Goal: Task Accomplishment & Management: Complete application form

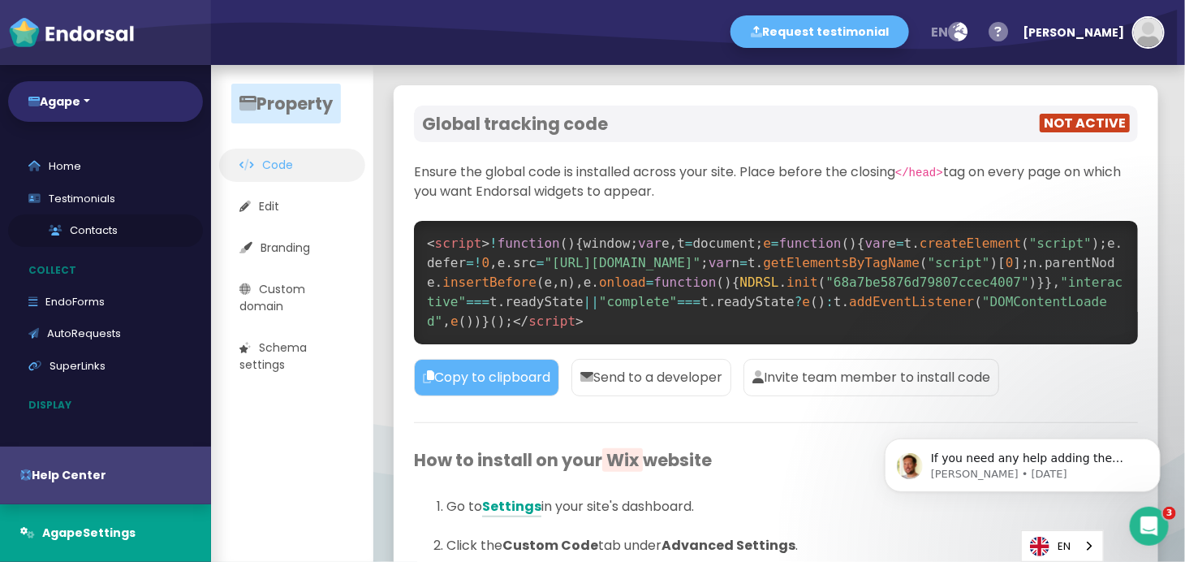
click at [111, 224] on link "Contacts" at bounding box center [105, 230] width 195 height 32
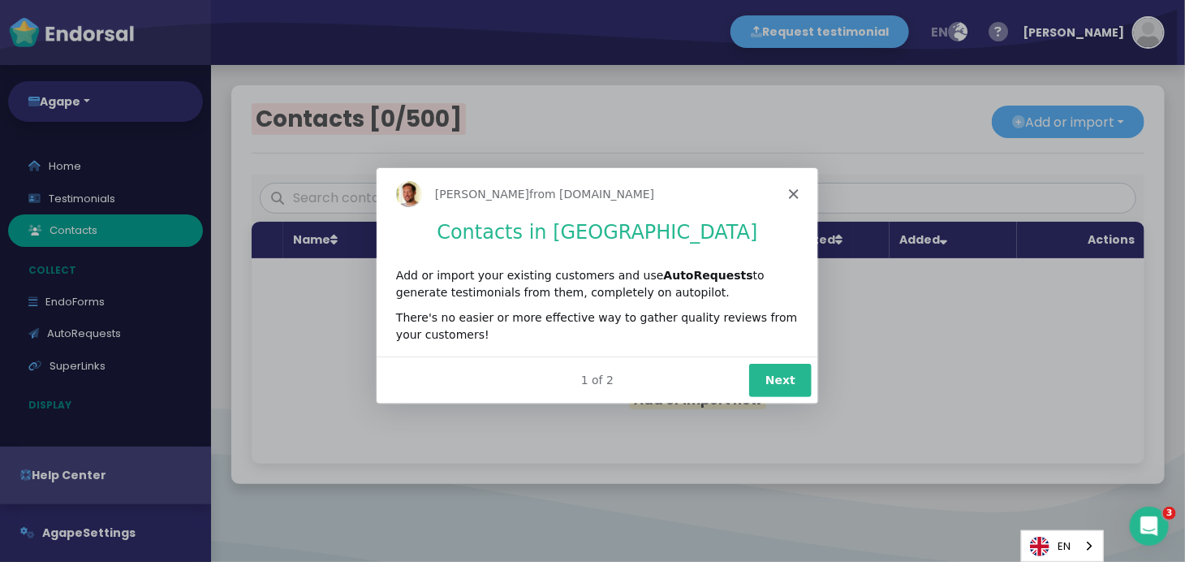
click at [778, 384] on button "Next" at bounding box center [779, 378] width 63 height 33
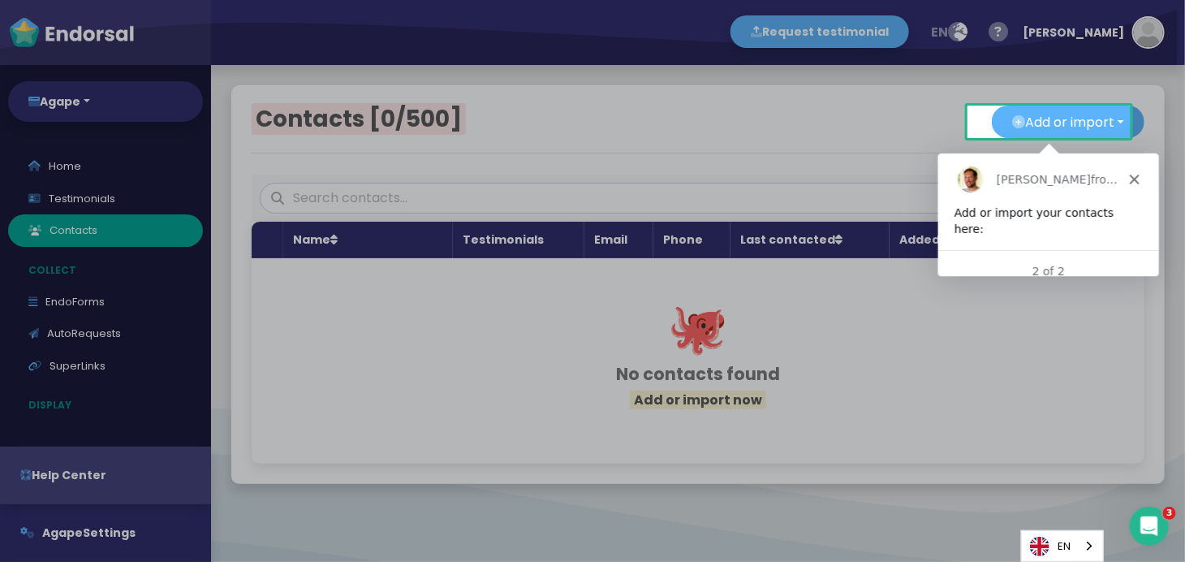
click at [1144, 179] on div "[PERSON_NAME] from [DOMAIN_NAME]" at bounding box center [1048, 178] width 221 height 52
click at [1129, 175] on icon "Close" at bounding box center [1134, 178] width 10 height 10
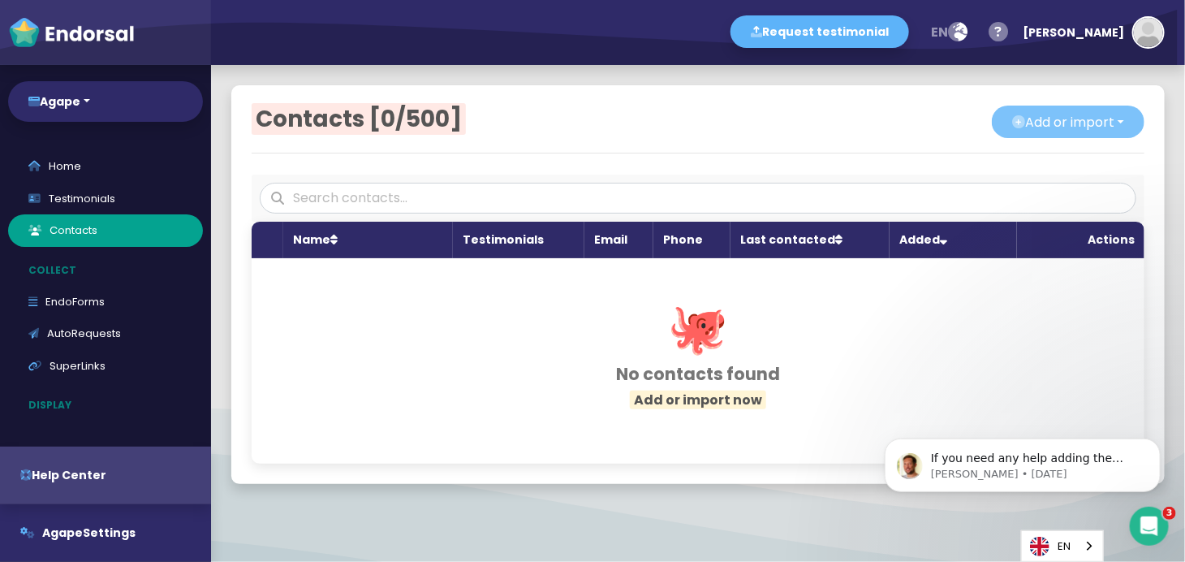
click at [1042, 125] on button "Add or import" at bounding box center [1068, 122] width 153 height 32
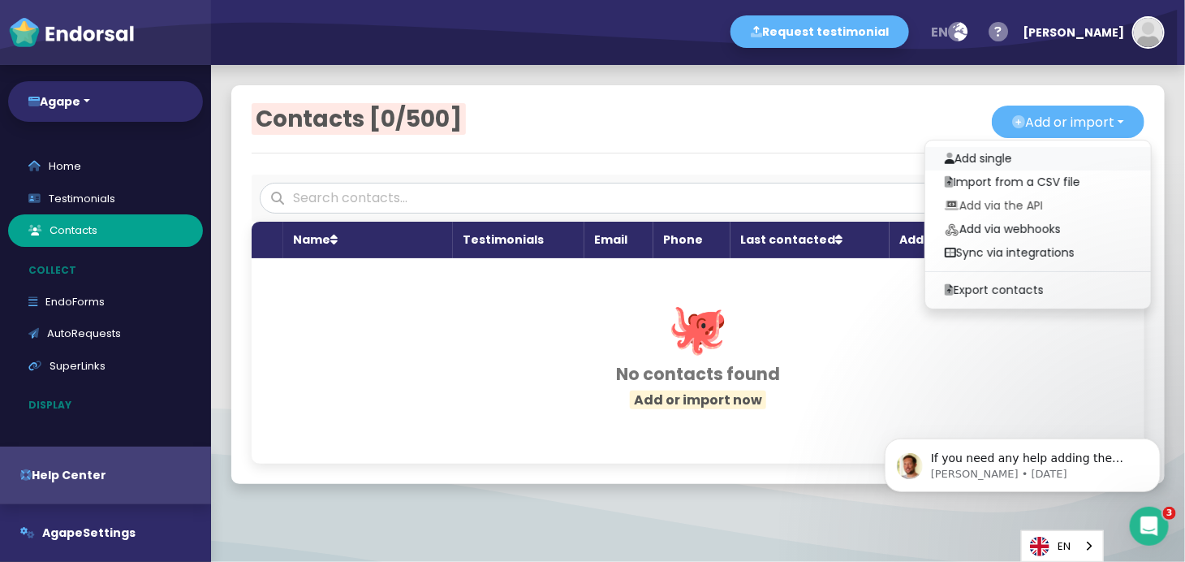
click at [985, 155] on link "Add single" at bounding box center [1038, 159] width 226 height 24
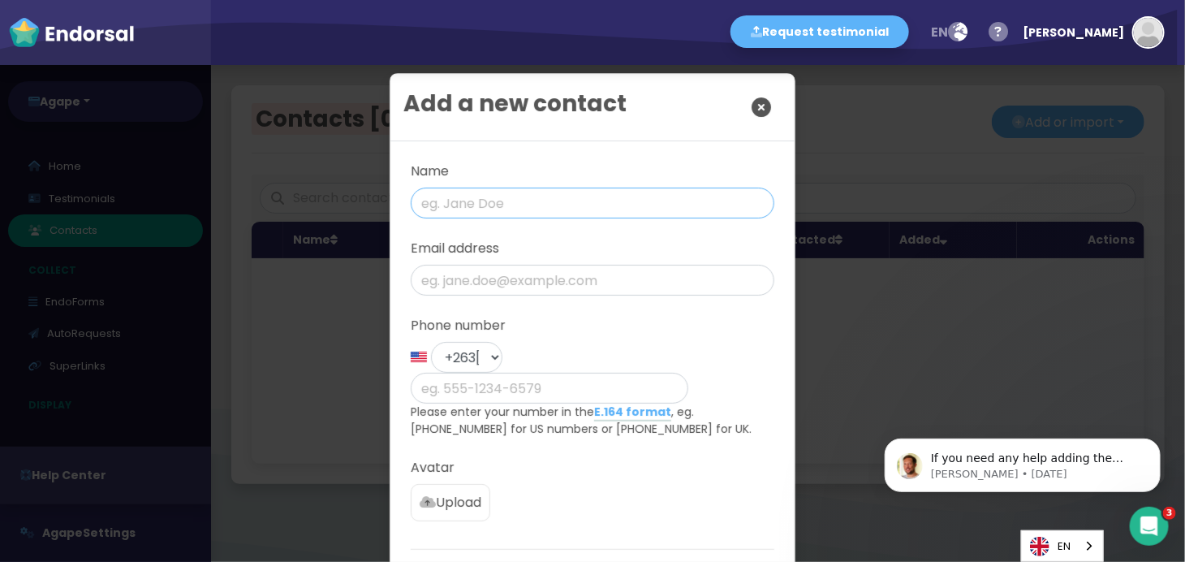
click at [438, 201] on input "text" at bounding box center [593, 203] width 364 height 31
type input "[PERSON_NAME]"
click at [498, 281] on input "email" at bounding box center [593, 280] width 364 height 31
type input "a"
click at [563, 373] on input "phone" at bounding box center [550, 388] width 278 height 31
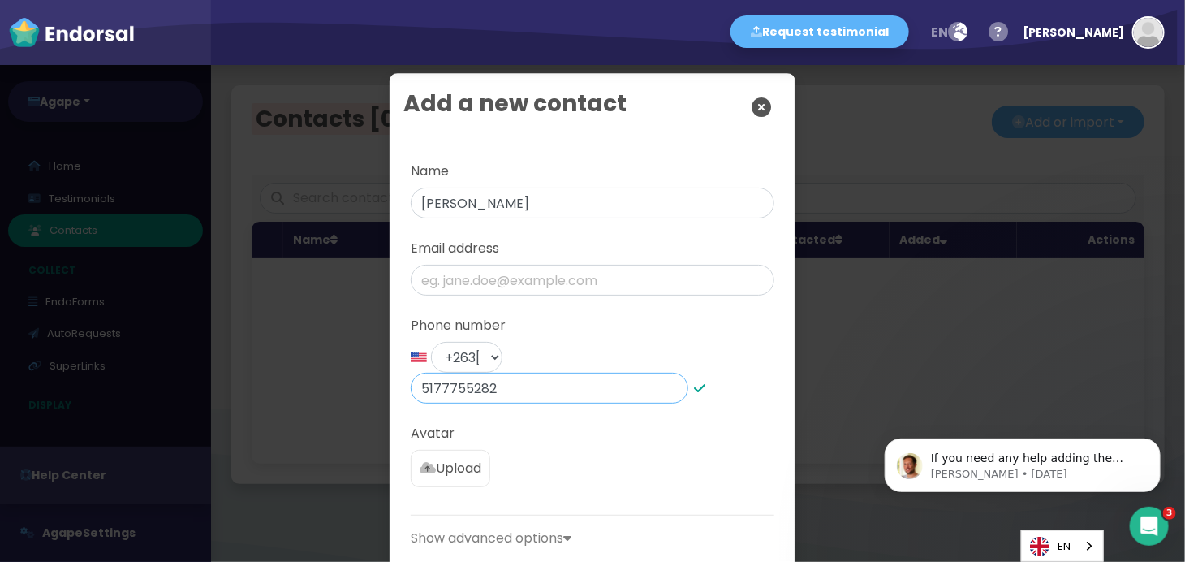
drag, startPoint x: 602, startPoint y: 354, endPoint x: 446, endPoint y: 363, distance: 156.9
click at [424, 359] on span "+1 [GEOGRAPHIC_DATA] +44 [GEOGRAPHIC_DATA] +1 [GEOGRAPHIC_DATA] +61 [GEOGRAPHIC…" at bounding box center [558, 372] width 295 height 50
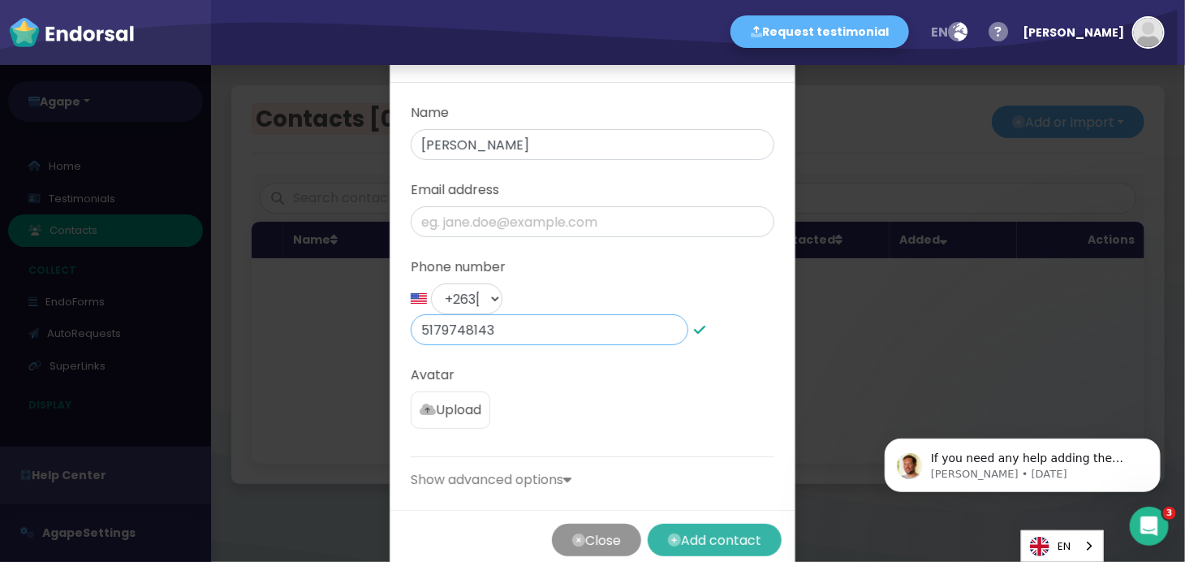
type input "5179748143"
click at [685, 524] on button "Add contact" at bounding box center [715, 540] width 134 height 32
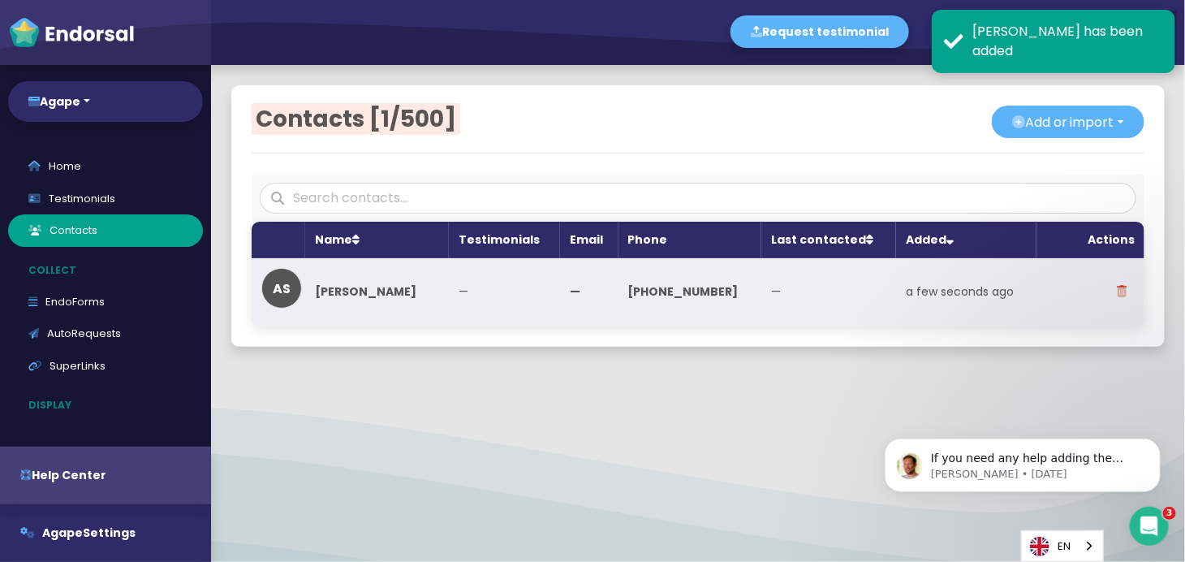
click at [354, 302] on td "[PERSON_NAME]" at bounding box center [377, 292] width 144 height 68
click at [386, 288] on link "[PERSON_NAME]" at bounding box center [365, 291] width 101 height 16
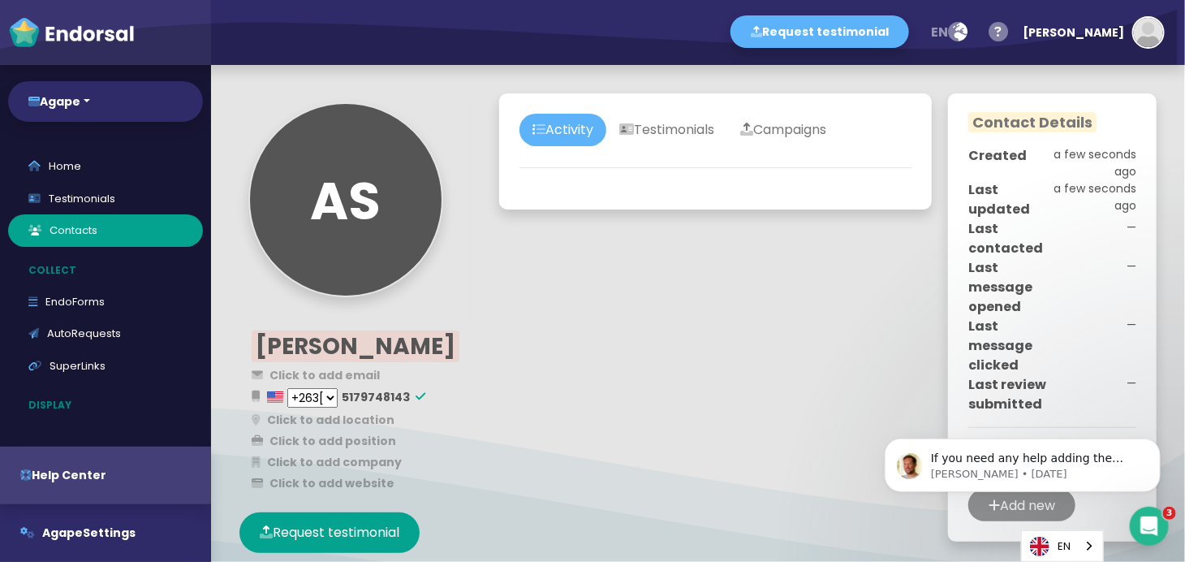
scroll to position [109, 0]
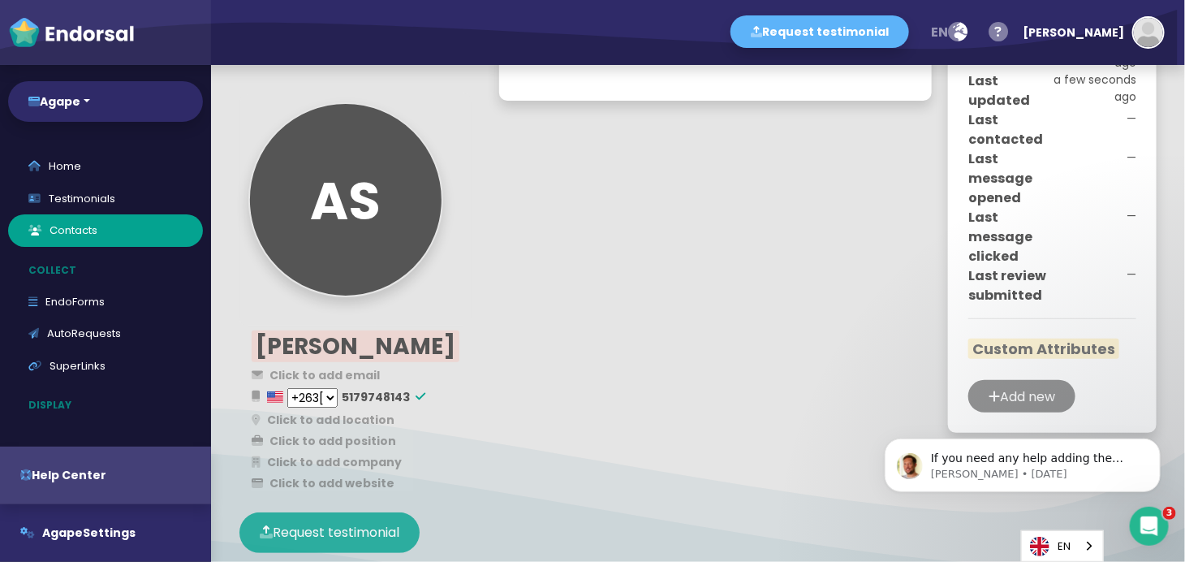
click at [357, 541] on button "Request testimonial" at bounding box center [329, 532] width 180 height 41
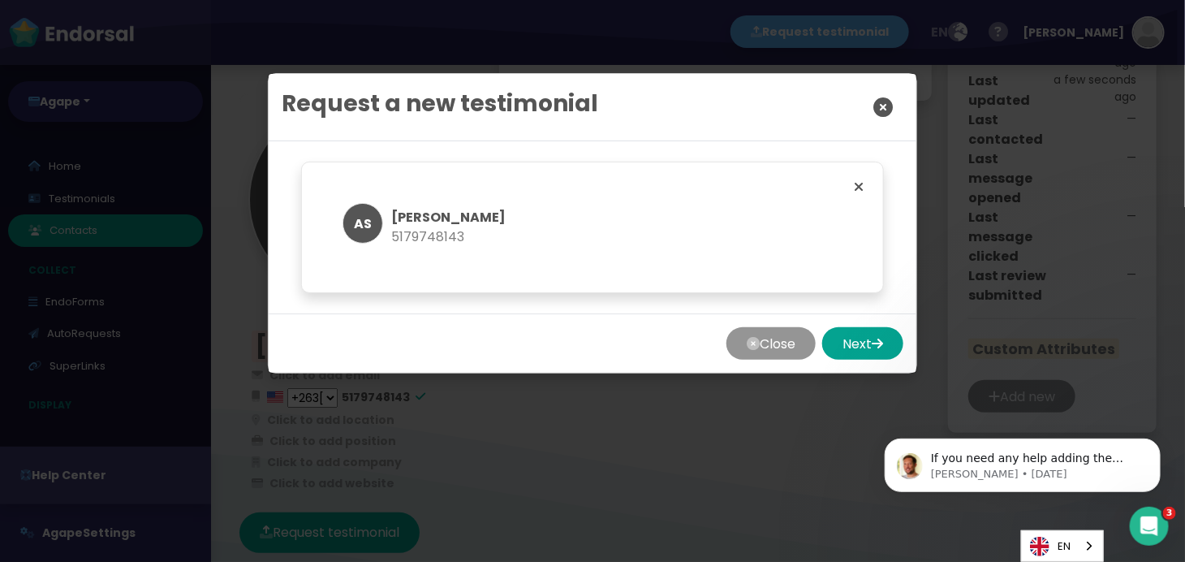
drag, startPoint x: 834, startPoint y: 347, endPoint x: 842, endPoint y: 350, distance: 8.5
click at [842, 349] on button "Next" at bounding box center [862, 343] width 81 height 32
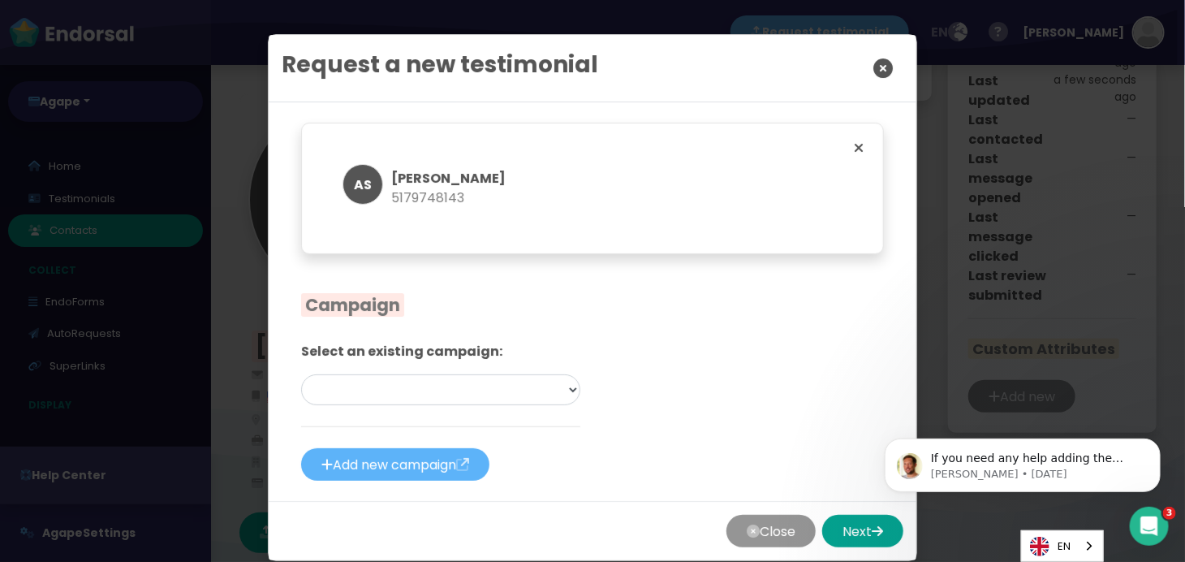
scroll to position [60, 0]
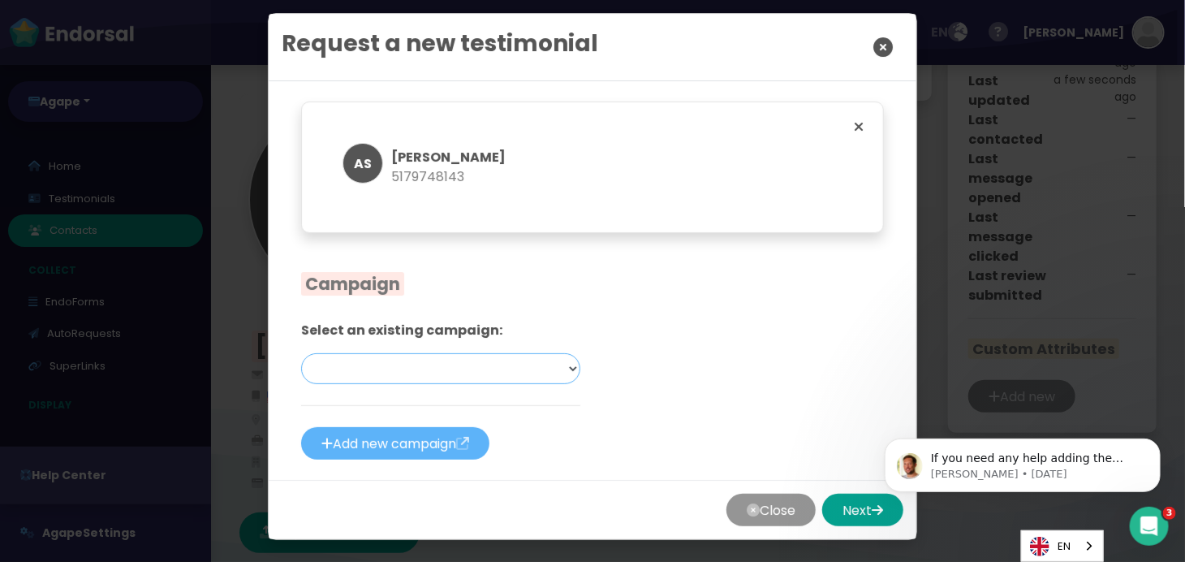
click at [534, 372] on select "Agape First Campaign (External Platform Reviews) — Email & SMS [DRAFT]" at bounding box center [440, 368] width 279 height 31
click at [569, 365] on select "Agape First Campaign (External Platform Reviews) — Email & SMS [DRAFT]" at bounding box center [440, 368] width 279 height 31
select select "0: Object"
click at [301, 353] on select "Agape First Campaign (External Platform Reviews) — Email & SMS [DRAFT]" at bounding box center [440, 368] width 279 height 31
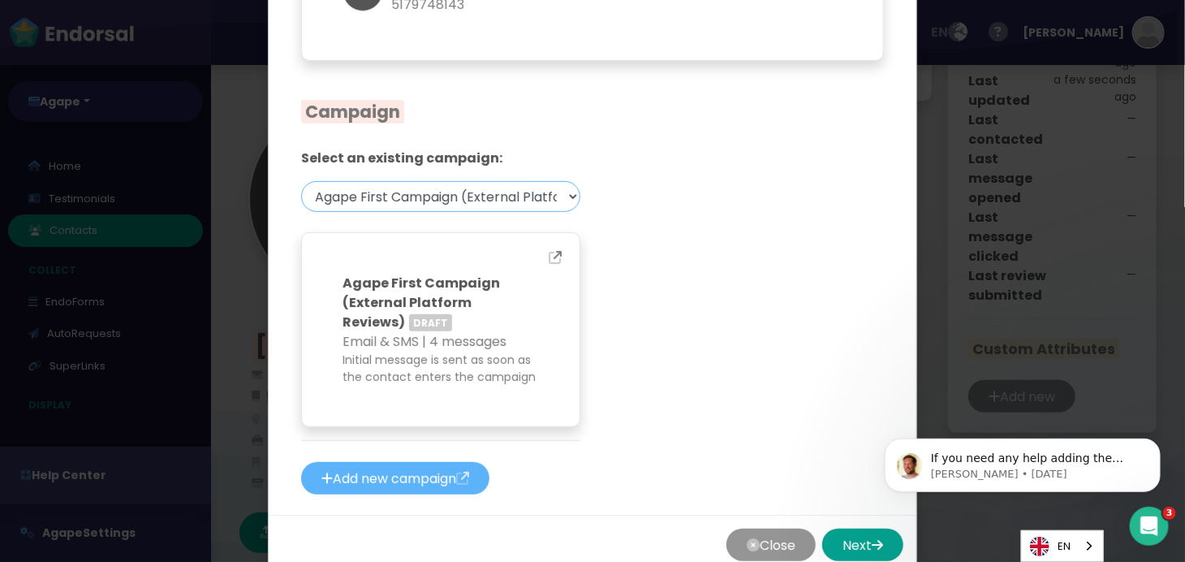
scroll to position [268, 0]
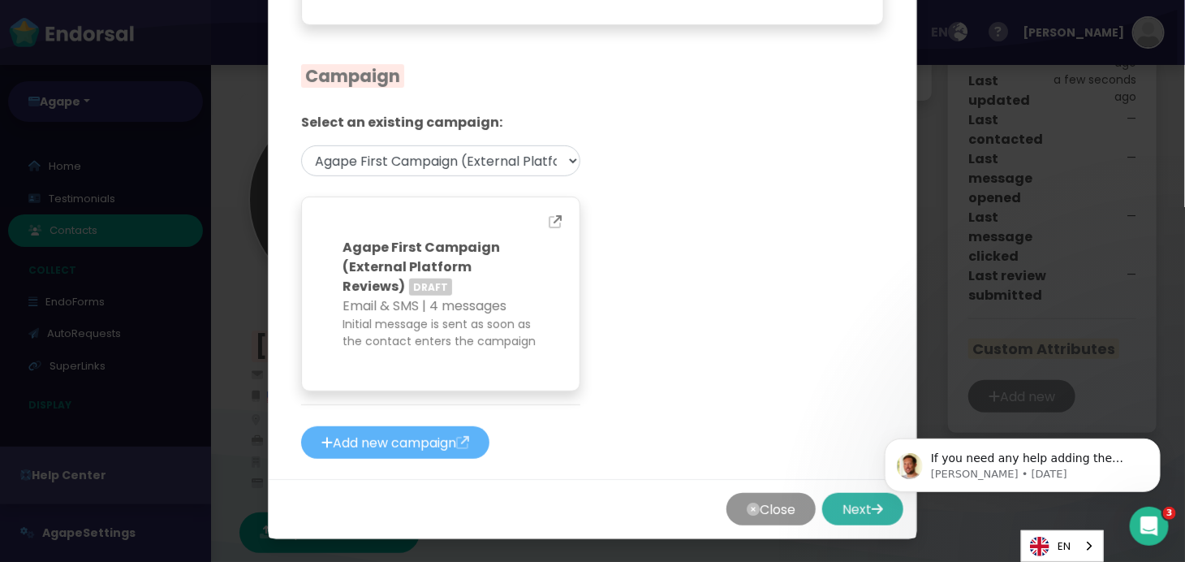
click at [843, 504] on button "Next" at bounding box center [862, 509] width 81 height 32
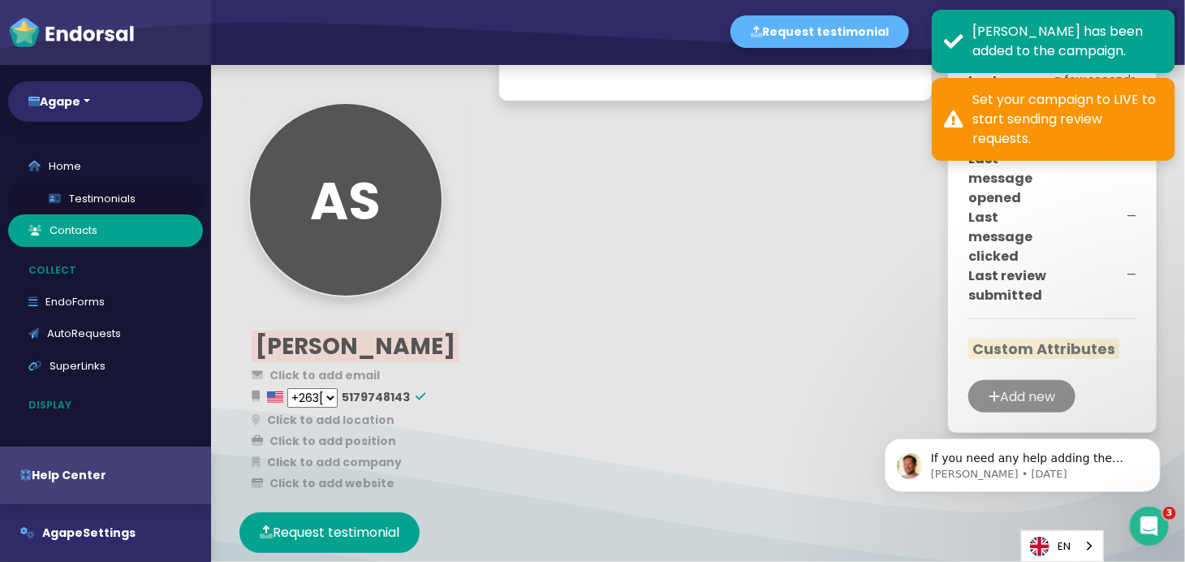
click at [93, 193] on link "Testimonials" at bounding box center [105, 199] width 195 height 32
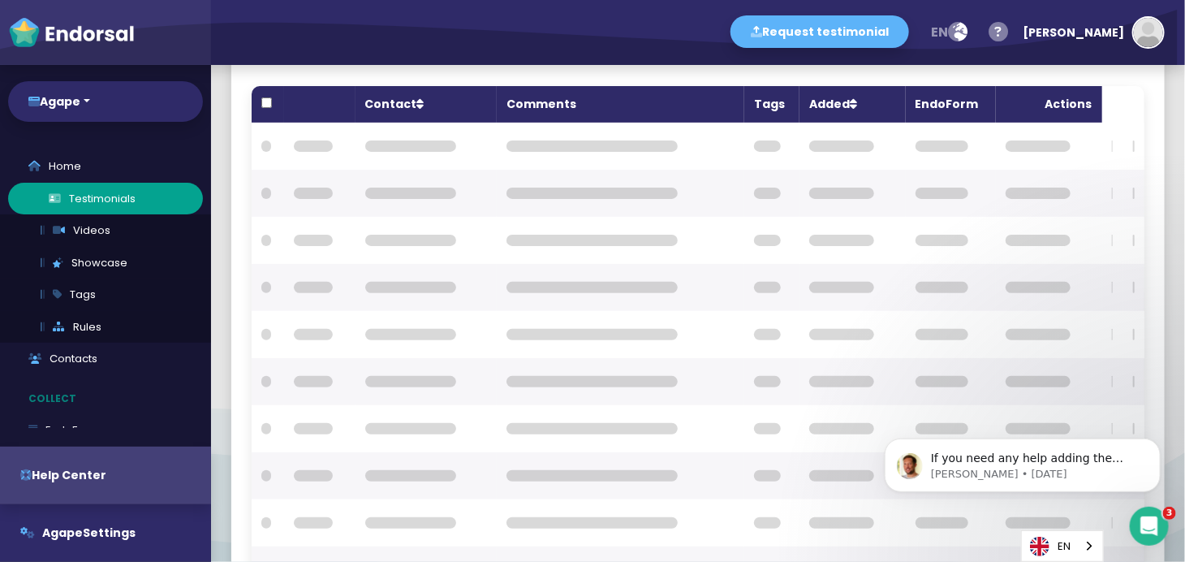
scroll to position [261, 0]
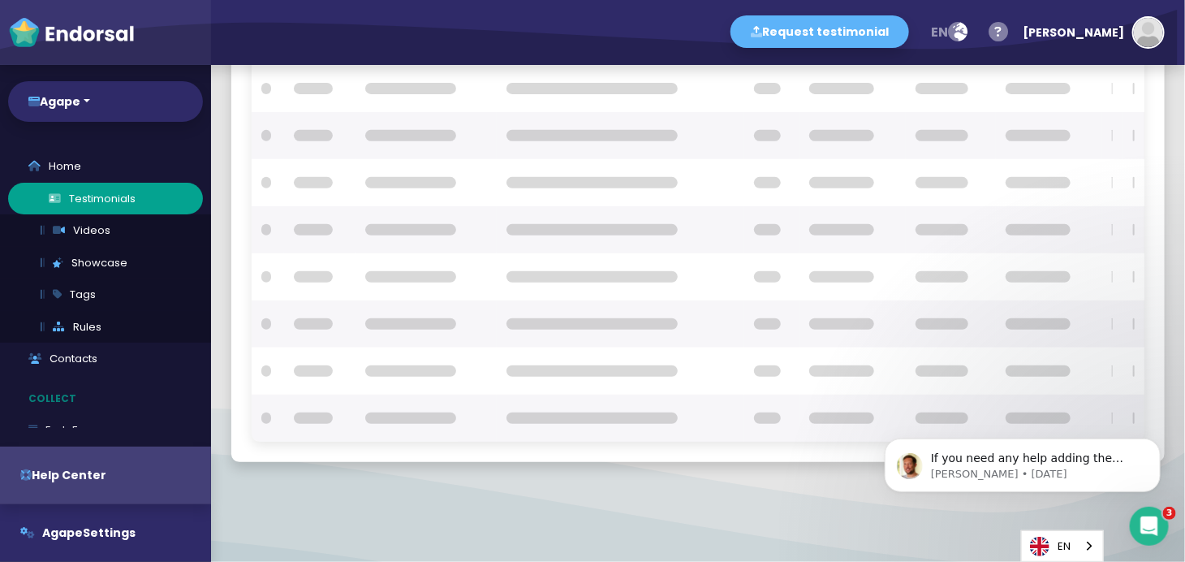
checkbox input "true"
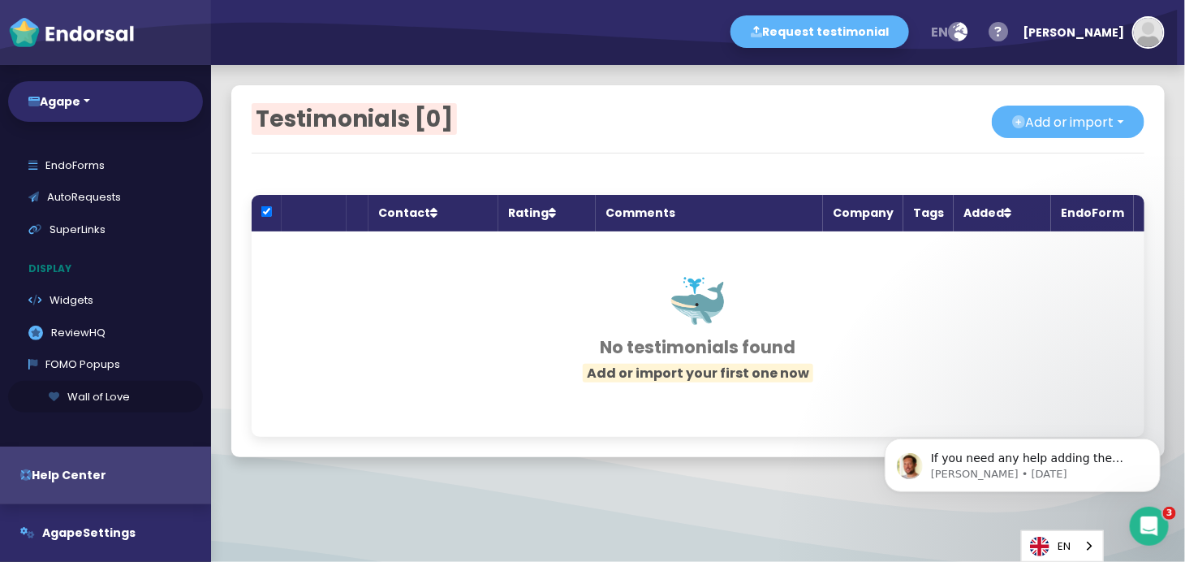
scroll to position [0, 0]
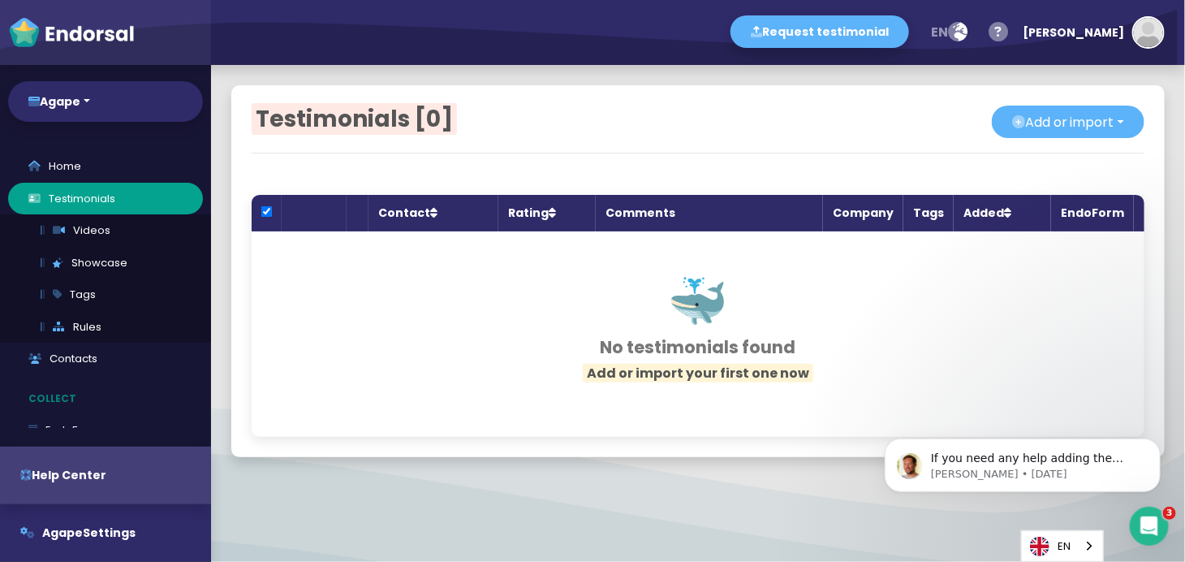
click at [68, 140] on div "Agape Agape New property Manage properties Home Testimonials Videos Showcase Ta…" at bounding box center [105, 313] width 211 height 497
click at [61, 160] on link "Home" at bounding box center [105, 166] width 195 height 32
select select "14"
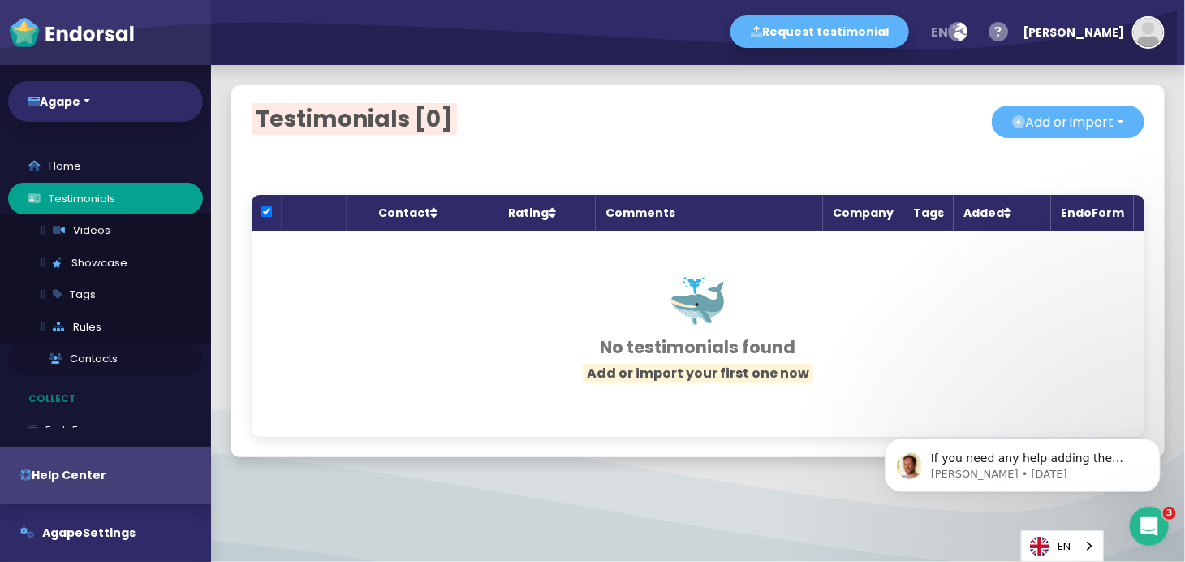
select select "14"
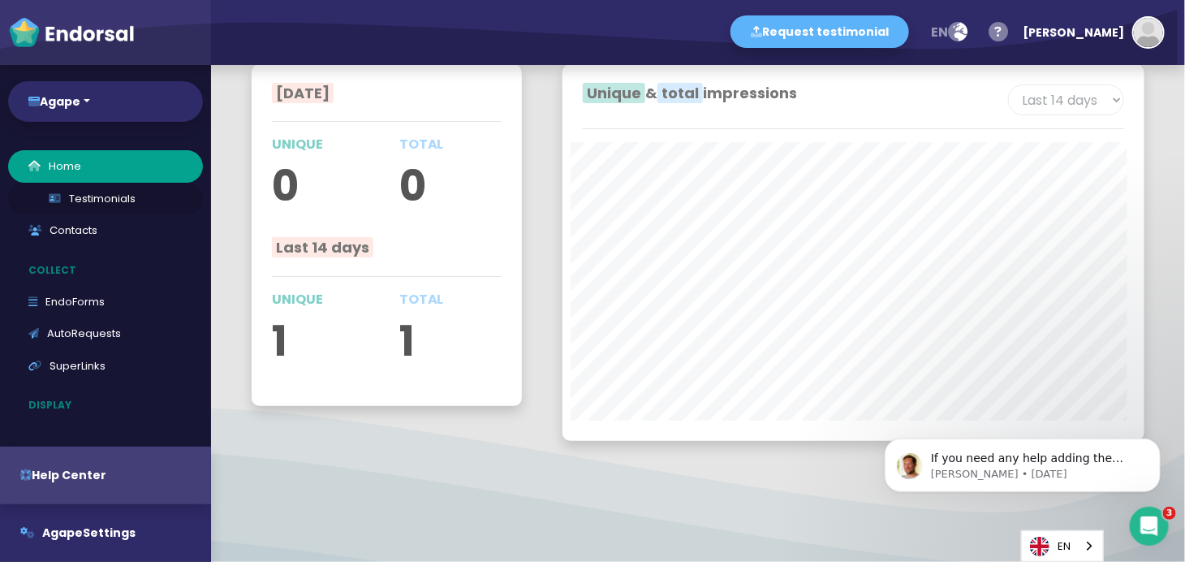
click at [98, 190] on link "Testimonials" at bounding box center [105, 199] width 195 height 32
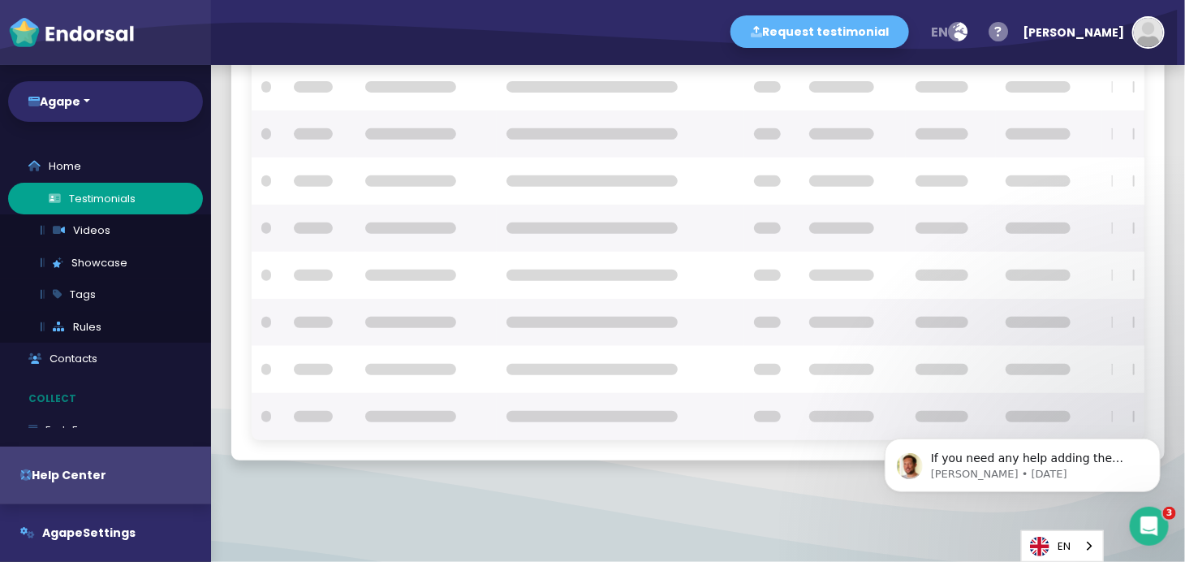
scroll to position [261, 0]
click at [63, 152] on link "Home" at bounding box center [105, 166] width 195 height 32
select select "14"
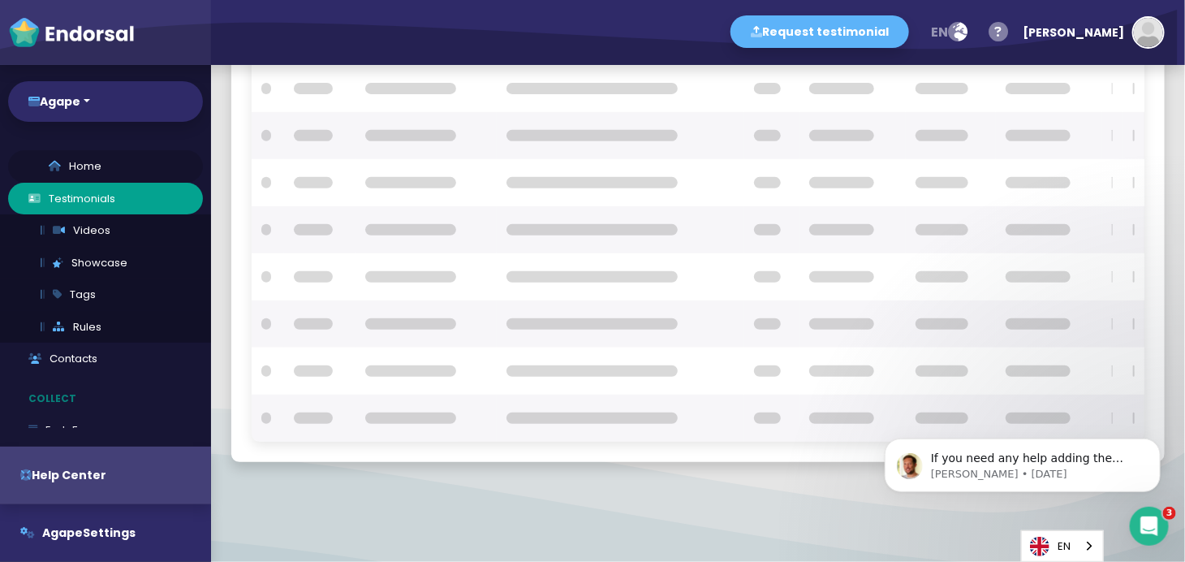
select select "14"
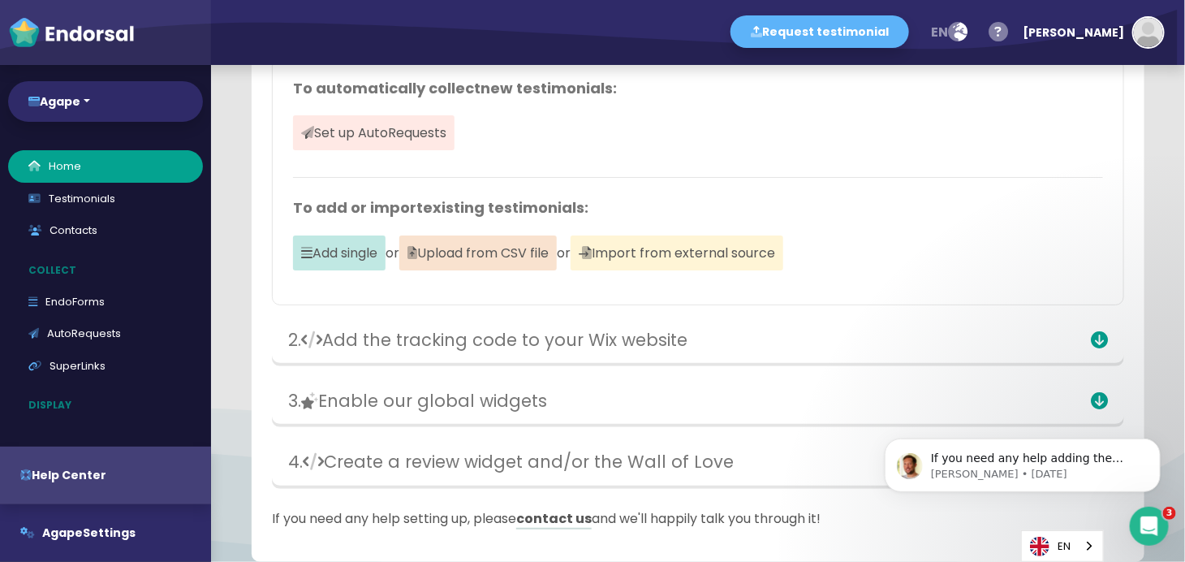
scroll to position [2689, 0]
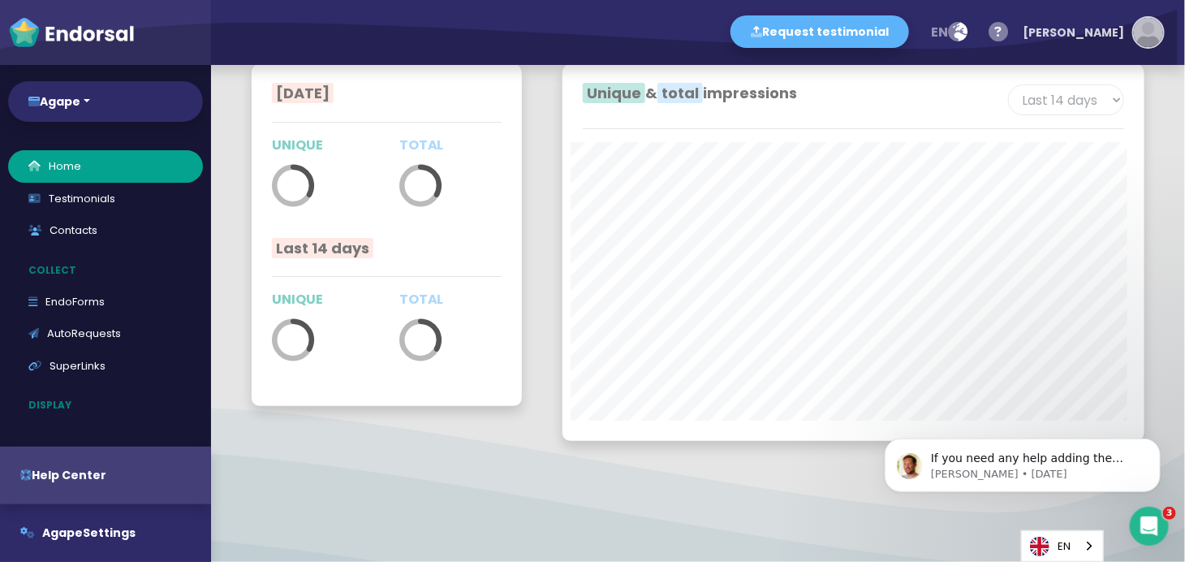
click at [1146, 27] on img "button" at bounding box center [1148, 32] width 29 height 29
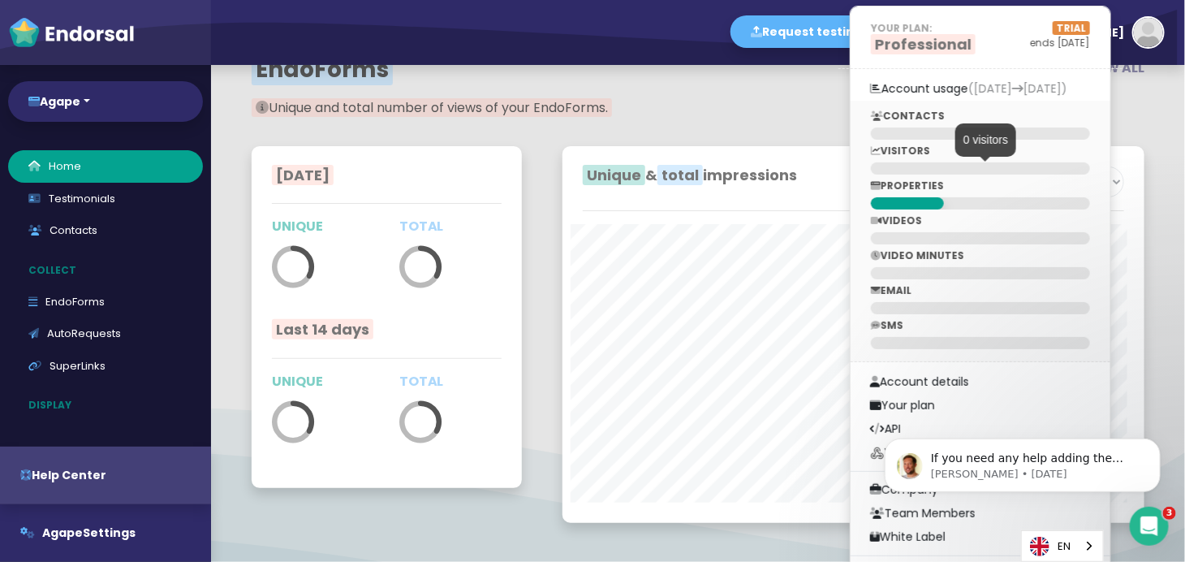
scroll to position [2908, 0]
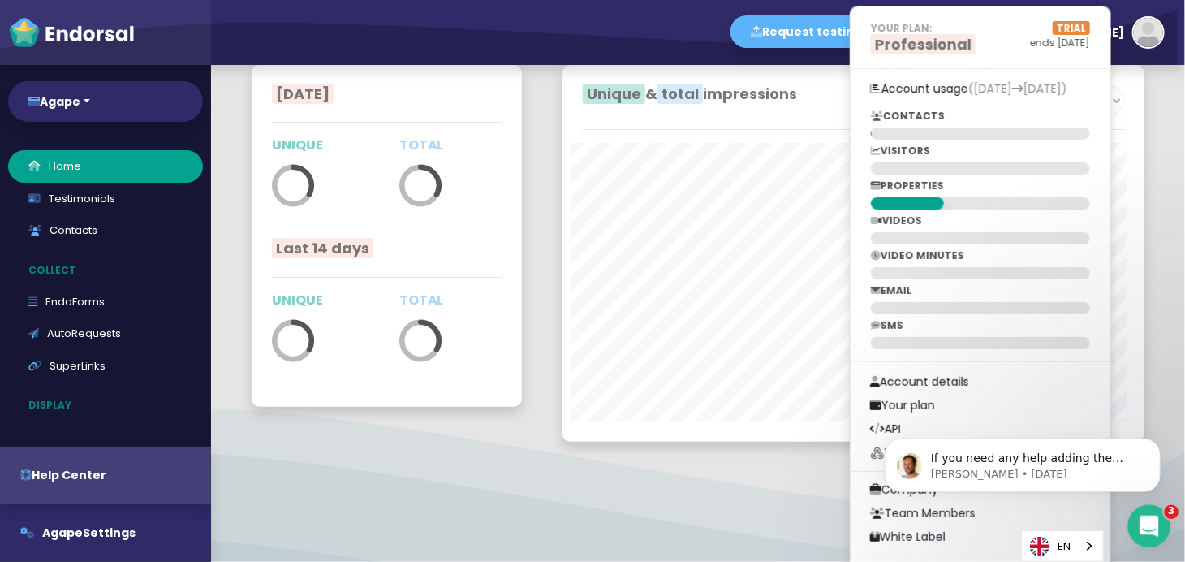
click at [1149, 528] on icon "Open Intercom Messenger" at bounding box center [1147, 524] width 27 height 27
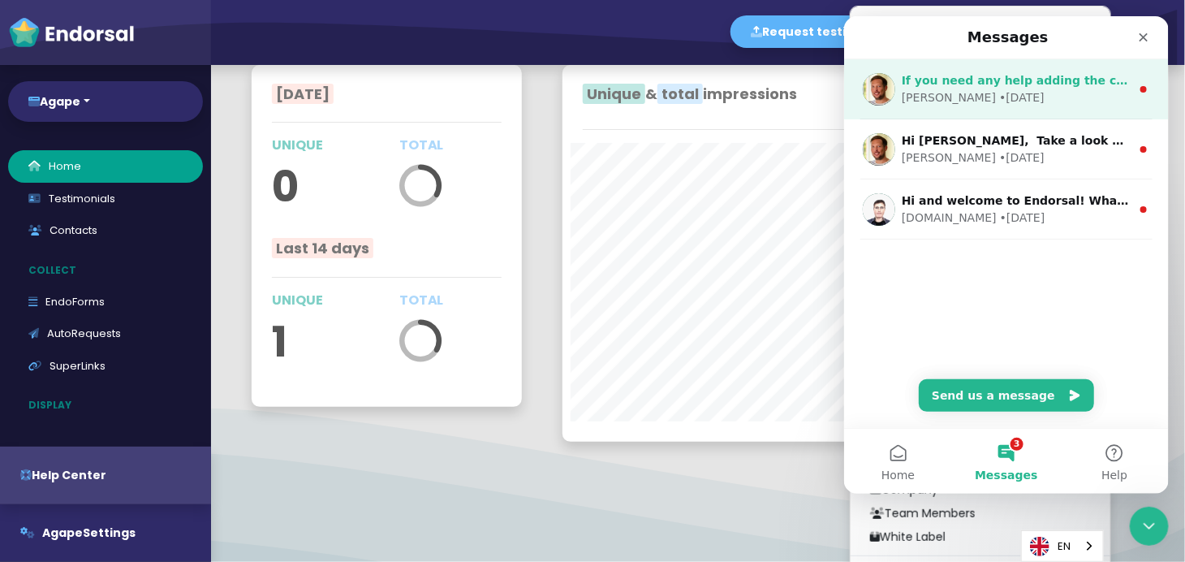
click at [1031, 91] on div "[PERSON_NAME] • [DATE]" at bounding box center [1015, 97] width 229 height 17
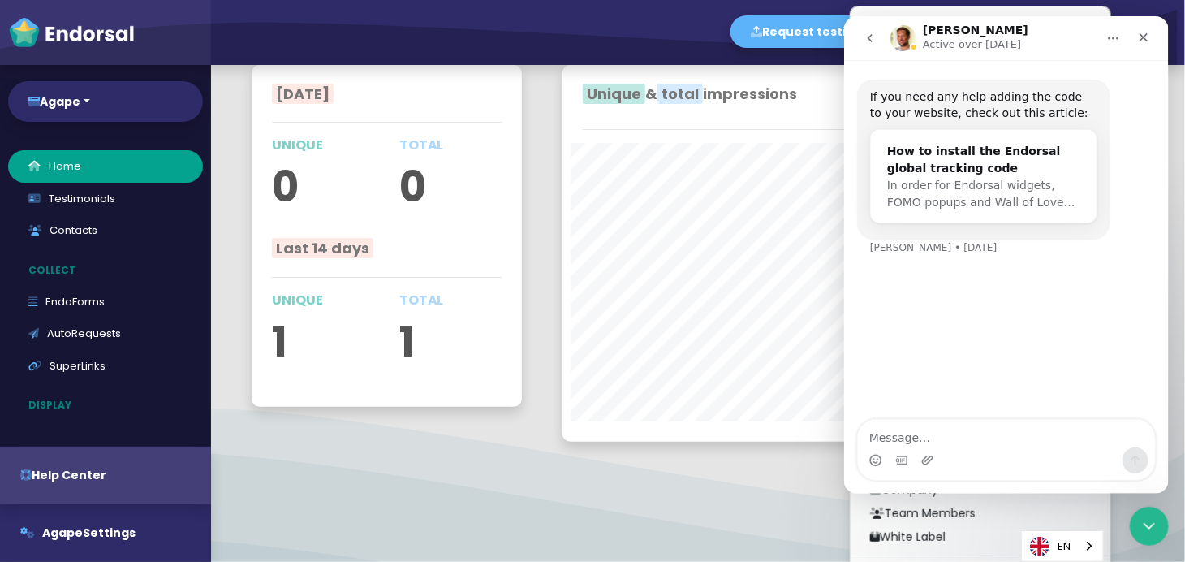
drag, startPoint x: 864, startPoint y: 35, endPoint x: 872, endPoint y: 49, distance: 16.0
click at [864, 34] on icon "go back" at bounding box center [869, 38] width 13 height 13
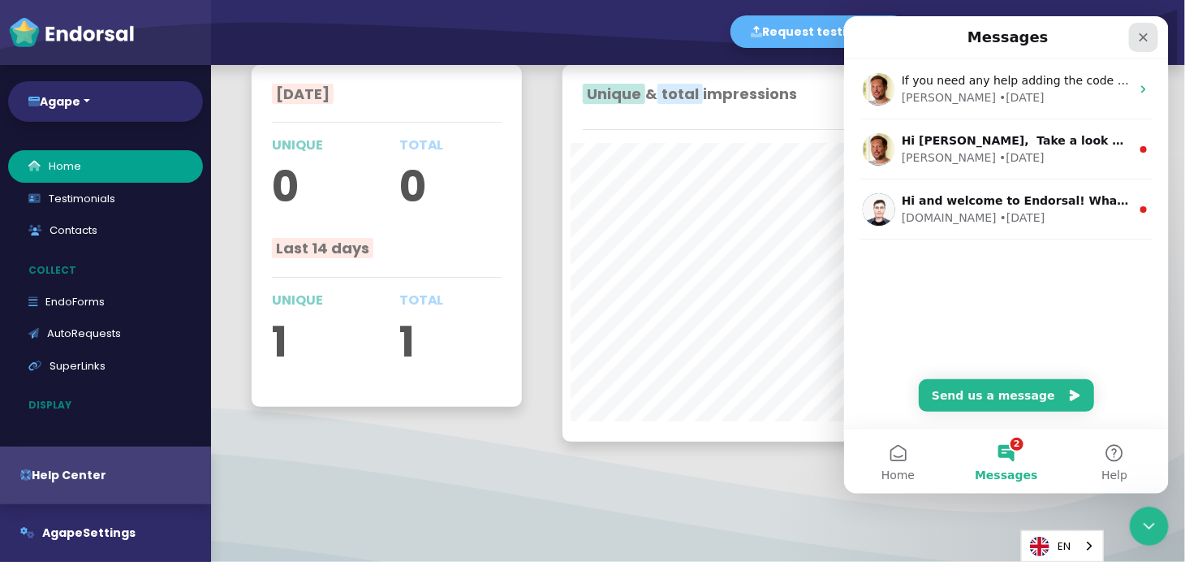
click at [1147, 39] on icon "Close" at bounding box center [1142, 37] width 13 height 13
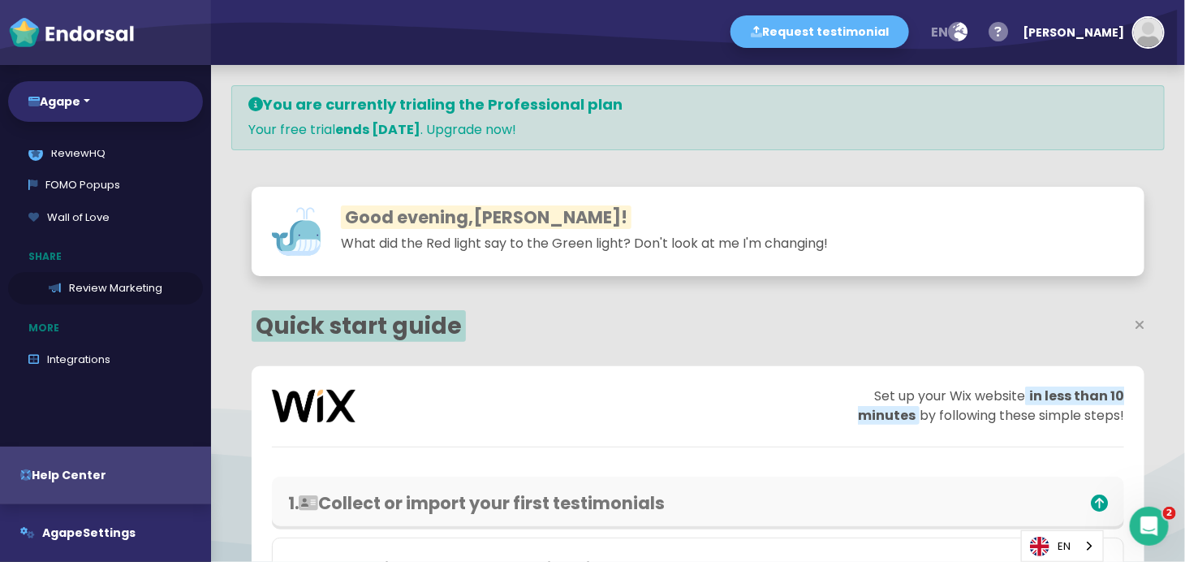
scroll to position [285, 0]
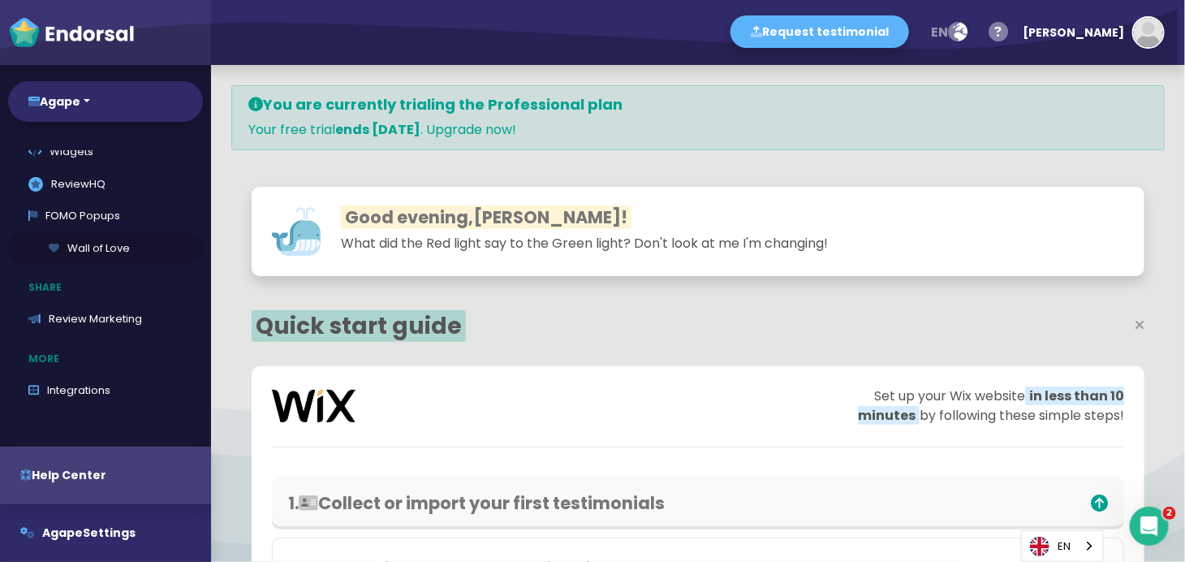
click at [95, 245] on link "Wall of Love" at bounding box center [105, 248] width 195 height 32
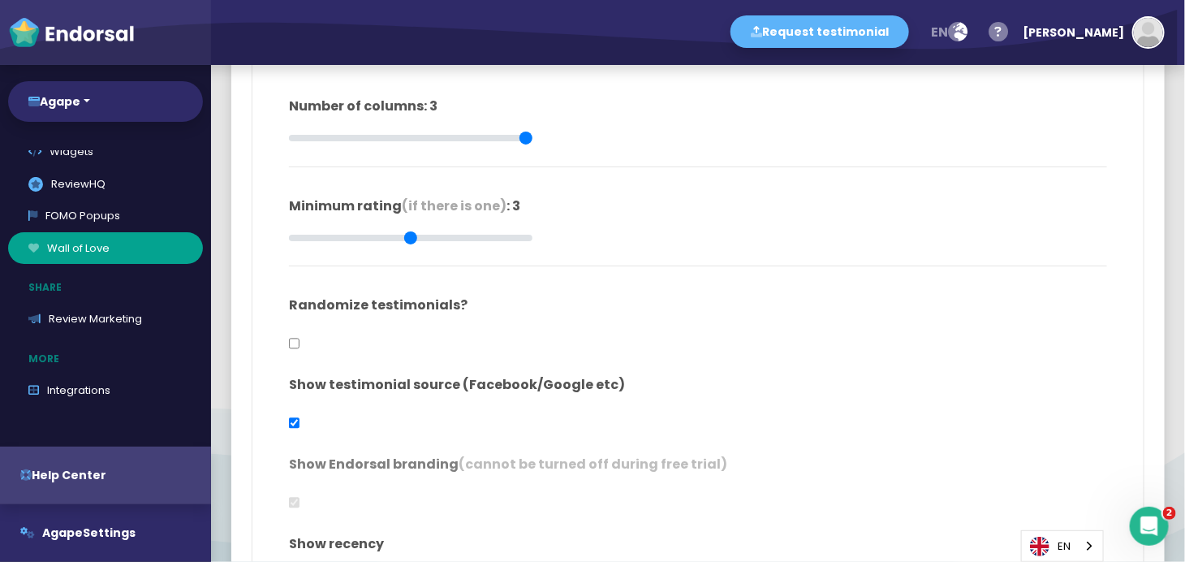
type input "#FFFFFF"
type input "#555555"
type input "#777777"
type input "#555555"
type input "#FFD75C"
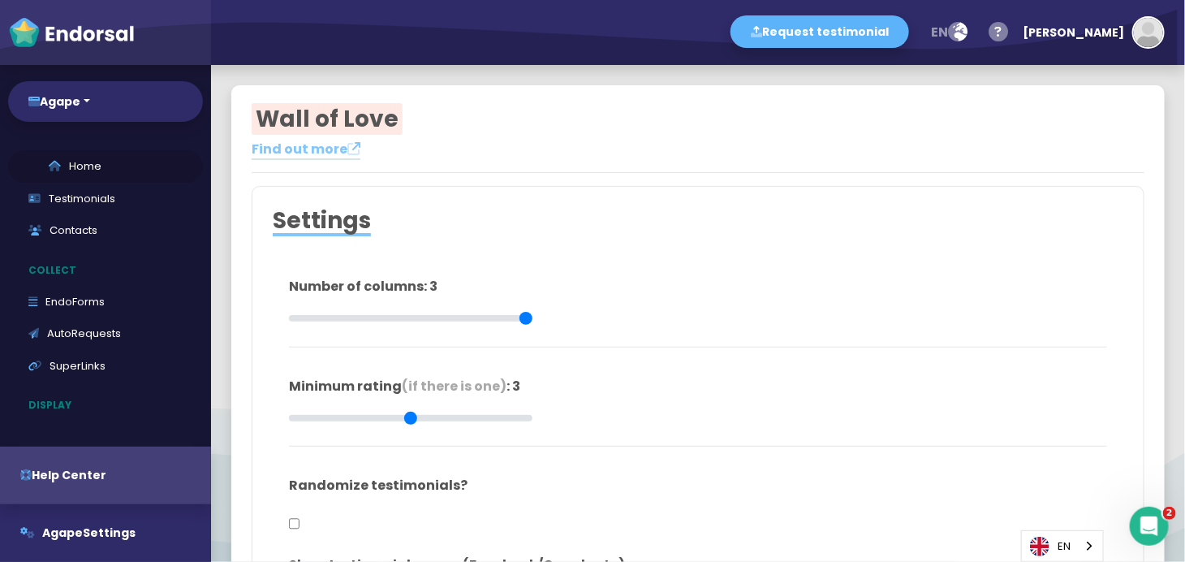
click at [66, 162] on link "Home" at bounding box center [105, 166] width 195 height 32
select select "14"
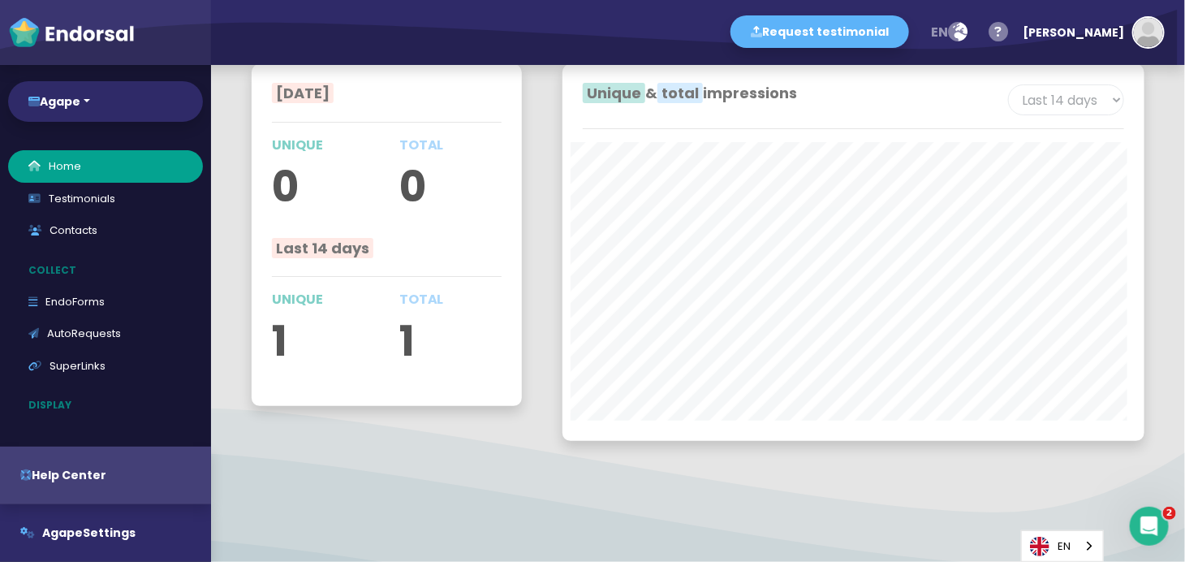
scroll to position [2836, 0]
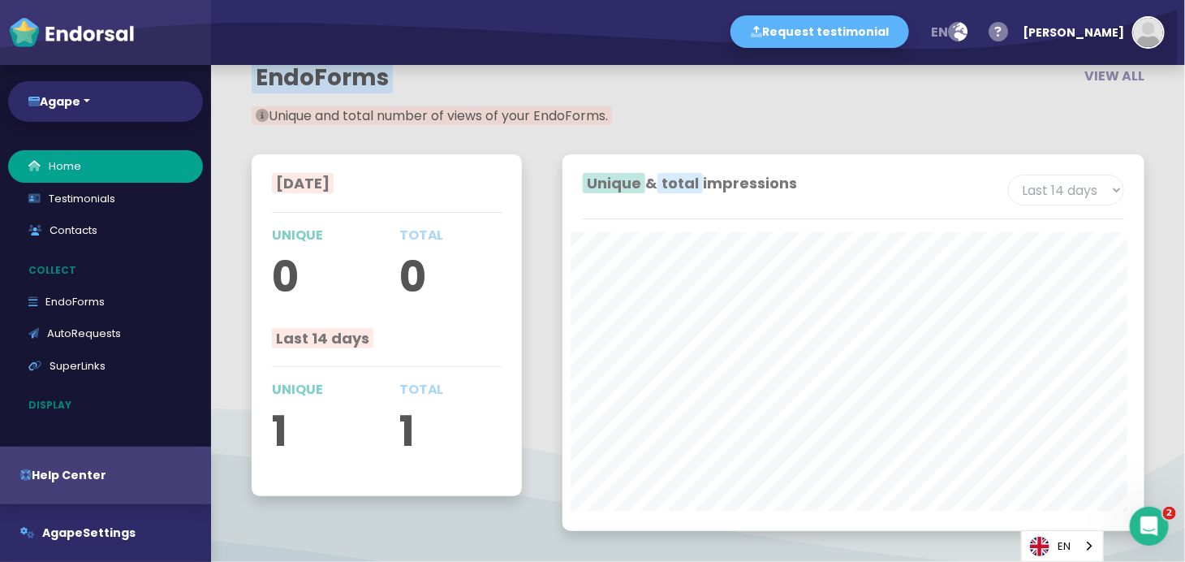
drag, startPoint x: 406, startPoint y: 444, endPoint x: 324, endPoint y: 435, distance: 82.5
click at [406, 443] on p "1" at bounding box center [450, 430] width 103 height 63
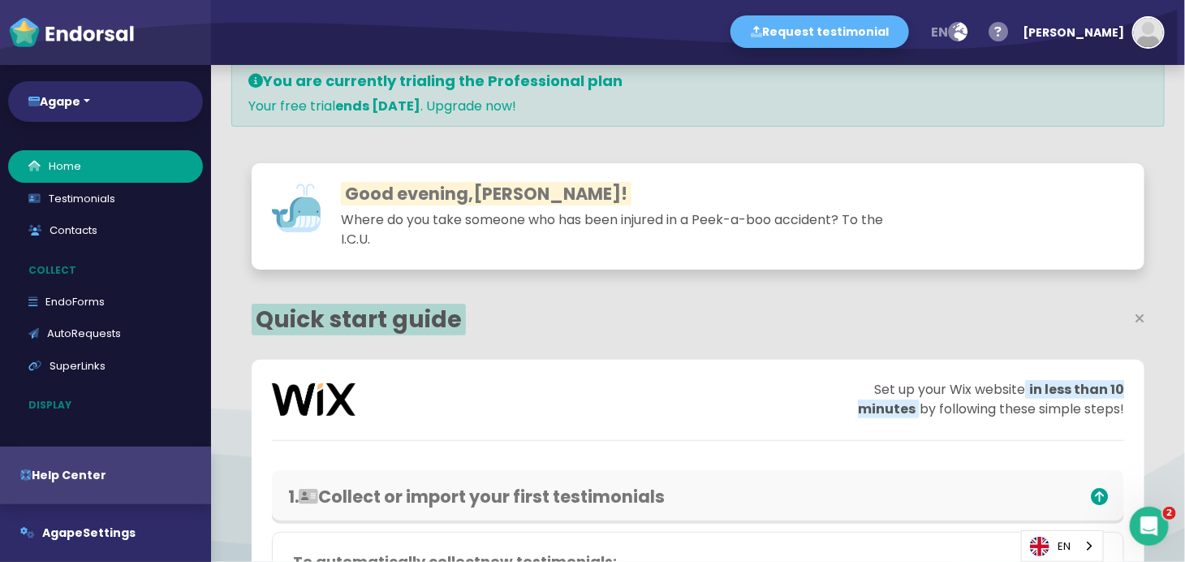
scroll to position [0, 0]
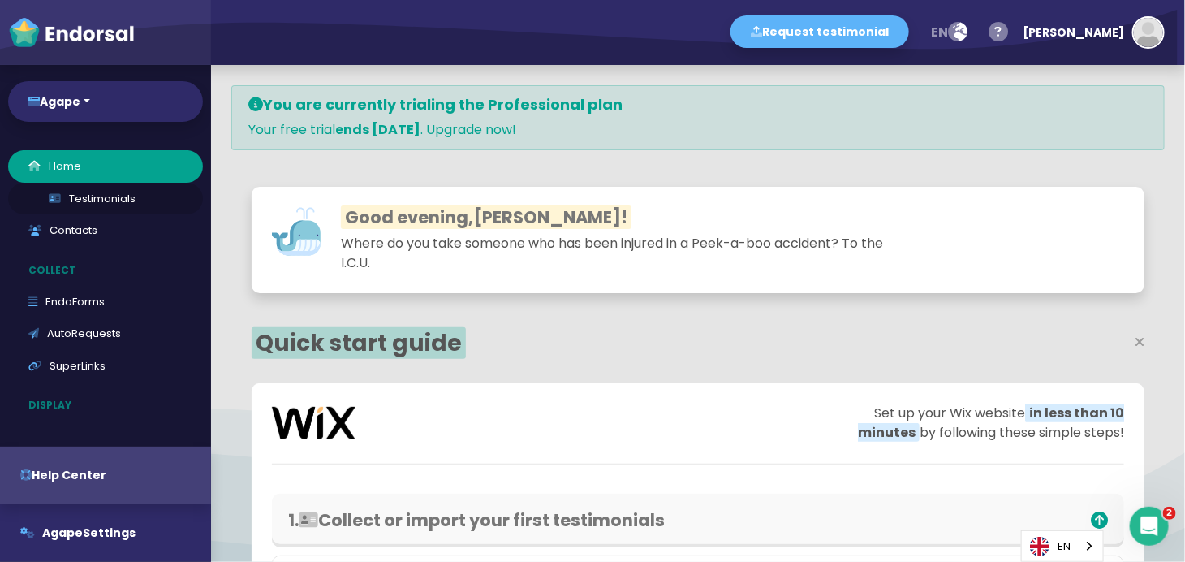
click at [135, 196] on link "Testimonials" at bounding box center [105, 199] width 195 height 32
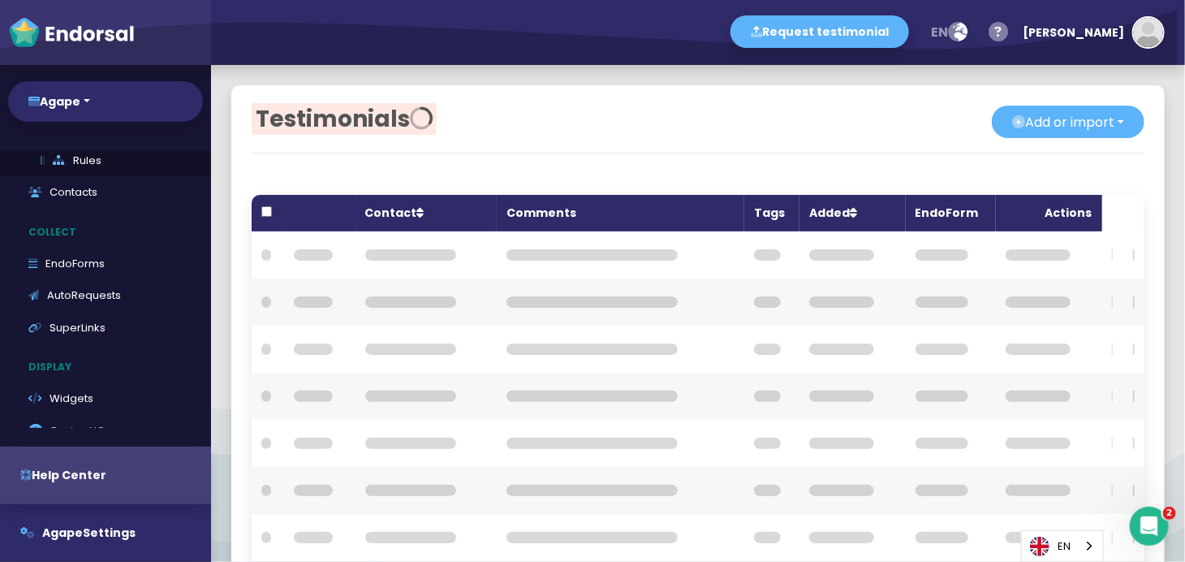
scroll to position [180, 0]
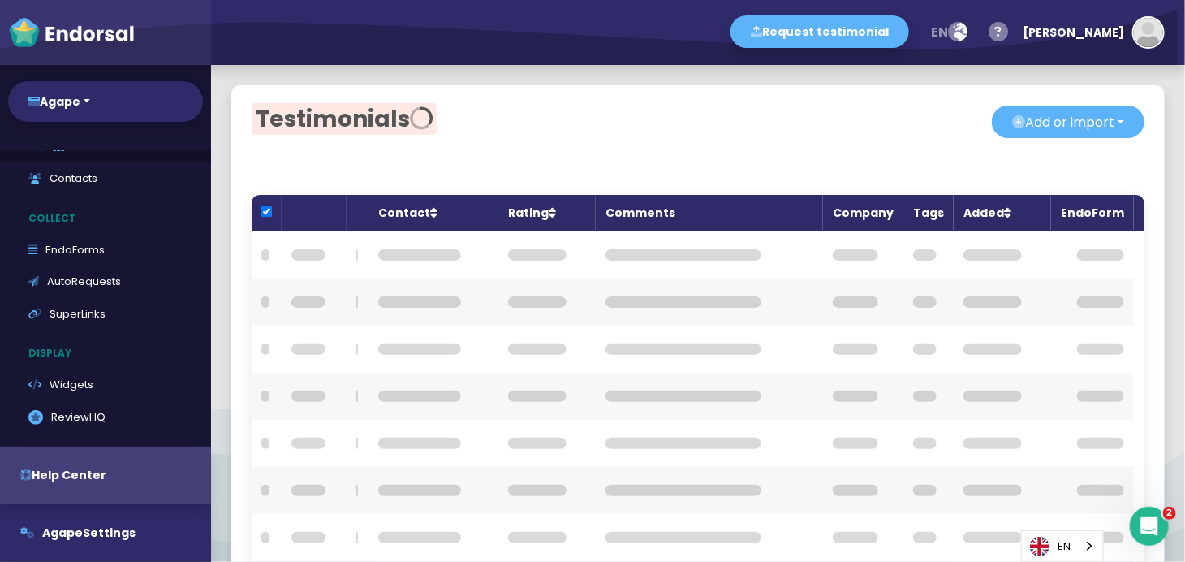
checkbox input "true"
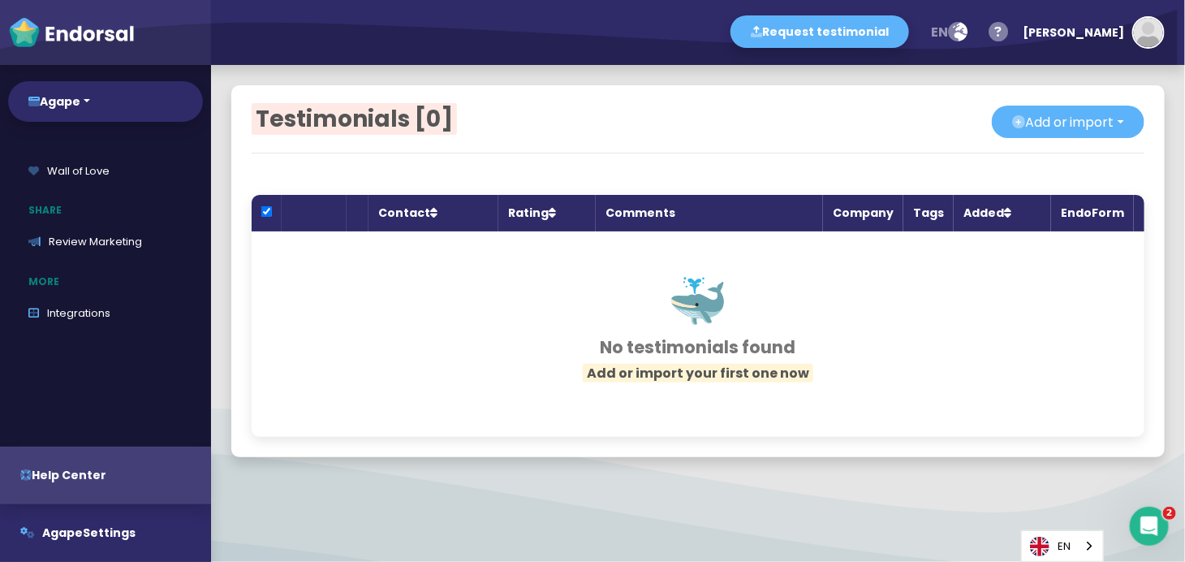
scroll to position [503, 0]
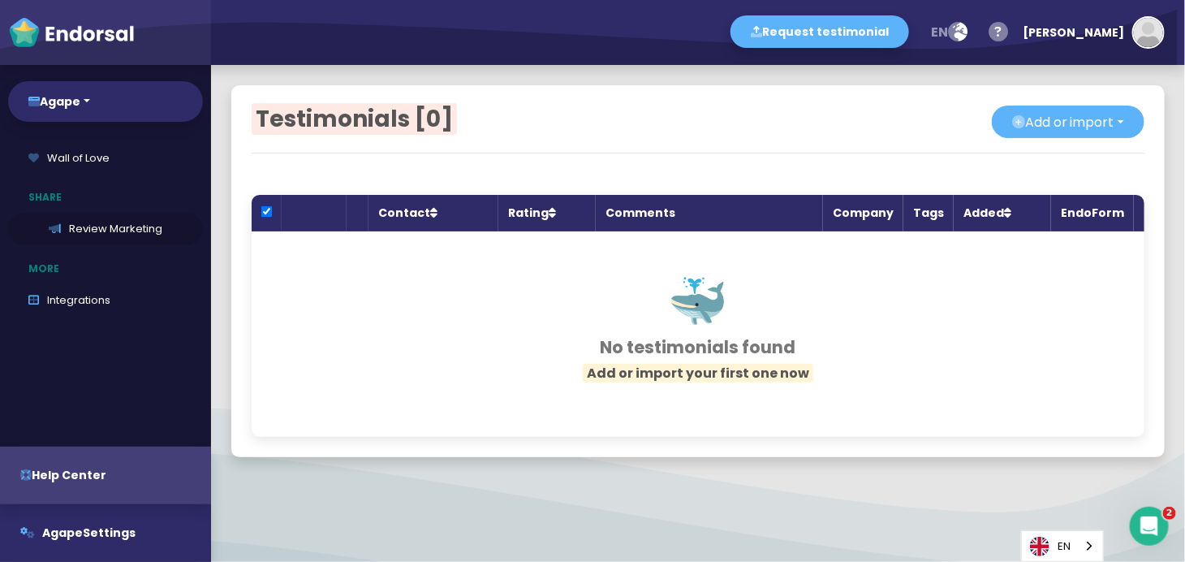
click at [136, 228] on link "Review Marketing" at bounding box center [105, 229] width 195 height 32
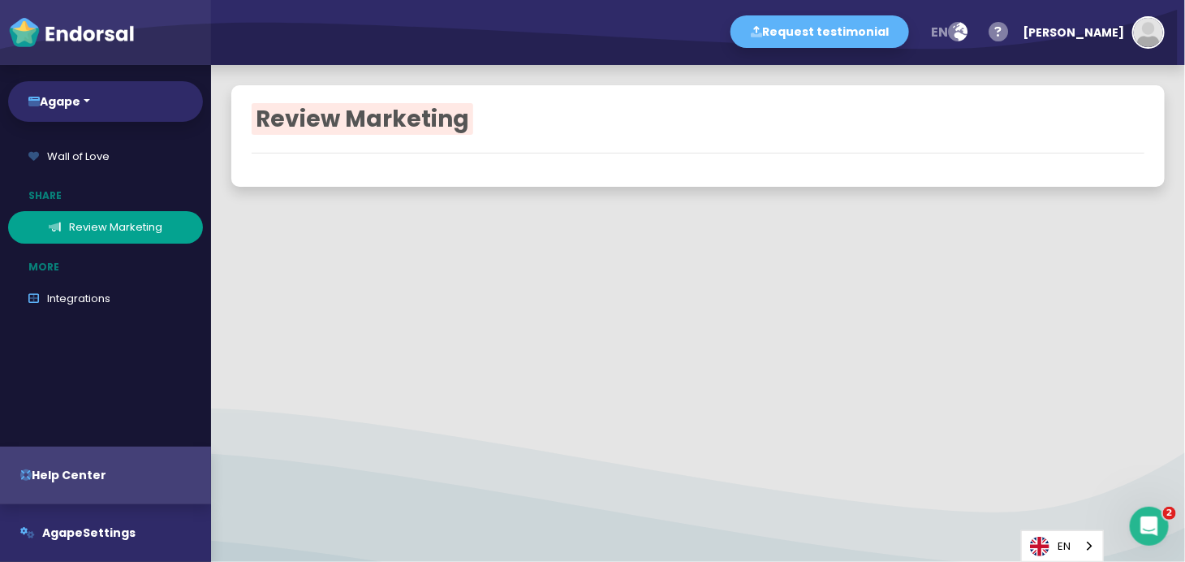
scroll to position [375, 0]
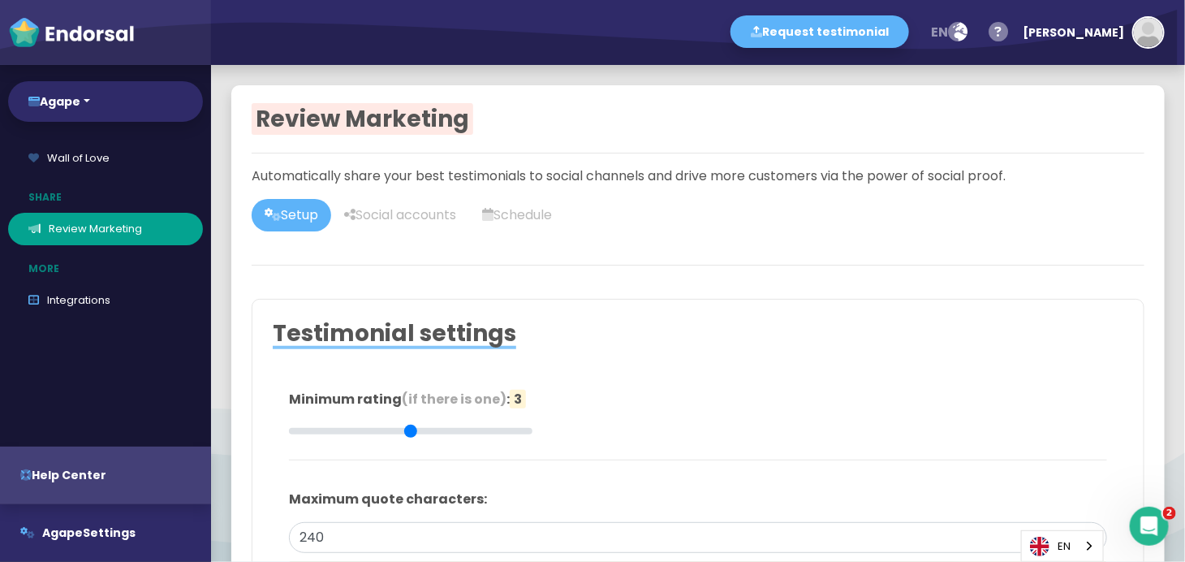
type input "#2F2A68"
type input "#FFFFFF"
type input "#555555"
type input "#777777"
type input "#555555"
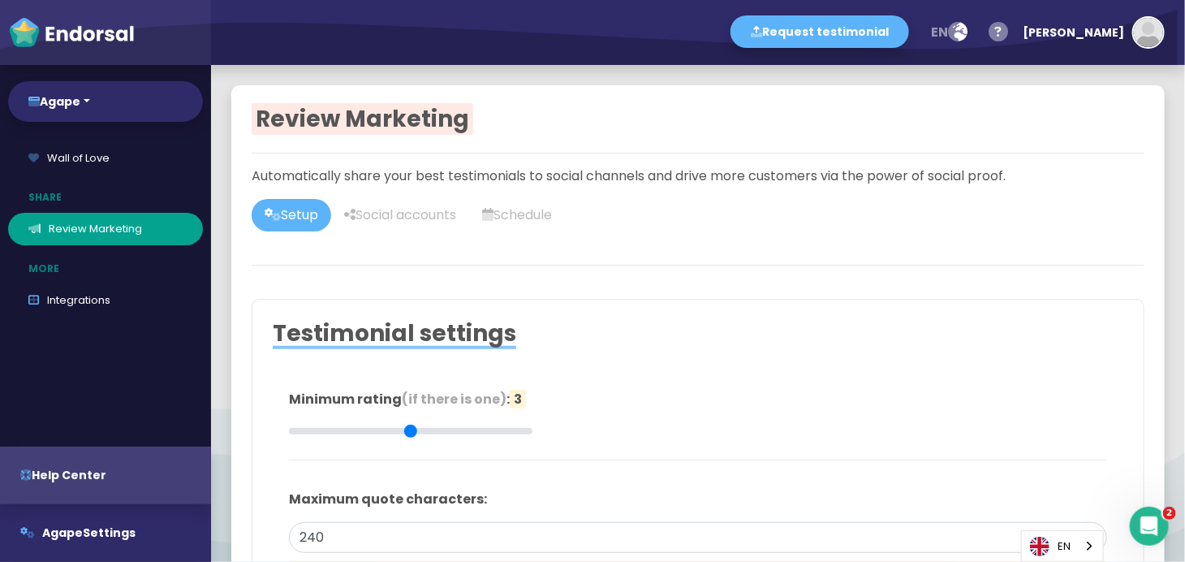
type input "#FFD75C"
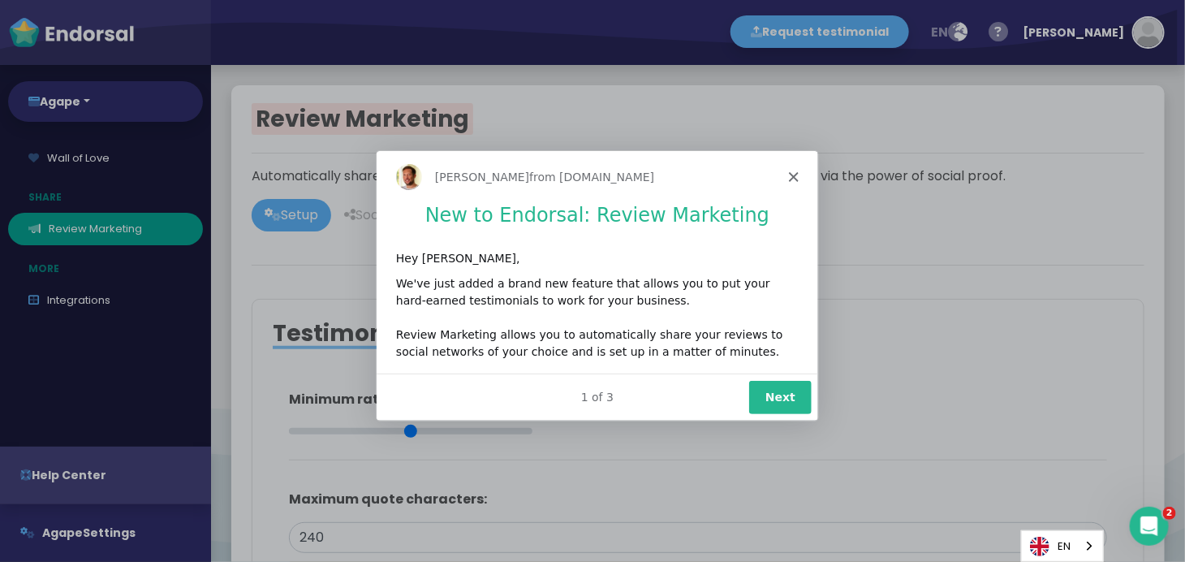
scroll to position [0, 0]
click at [796, 177] on div "[PERSON_NAME] from [DOMAIN_NAME]" at bounding box center [596, 175] width 442 height 52
click at [795, 177] on icon "Close" at bounding box center [792, 175] width 10 height 10
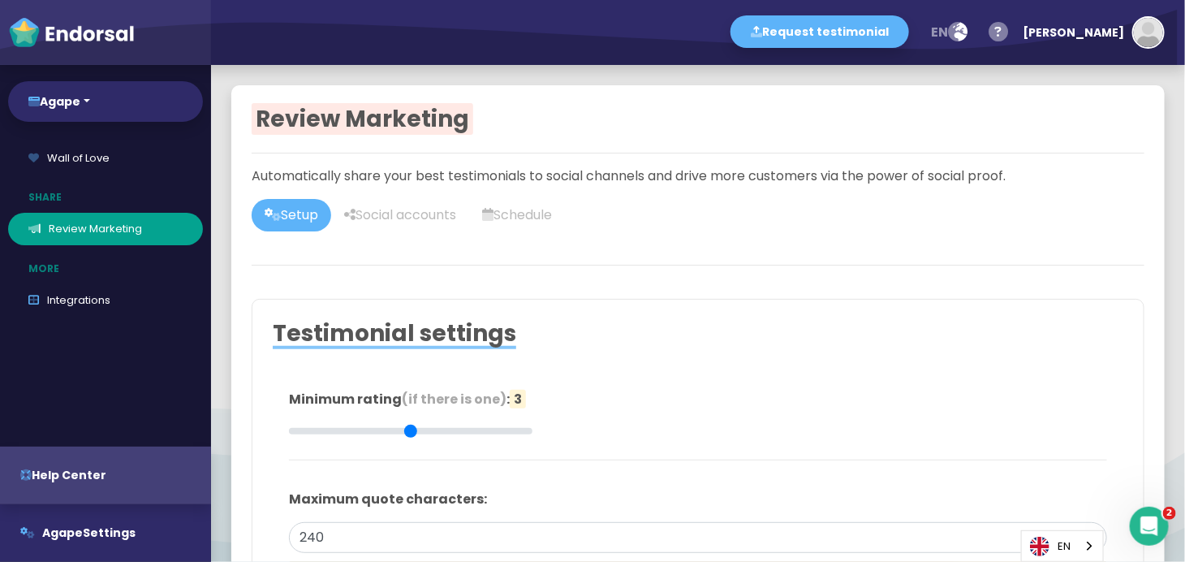
click at [305, 213] on link "Setup" at bounding box center [292, 215] width 80 height 32
type input "#2F2A68"
type input "#FFFFFF"
type input "#555555"
type input "#777777"
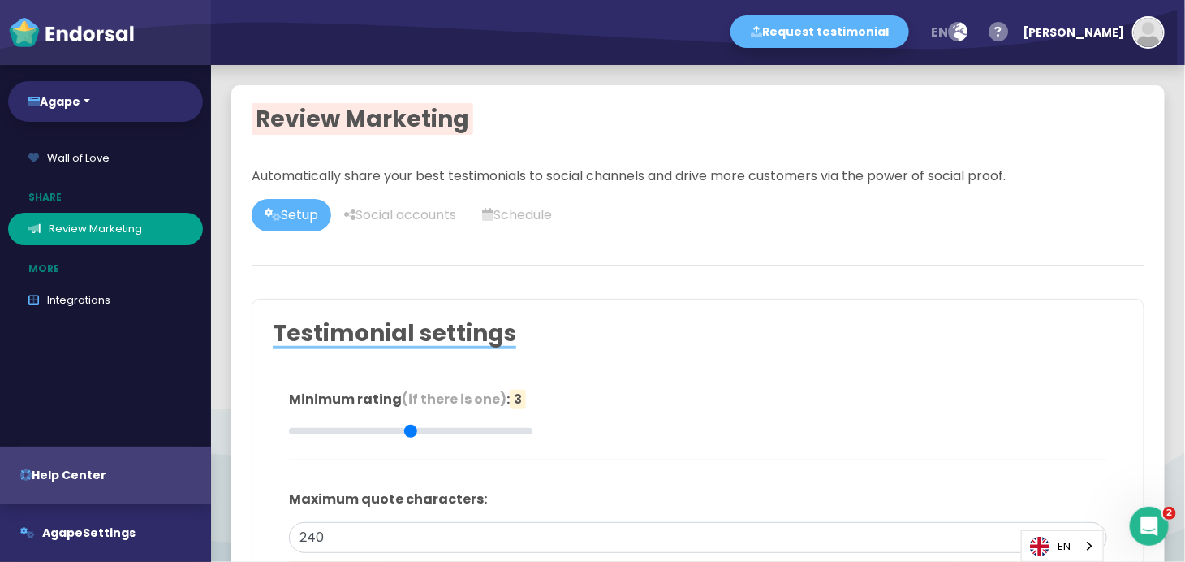
type input "#555555"
type input "#FFD75C"
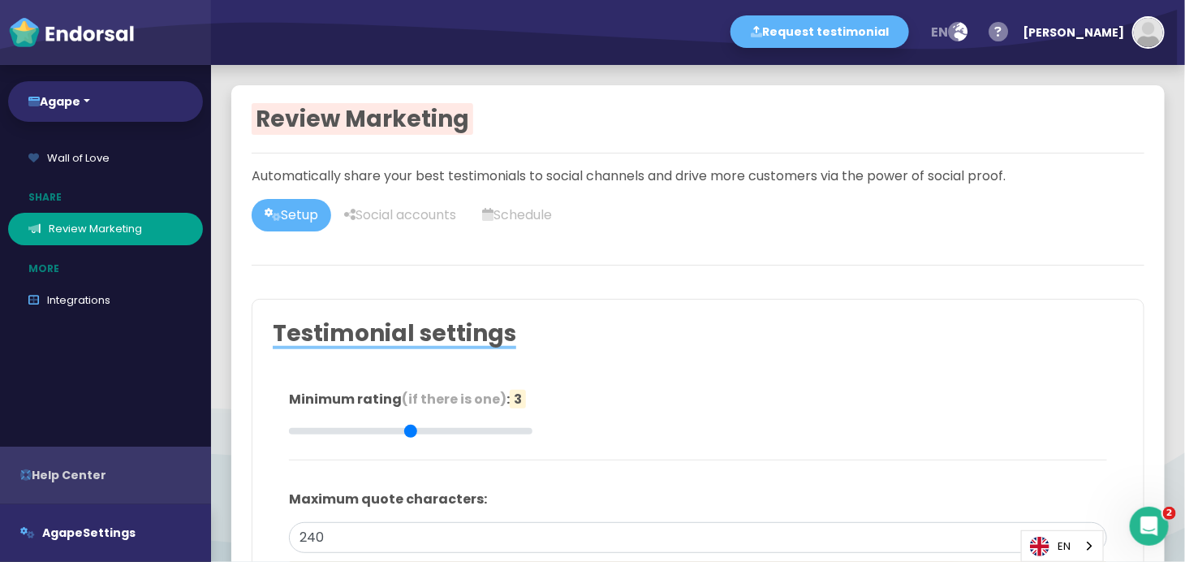
click at [130, 482] on div "button" at bounding box center [105, 475] width 211 height 58
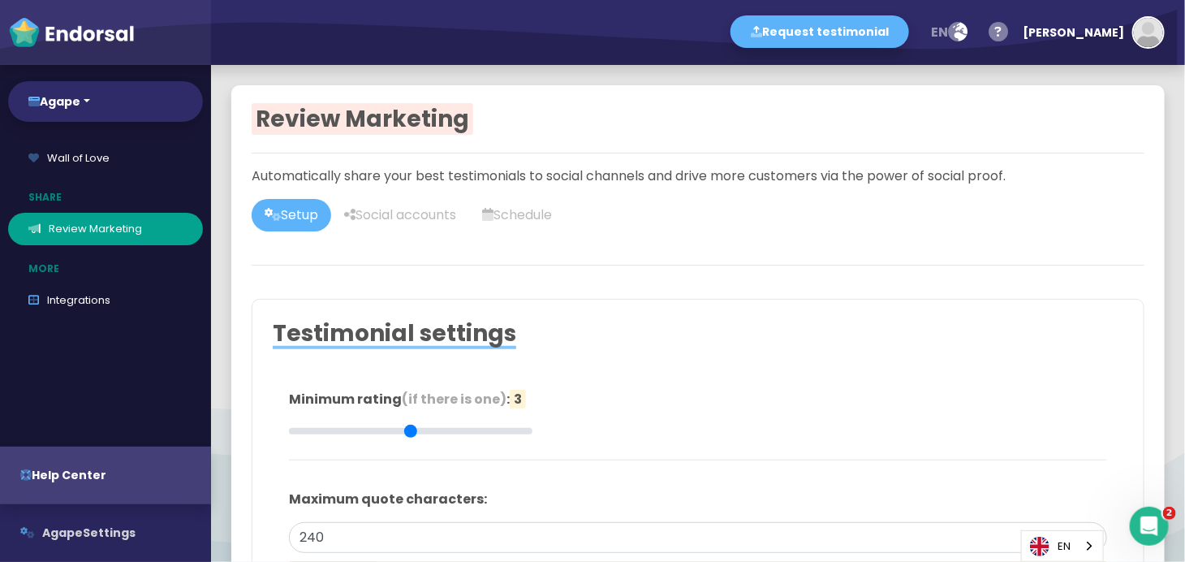
click at [94, 523] on button "Agape Settings" at bounding box center [105, 533] width 211 height 58
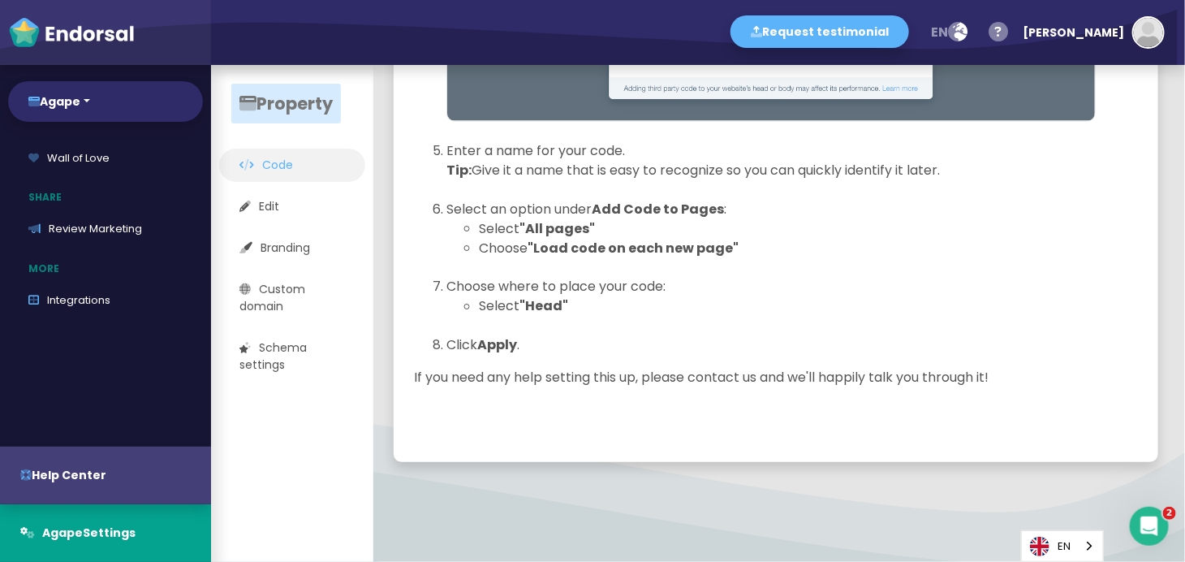
scroll to position [610, 0]
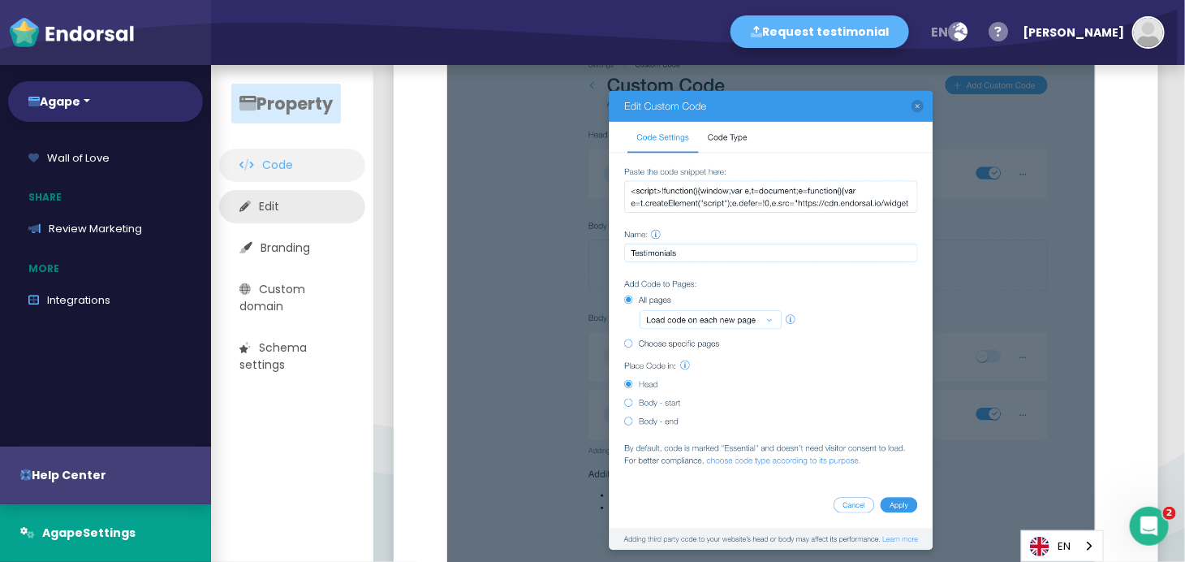
click at [324, 202] on link "Edit" at bounding box center [292, 206] width 146 height 33
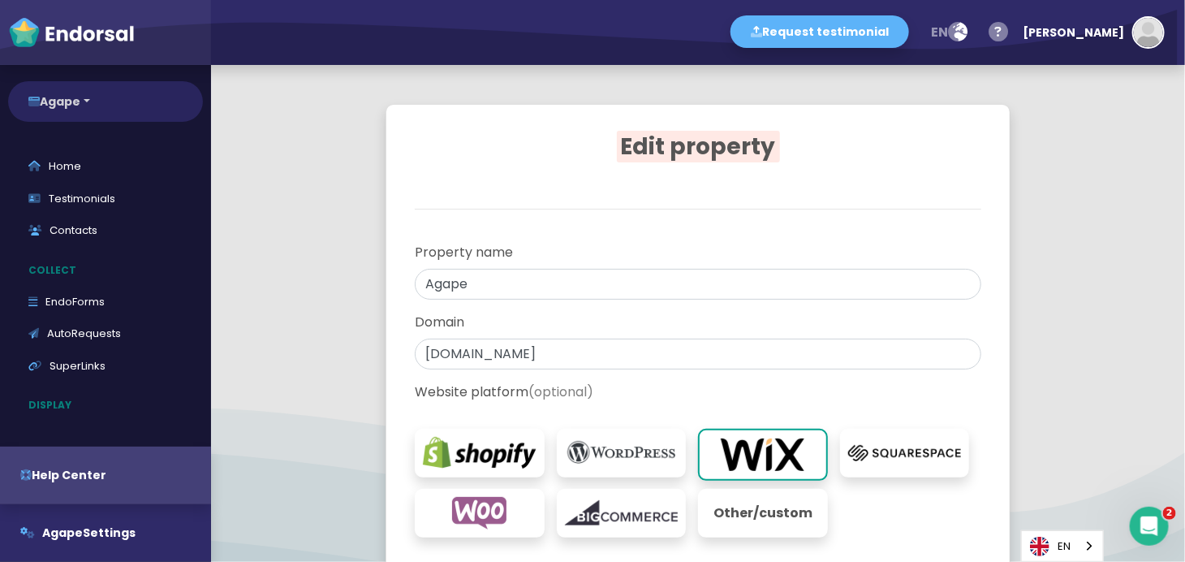
click at [97, 108] on button "Agape" at bounding box center [105, 101] width 195 height 41
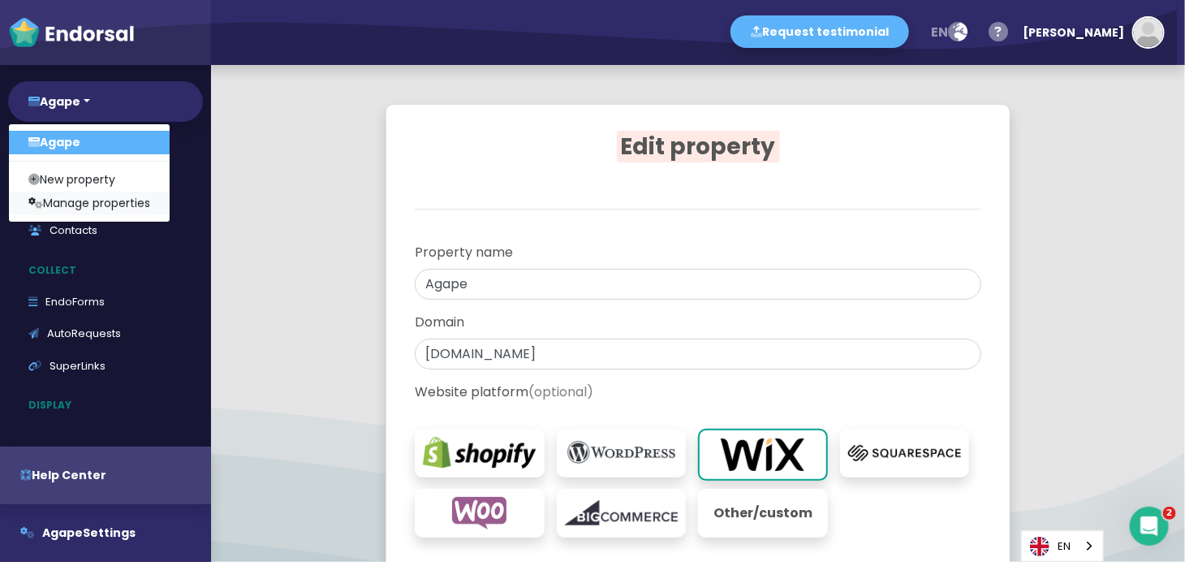
click at [143, 204] on link "Manage properties" at bounding box center [89, 204] width 161 height 24
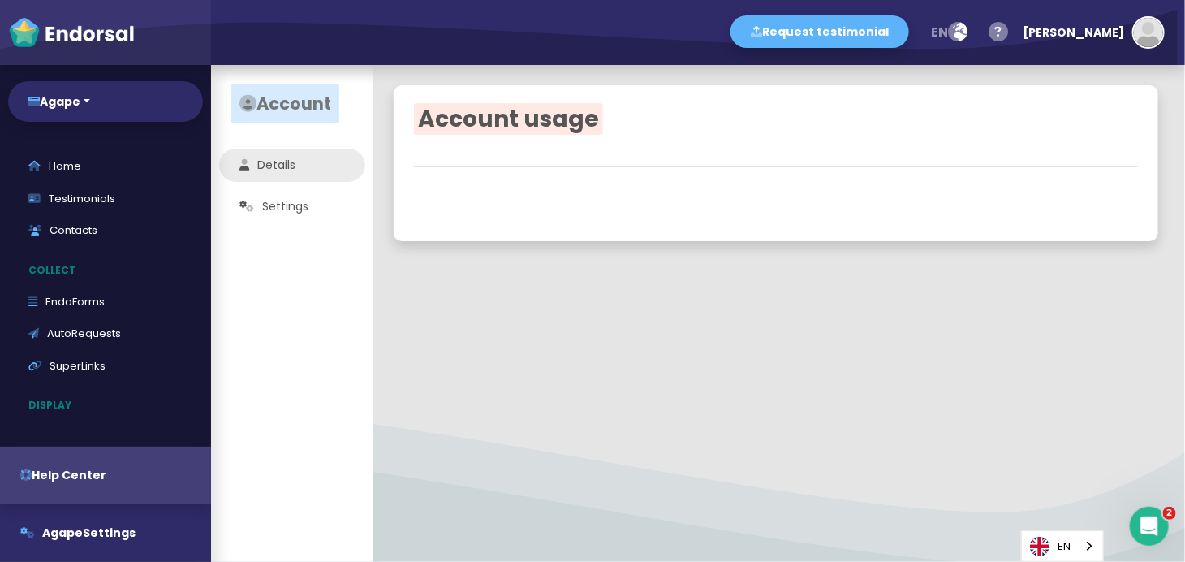
click at [261, 173] on link "Details" at bounding box center [292, 165] width 146 height 33
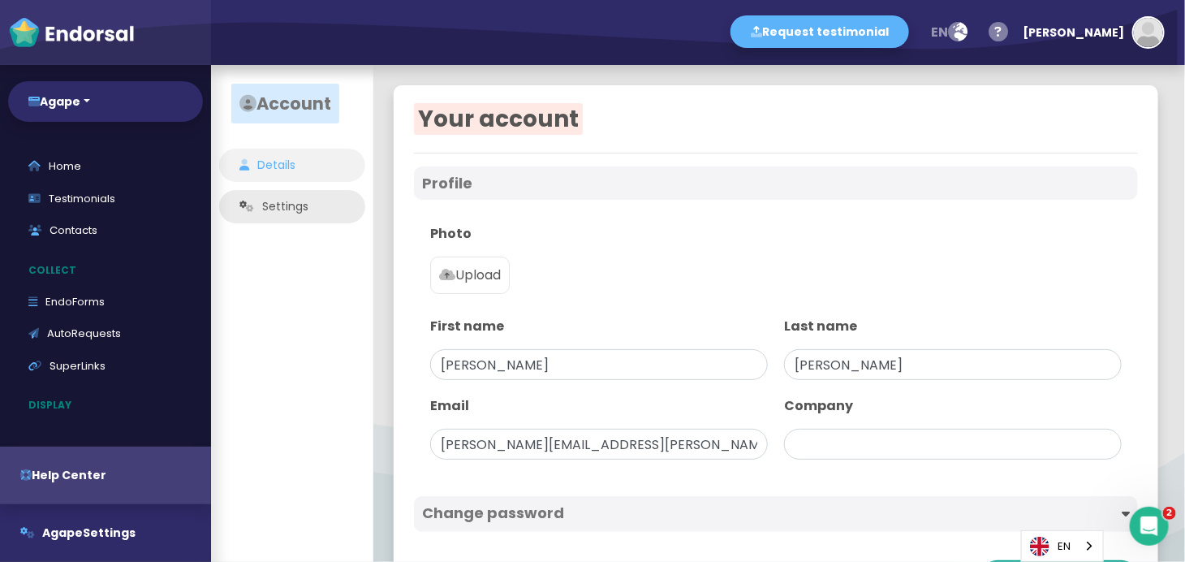
type input "Agape"
click at [246, 222] on link "Settings" at bounding box center [292, 206] width 146 height 33
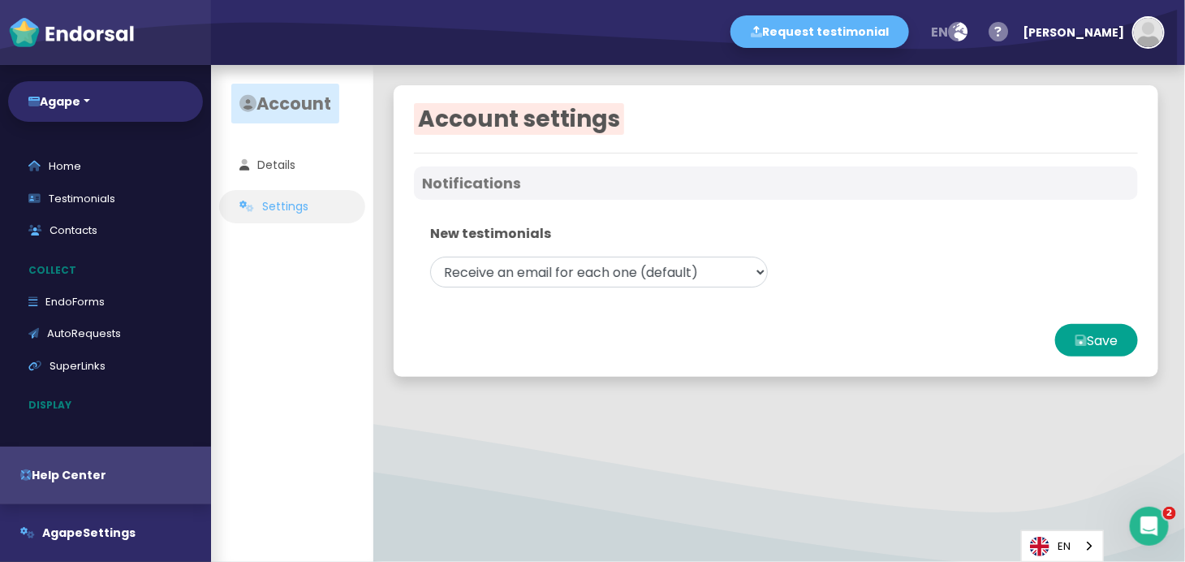
click at [258, 192] on link "Settings" at bounding box center [292, 206] width 146 height 33
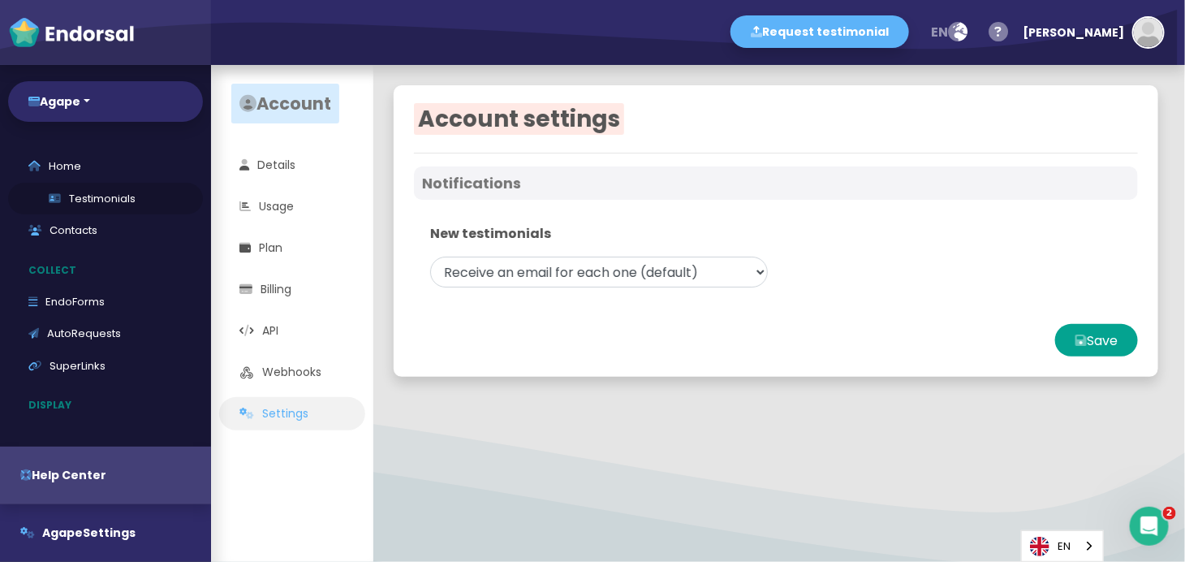
click at [101, 193] on link "Testimonials" at bounding box center [105, 199] width 195 height 32
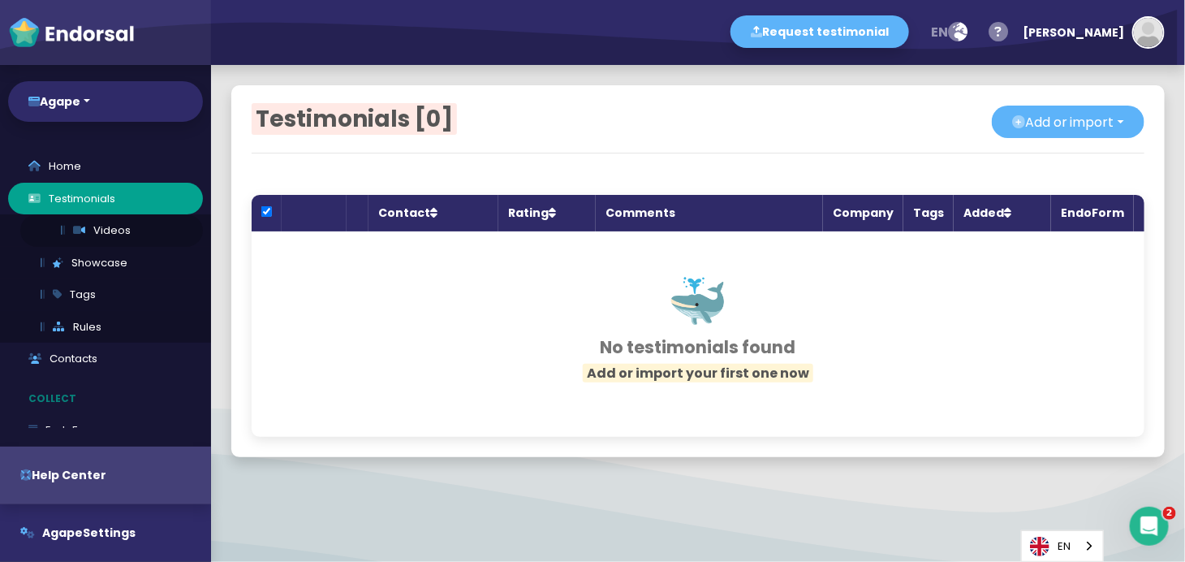
checkbox input "true"
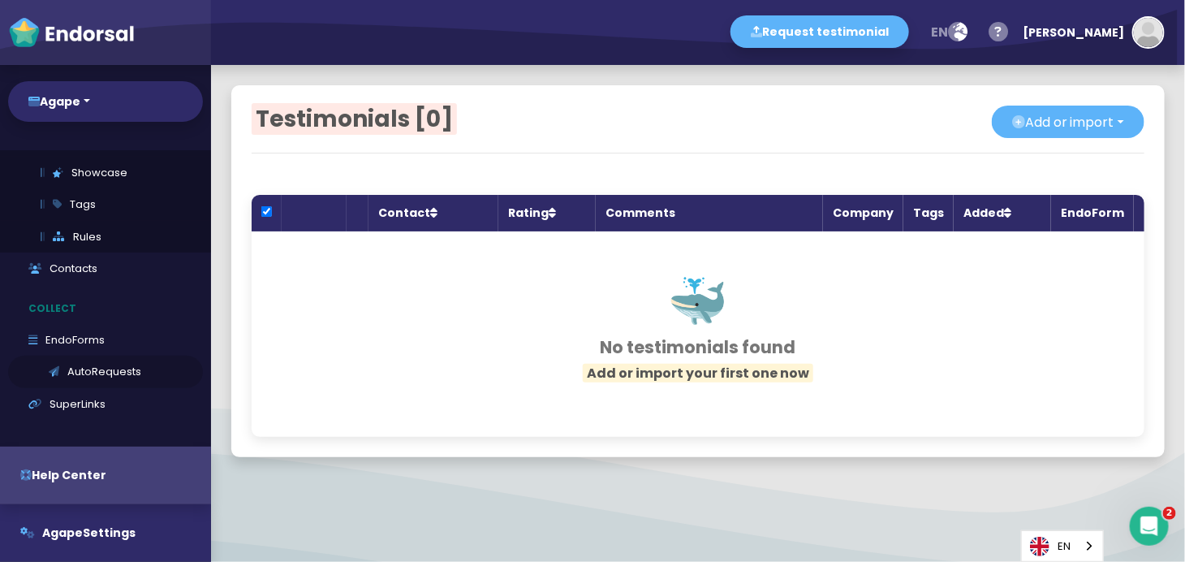
click at [118, 344] on link "EndoForms" at bounding box center [105, 340] width 195 height 32
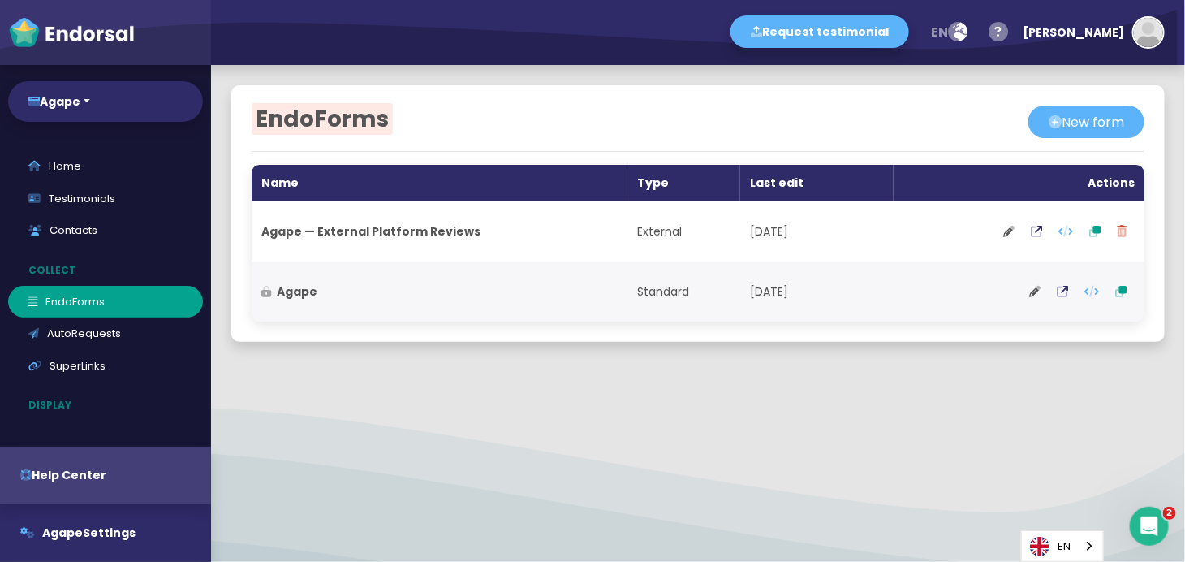
drag, startPoint x: 647, startPoint y: 241, endPoint x: 751, endPoint y: 242, distance: 103.9
click at [648, 241] on td "External" at bounding box center [684, 231] width 113 height 60
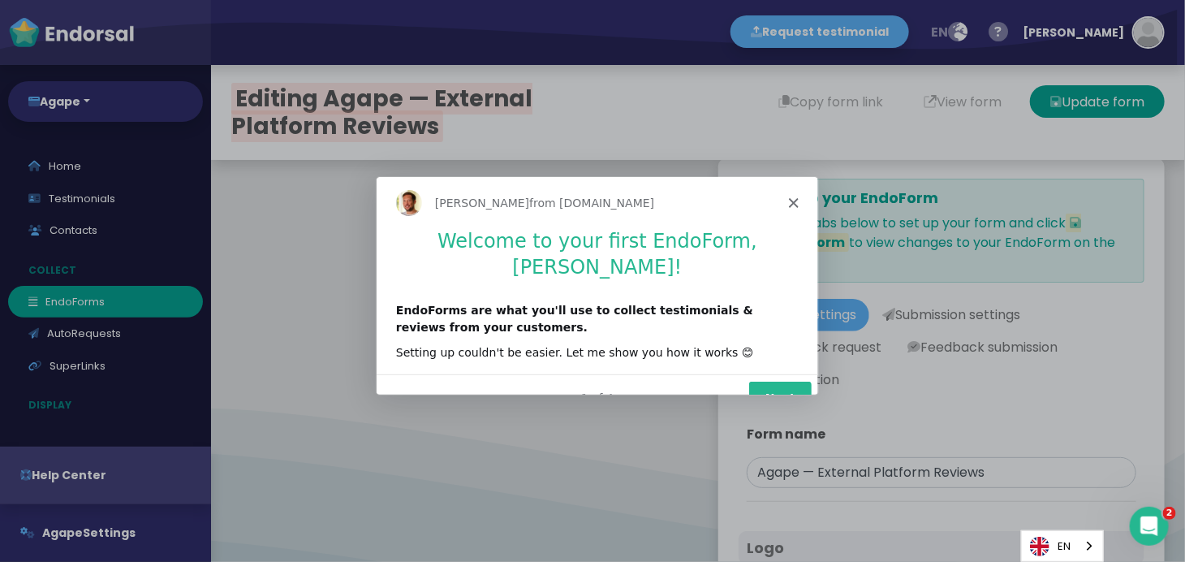
type input "#9D0F14"
click at [771, 380] on button "Next" at bounding box center [779, 396] width 63 height 33
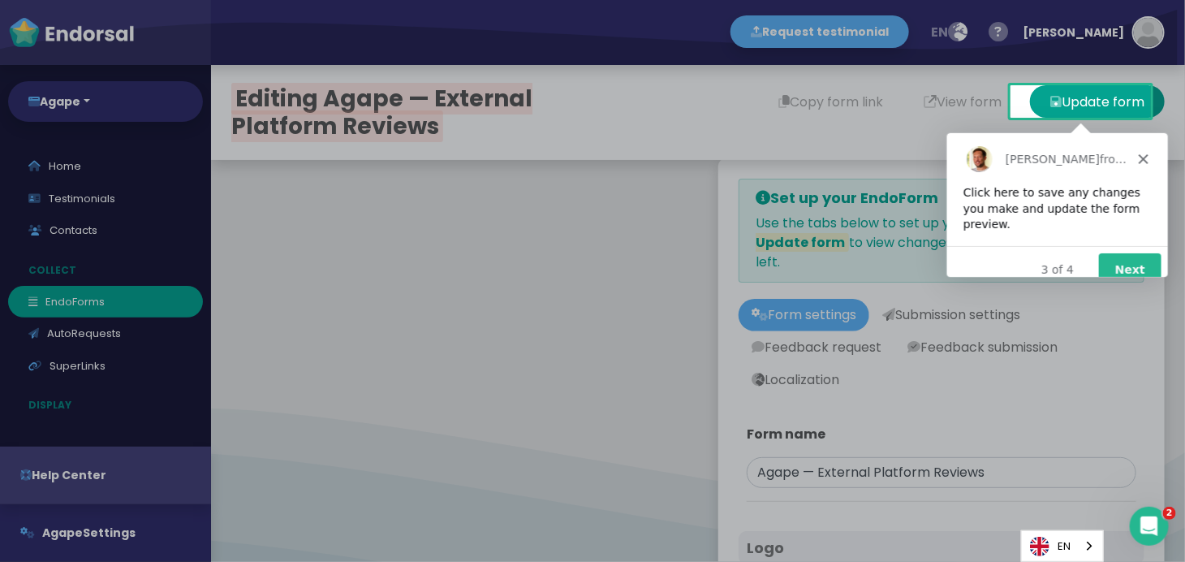
click at [1129, 257] on button "Next" at bounding box center [1129, 268] width 63 height 33
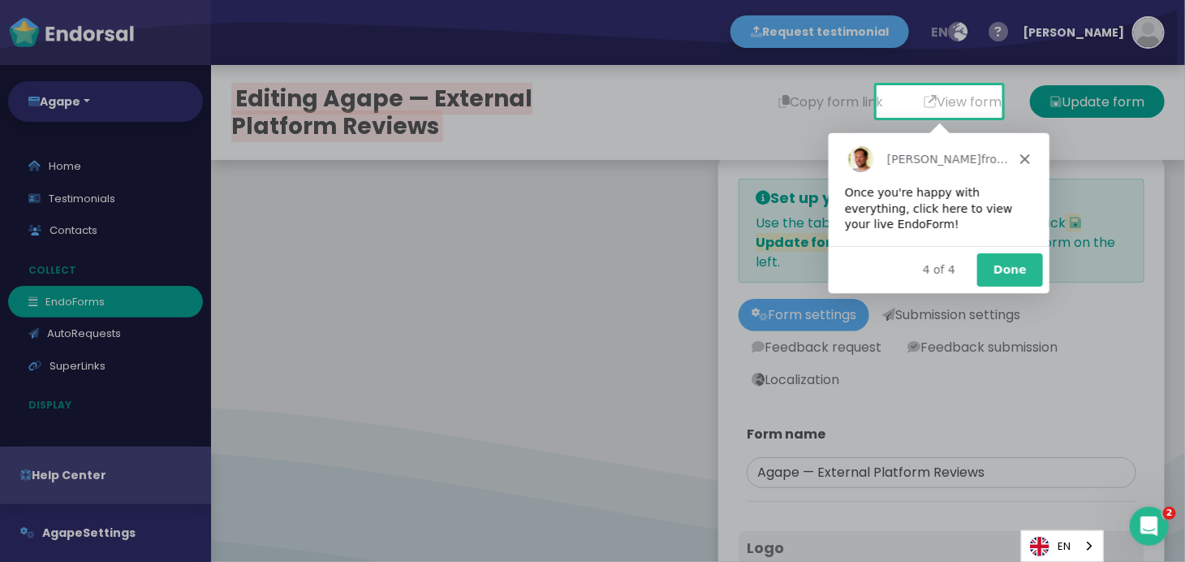
click at [1000, 265] on button "Done" at bounding box center [1009, 268] width 66 height 33
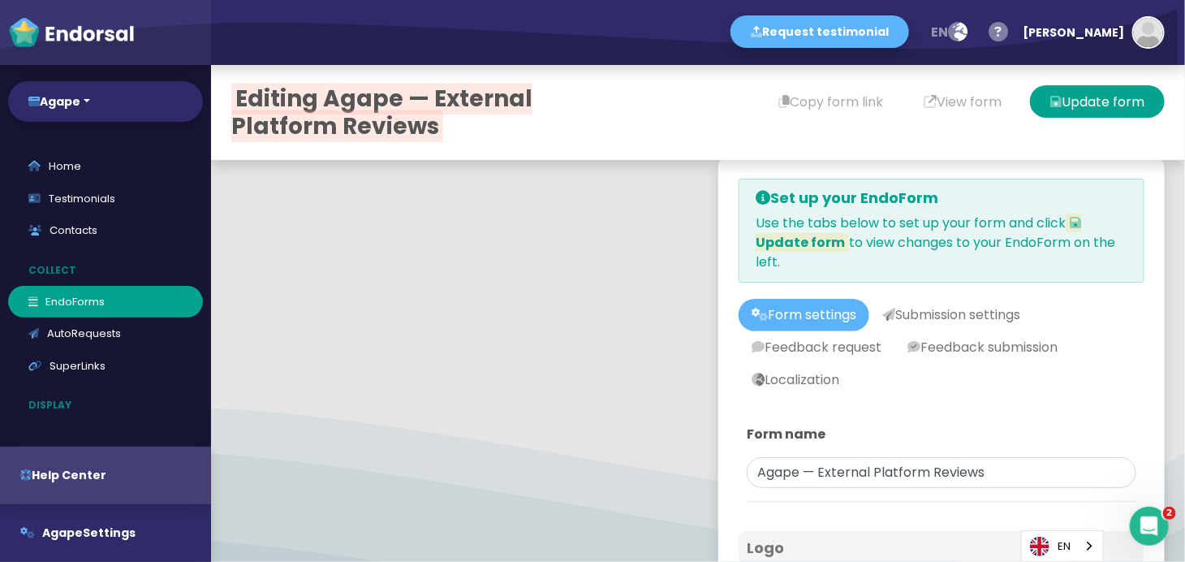
click at [805, 309] on link "Form settings" at bounding box center [804, 315] width 131 height 32
click at [807, 312] on link "Form settings" at bounding box center [804, 315] width 131 height 32
click at [804, 305] on link "Form settings" at bounding box center [804, 315] width 131 height 32
click at [949, 317] on link "Submission settings" at bounding box center [951, 315] width 164 height 32
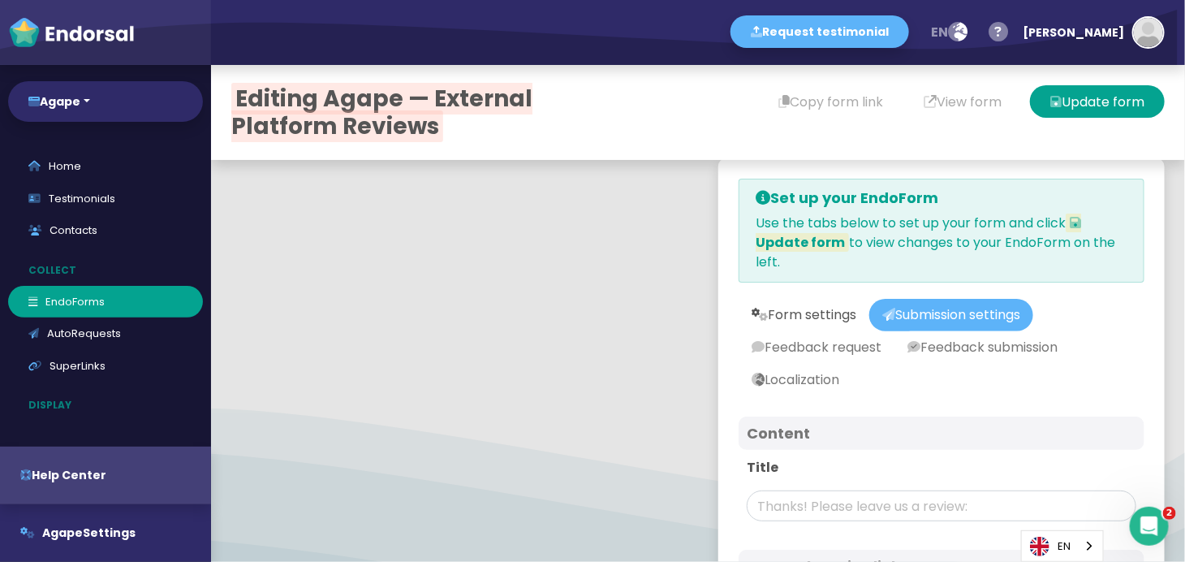
click at [816, 307] on link "Form settings" at bounding box center [804, 315] width 131 height 32
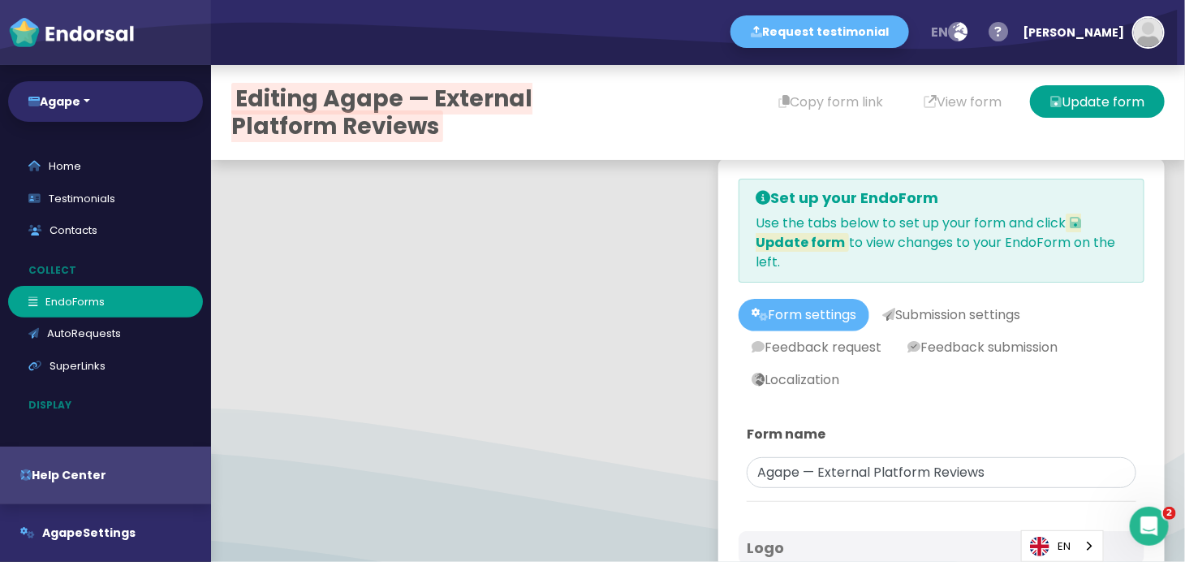
click at [792, 329] on link "Form settings" at bounding box center [804, 315] width 131 height 32
click at [813, 321] on link "Form settings" at bounding box center [804, 315] width 131 height 32
click at [817, 321] on link "Form settings" at bounding box center [804, 315] width 131 height 32
click at [930, 315] on link "Submission settings" at bounding box center [951, 315] width 164 height 32
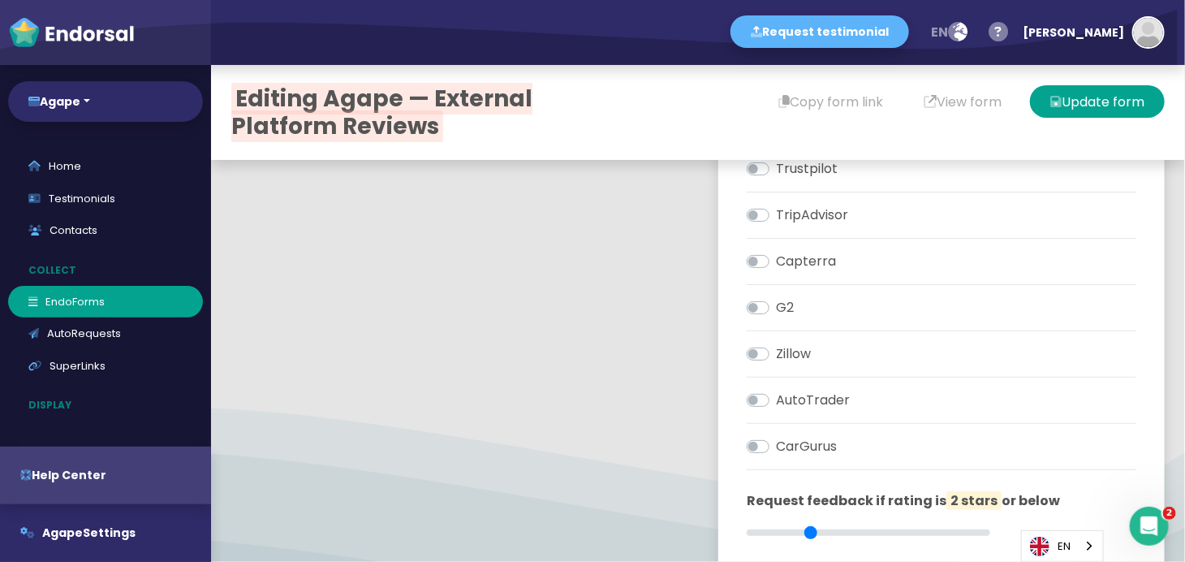
scroll to position [1046, 0]
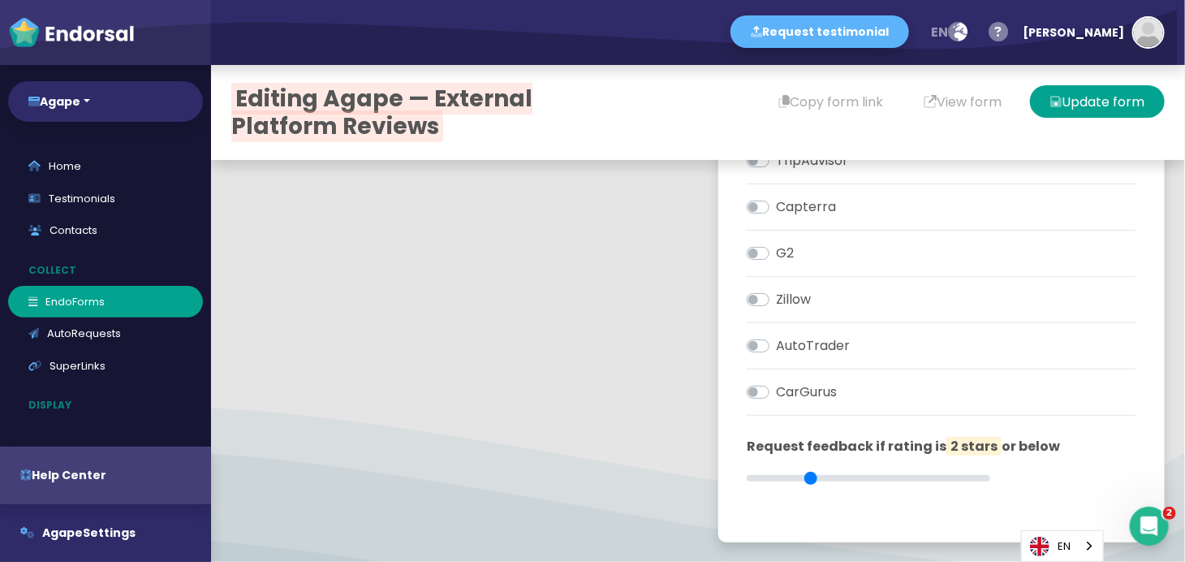
drag, startPoint x: 880, startPoint y: 334, endPoint x: 763, endPoint y: 505, distance: 207.4
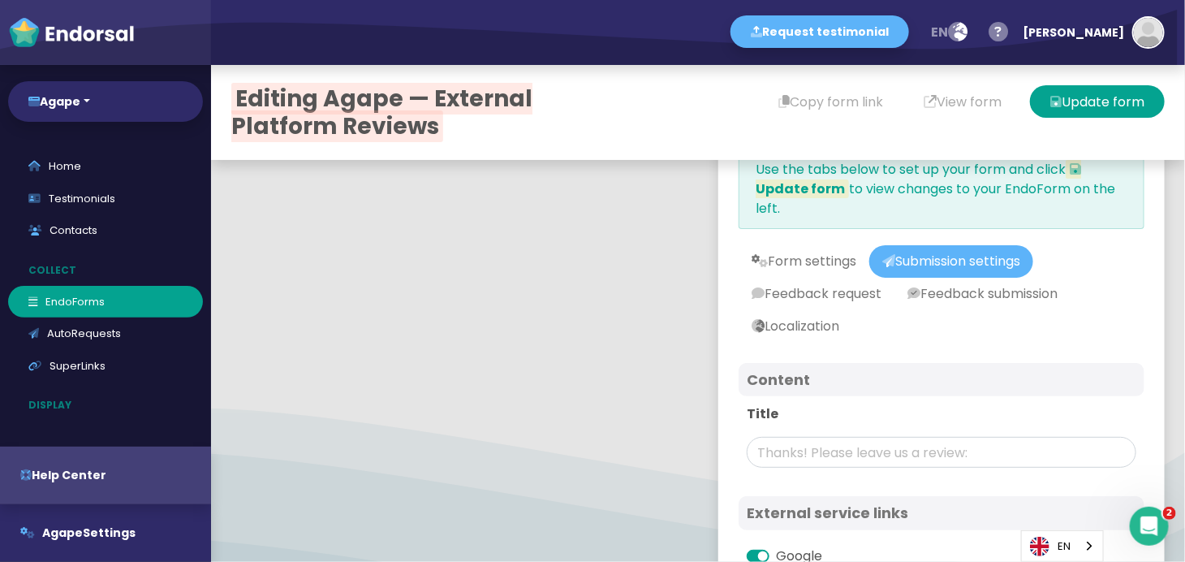
scroll to position [0, 0]
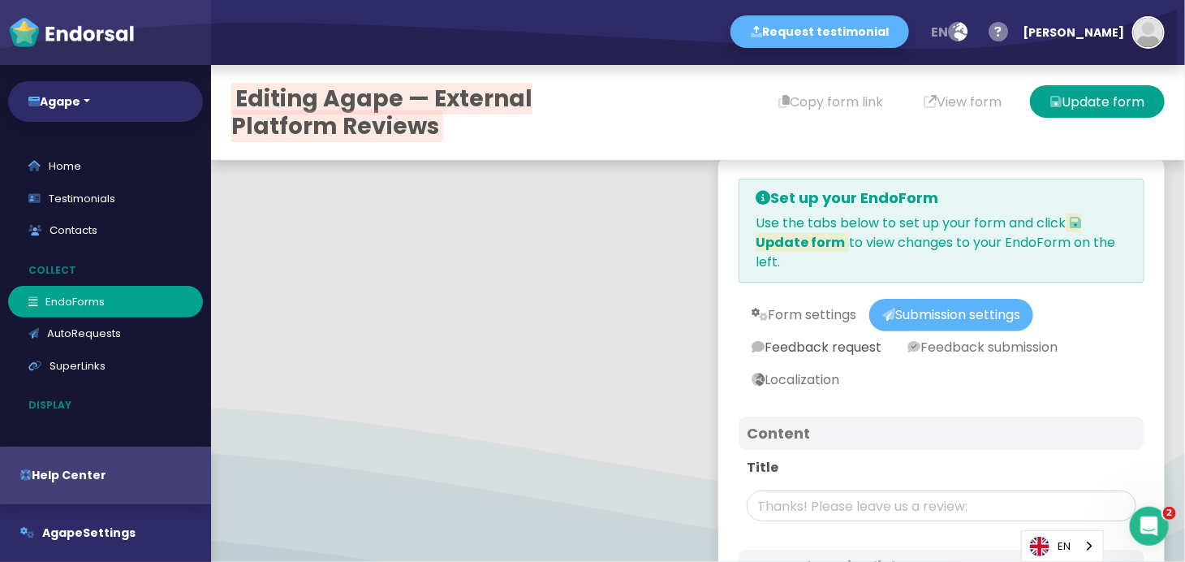
click at [764, 344] on link "Feedback request" at bounding box center [817, 347] width 156 height 32
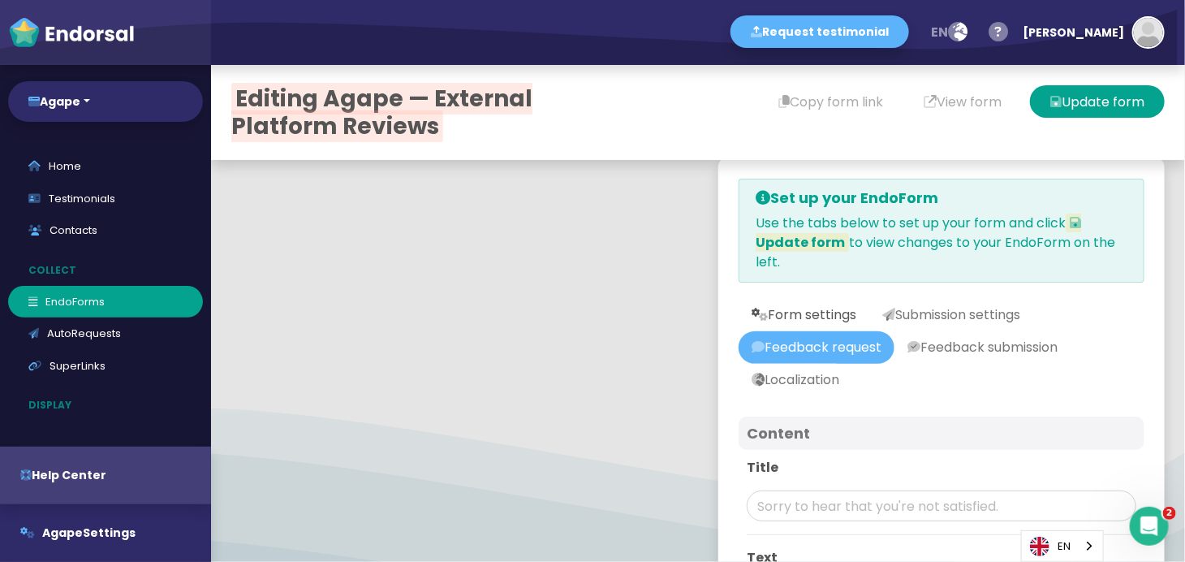
click at [792, 306] on link "Form settings" at bounding box center [804, 315] width 131 height 32
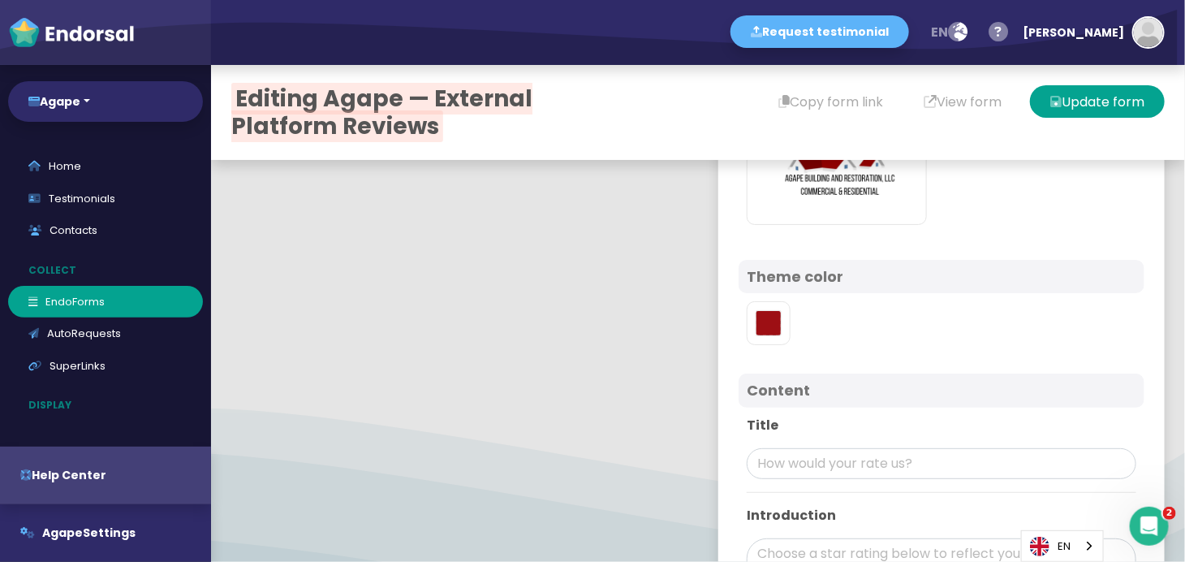
scroll to position [541, 0]
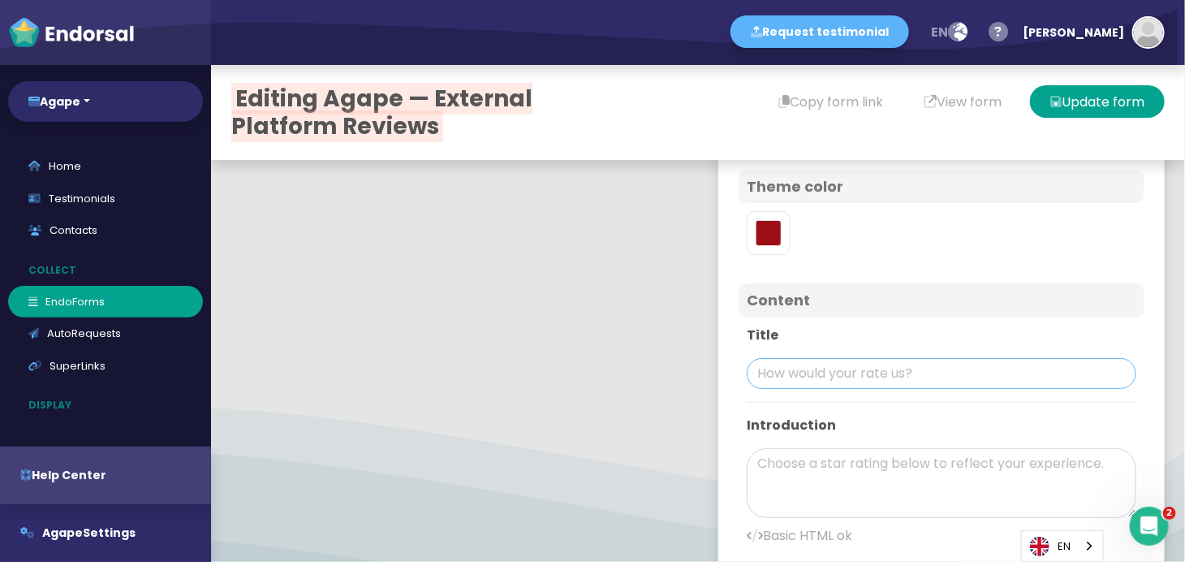
click at [804, 374] on input "text" at bounding box center [942, 373] width 390 height 31
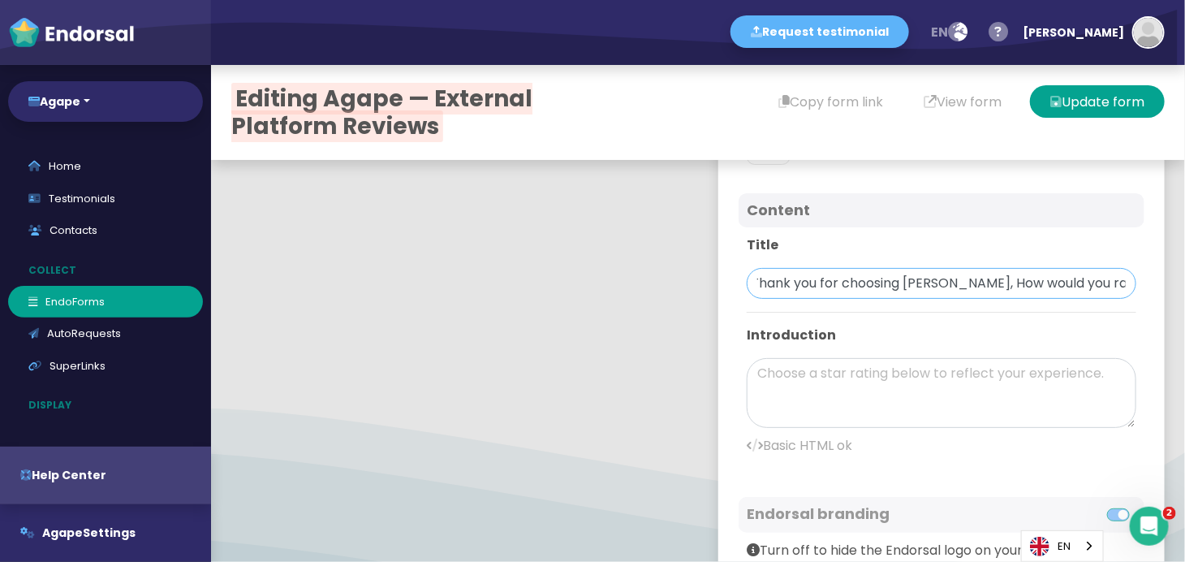
type input "Thank you for choosing [PERSON_NAME], How would you rate US ?"
click at [892, 359] on textarea at bounding box center [942, 393] width 390 height 70
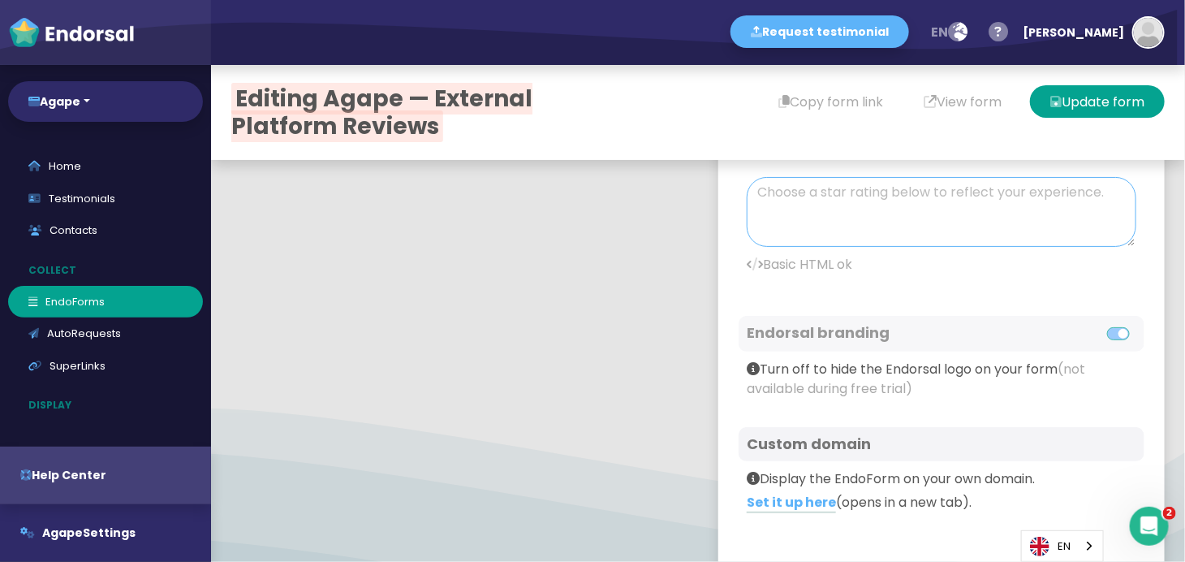
scroll to position [843, 0]
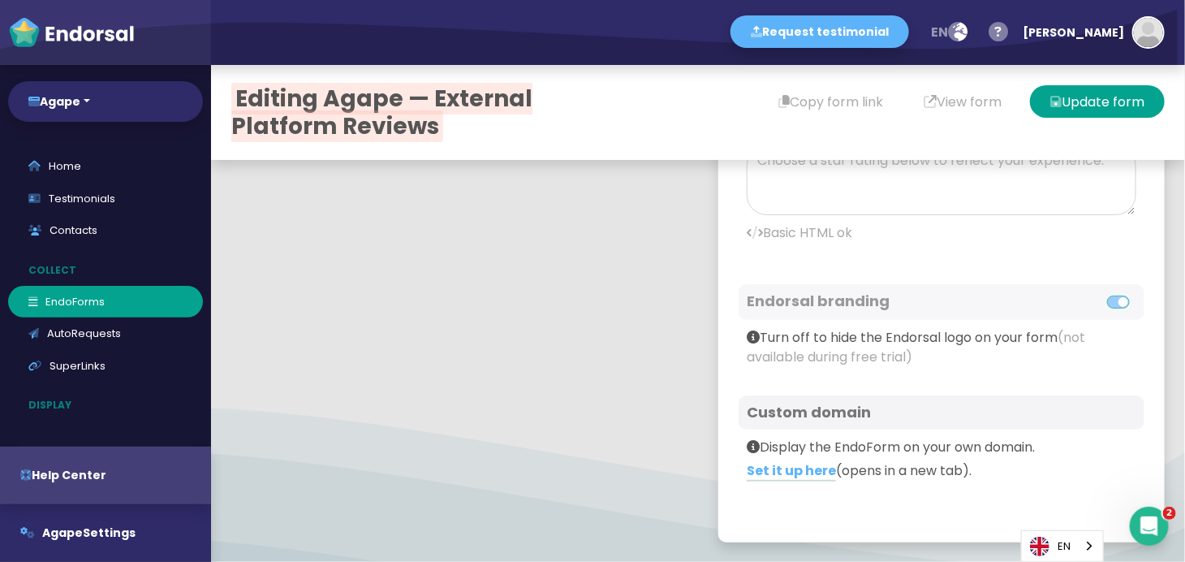
click at [747, 334] on icon at bounding box center [753, 336] width 13 height 13
click at [747, 339] on icon at bounding box center [753, 336] width 13 height 13
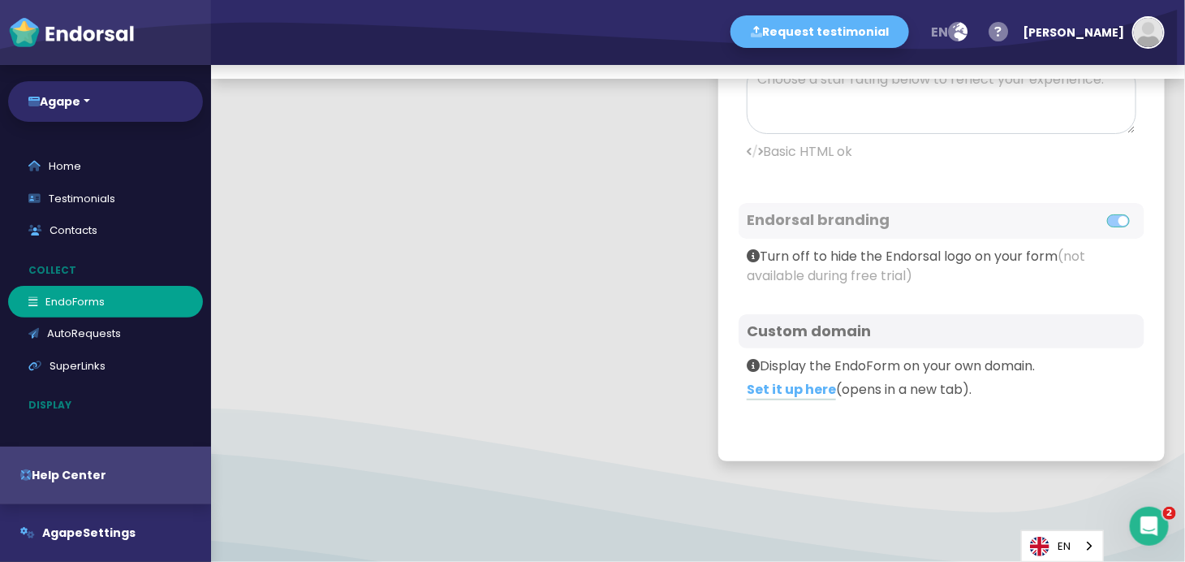
click at [747, 364] on icon at bounding box center [753, 365] width 13 height 13
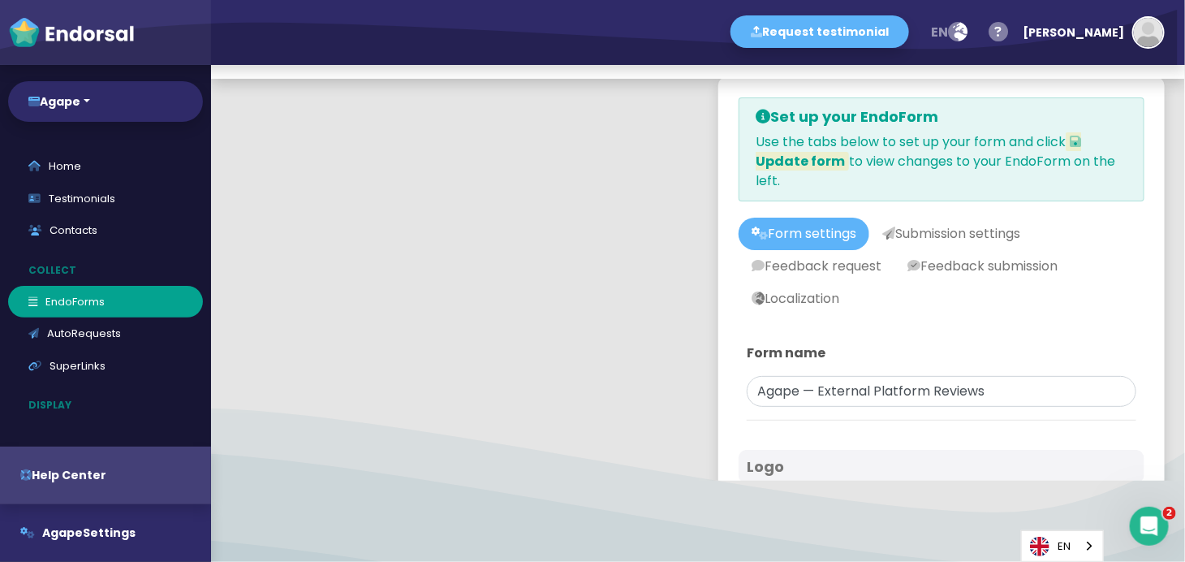
scroll to position [0, 0]
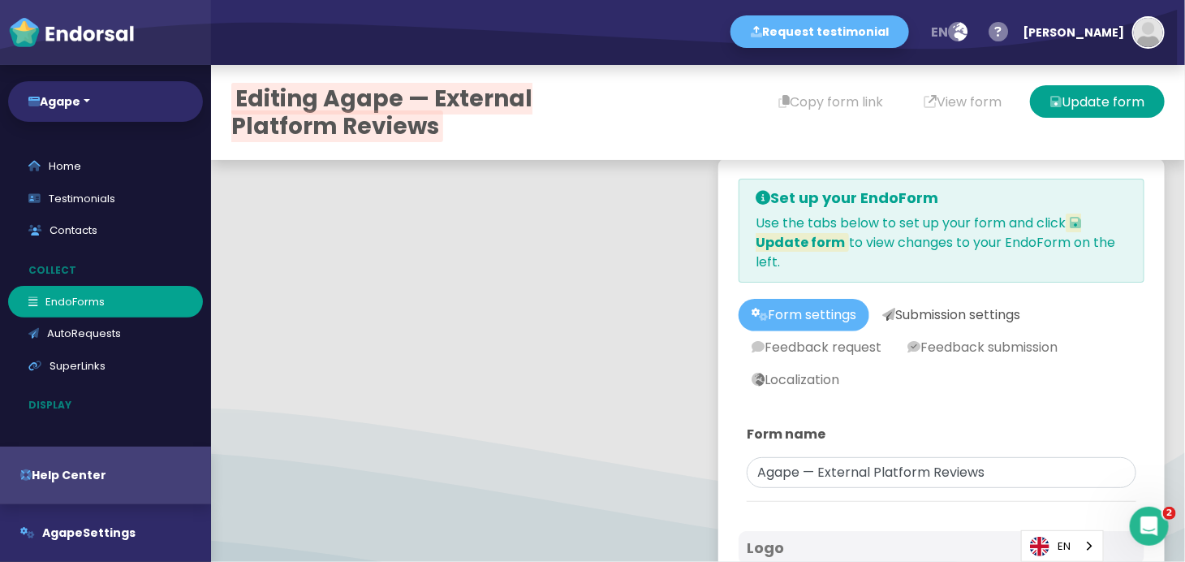
click at [964, 325] on link "Submission settings" at bounding box center [951, 315] width 164 height 32
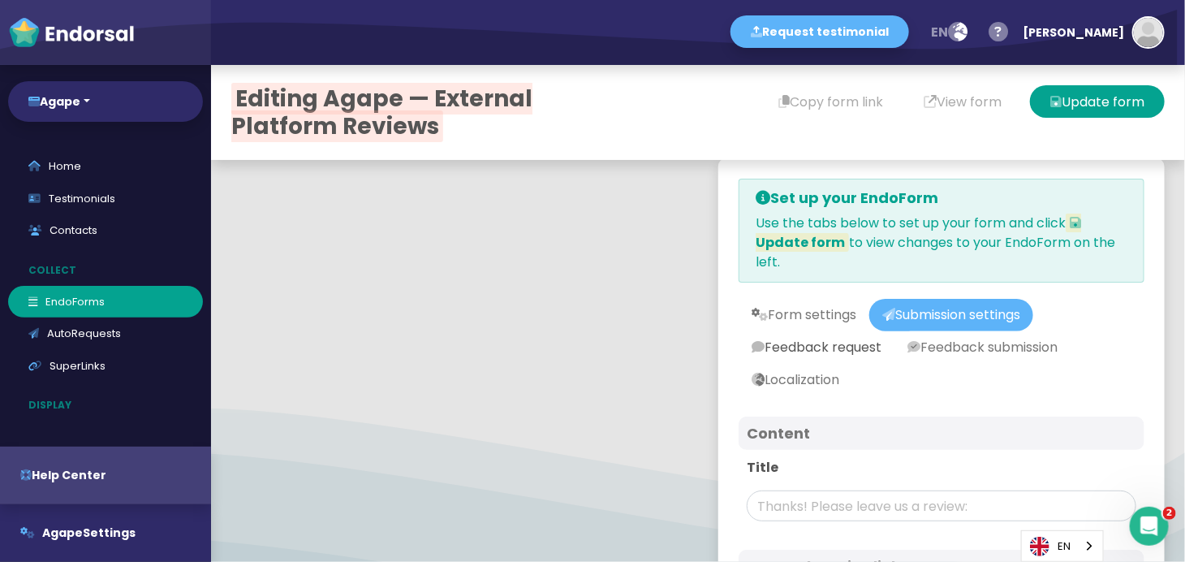
click at [840, 341] on link "Feedback request" at bounding box center [817, 347] width 156 height 32
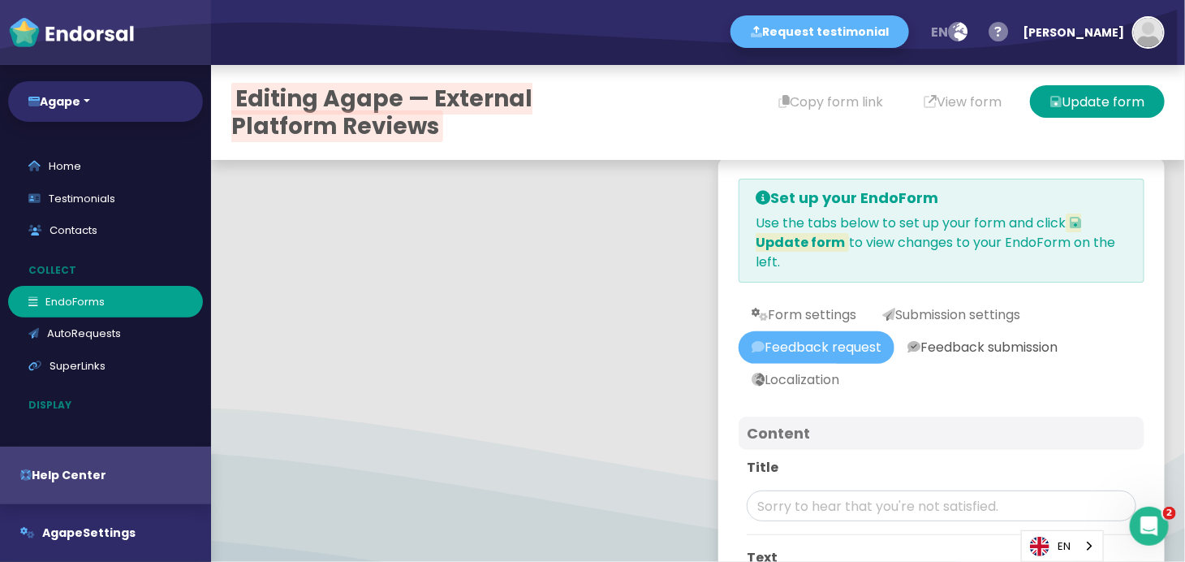
click at [992, 331] on link "Feedback submission" at bounding box center [983, 347] width 176 height 32
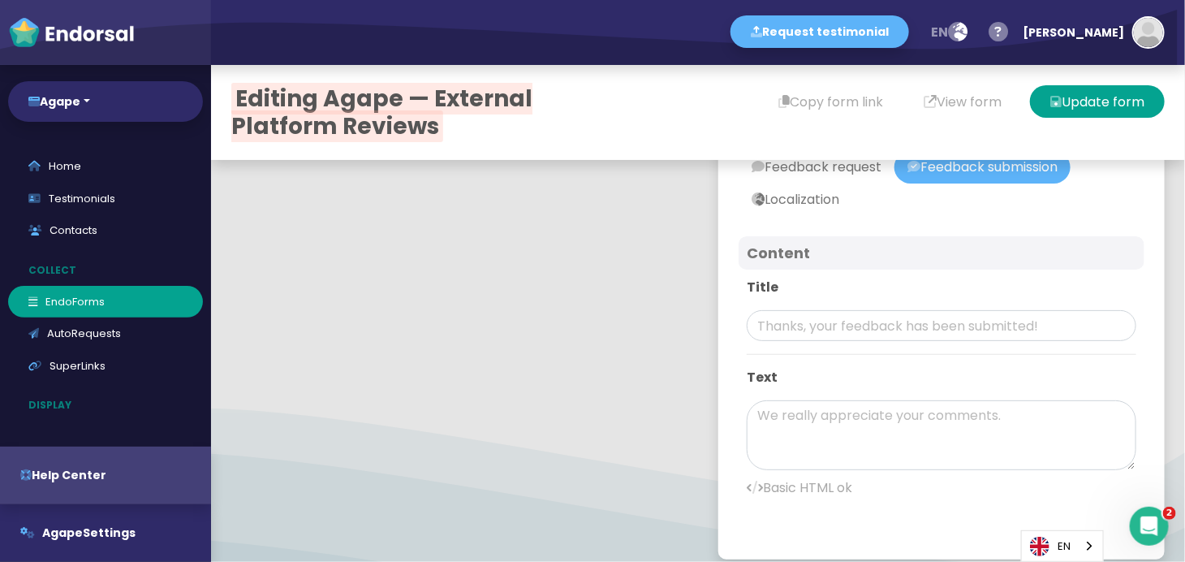
scroll to position [197, 0]
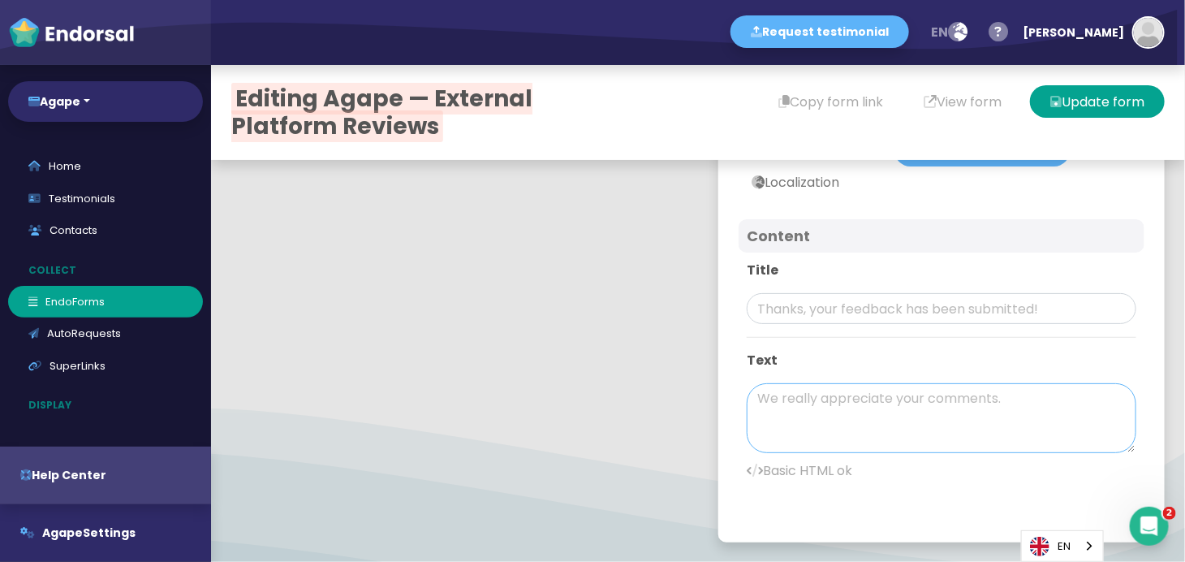
click at [817, 408] on textarea at bounding box center [942, 418] width 390 height 70
drag, startPoint x: 856, startPoint y: 397, endPoint x: 889, endPoint y: 404, distance: 34.1
click at [889, 404] on textarea "We greatly appreataite your feedback!" at bounding box center [942, 418] width 390 height 70
click at [999, 398] on textarea "We greatly apprecaite your feedback!" at bounding box center [942, 418] width 390 height 70
type textarea "We greatly appreciate your feedback!"
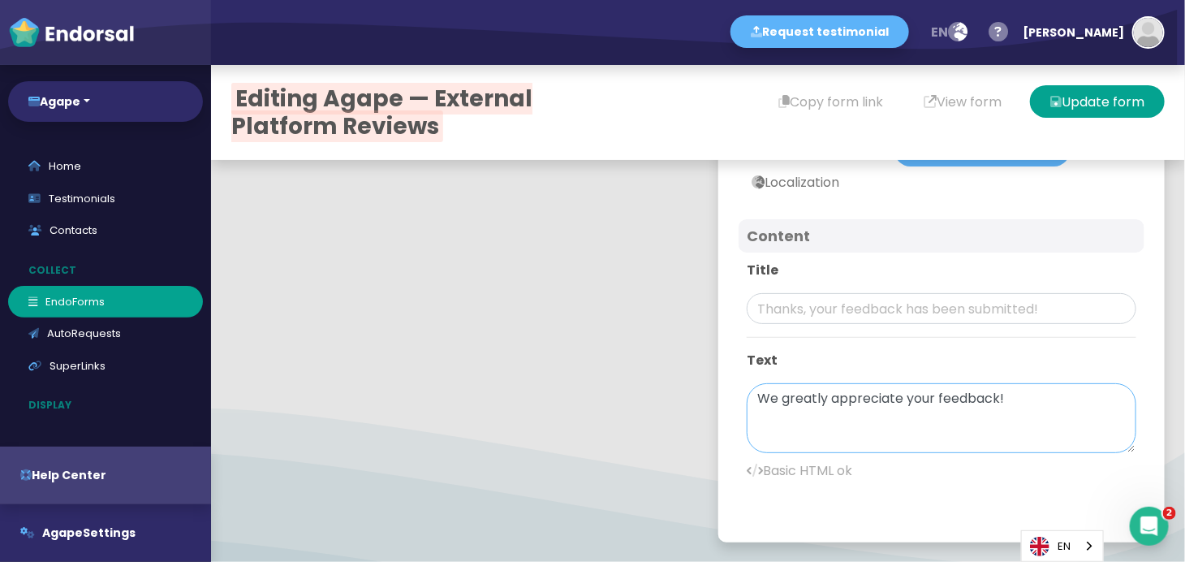
click at [1018, 399] on textarea "We greatly appreciate your feedback!" at bounding box center [942, 418] width 390 height 70
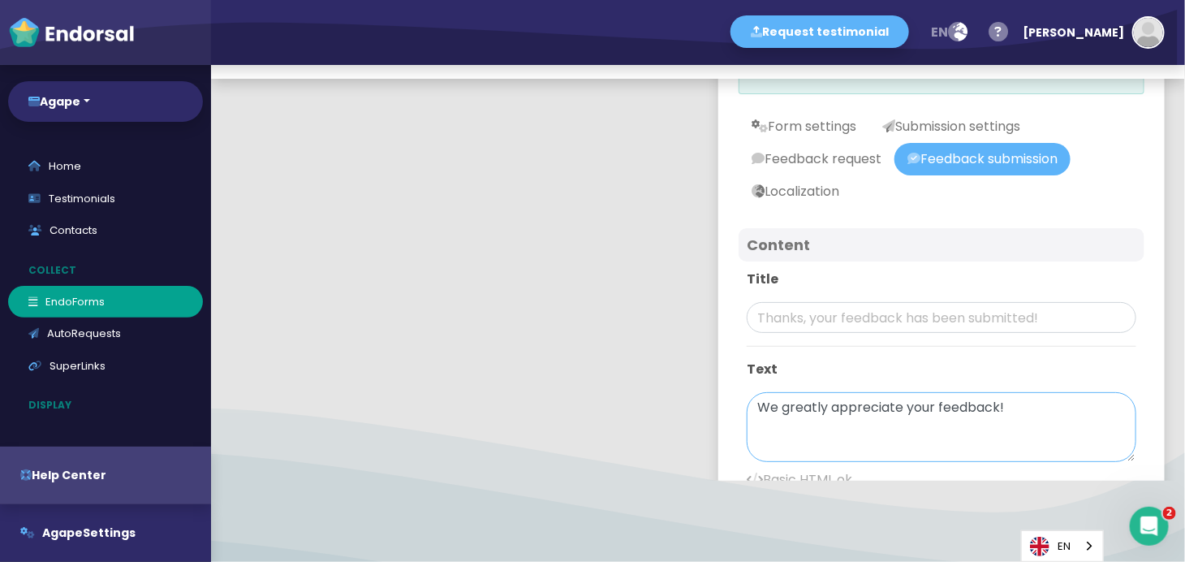
scroll to position [0, 0]
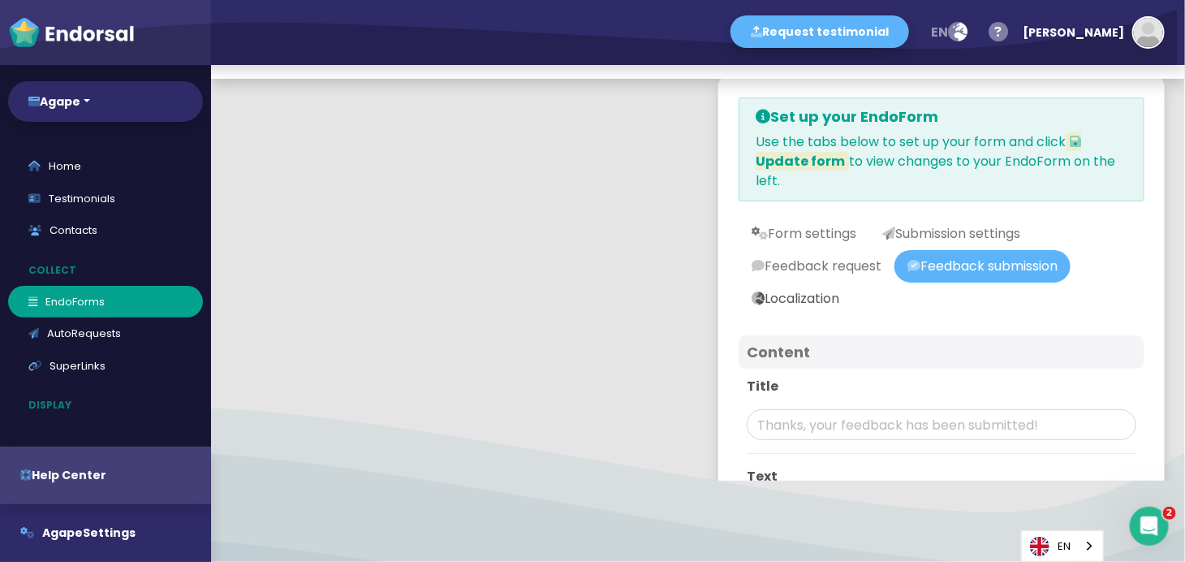
click at [808, 289] on link "Localization" at bounding box center [796, 299] width 114 height 32
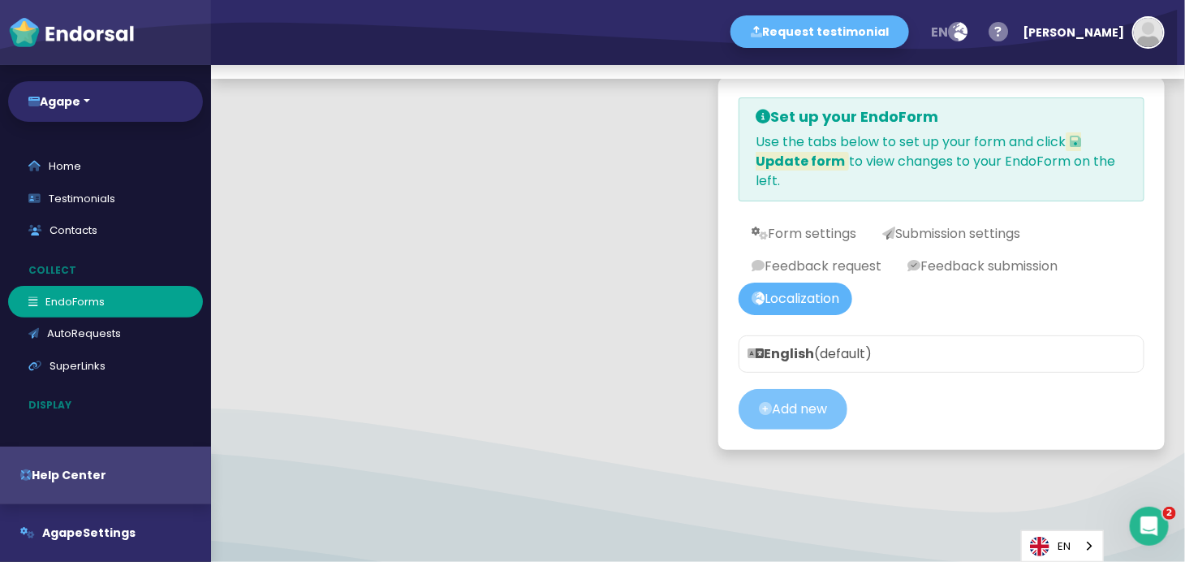
click at [787, 403] on button "Add new" at bounding box center [793, 409] width 109 height 41
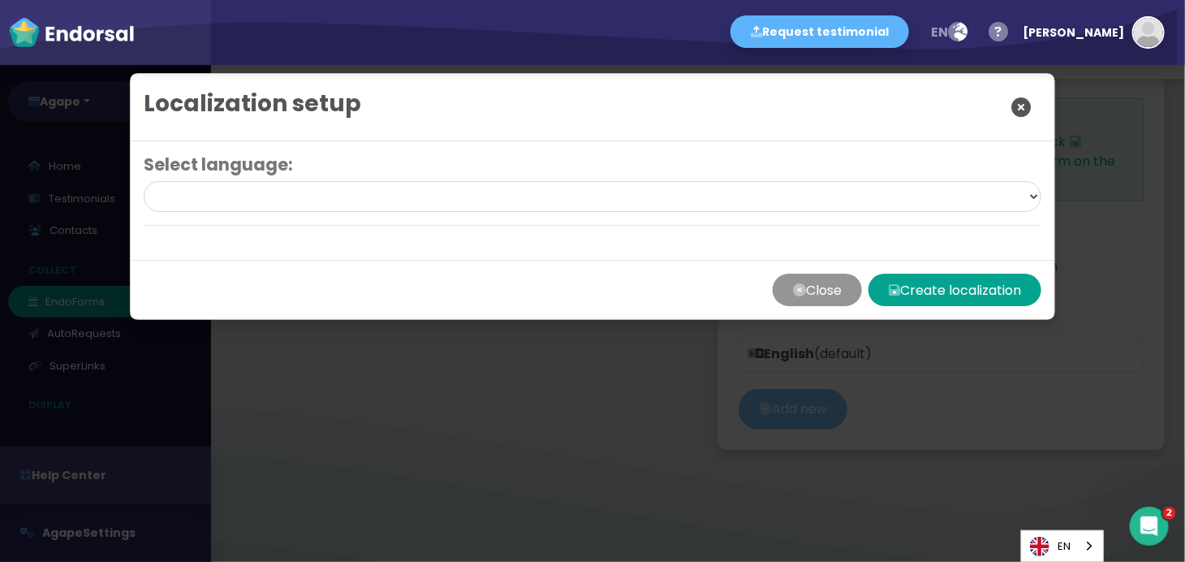
select select
drag, startPoint x: 1016, startPoint y: 189, endPoint x: 987, endPoint y: 195, distance: 29.0
click at [1016, 190] on select "Afrikaans [af*] Afrikaans ([GEOGRAPHIC_DATA]) [af-ZA] Albanian [sq*] Albanian (…" at bounding box center [593, 196] width 898 height 31
click at [820, 214] on div "Select language: Afrikaans [af*] Afrikaans ([GEOGRAPHIC_DATA]) [af-ZA] Albanian…" at bounding box center [593, 200] width 924 height 119
click at [1024, 195] on select "Afrikaans [af*] Afrikaans ([GEOGRAPHIC_DATA]) [af-ZA] Albanian [sq*] Albanian (…" at bounding box center [593, 196] width 898 height 31
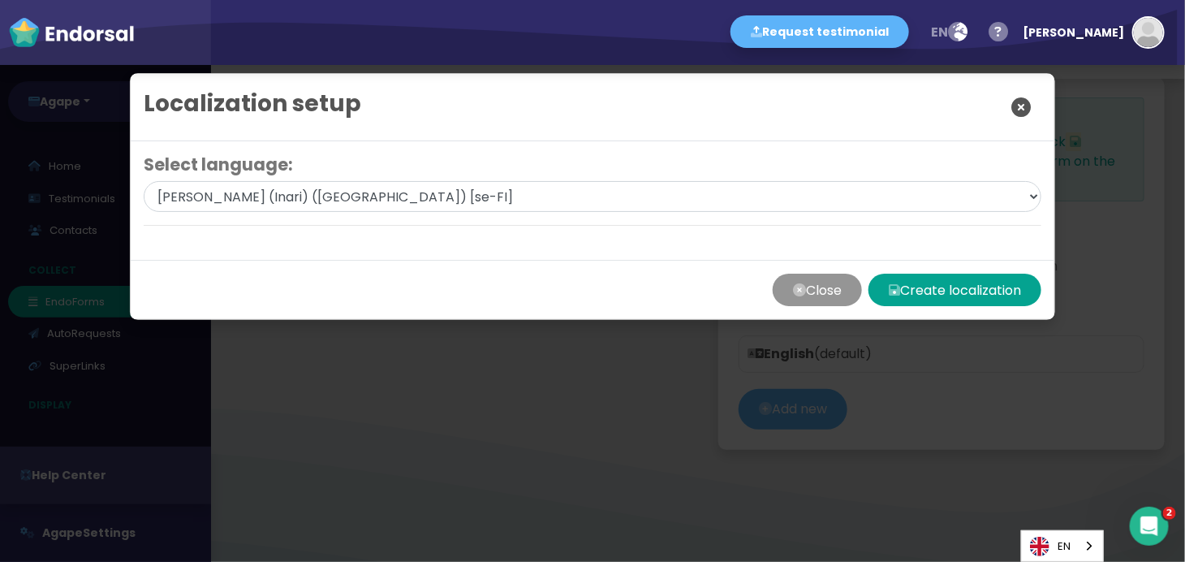
click at [1015, 103] on icon "Close" at bounding box center [1020, 107] width 19 height 41
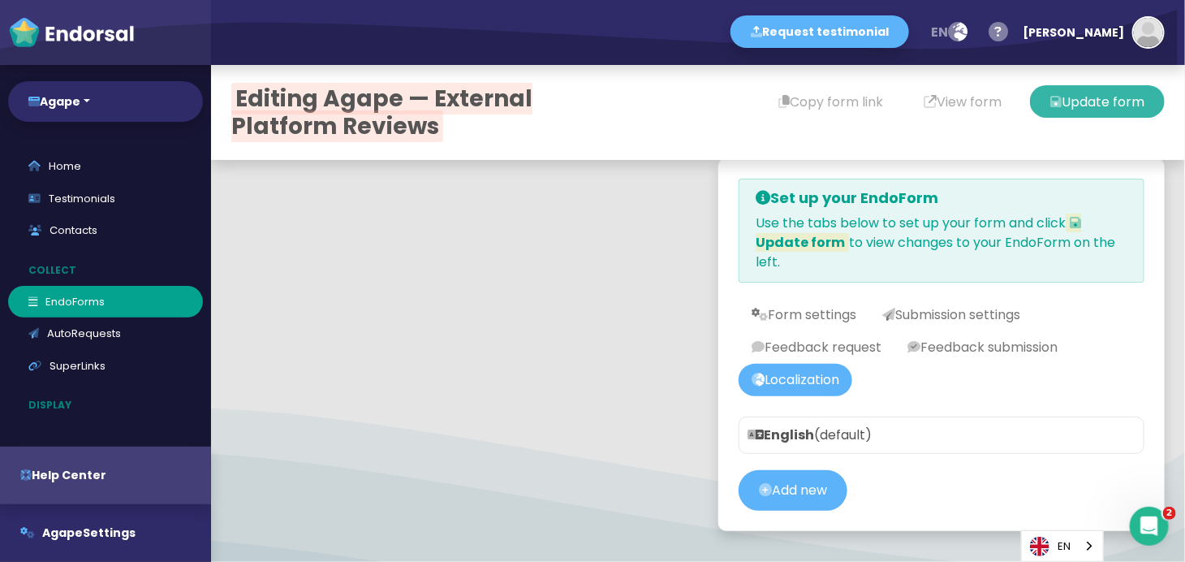
click at [1101, 110] on button "Update form" at bounding box center [1097, 101] width 135 height 32
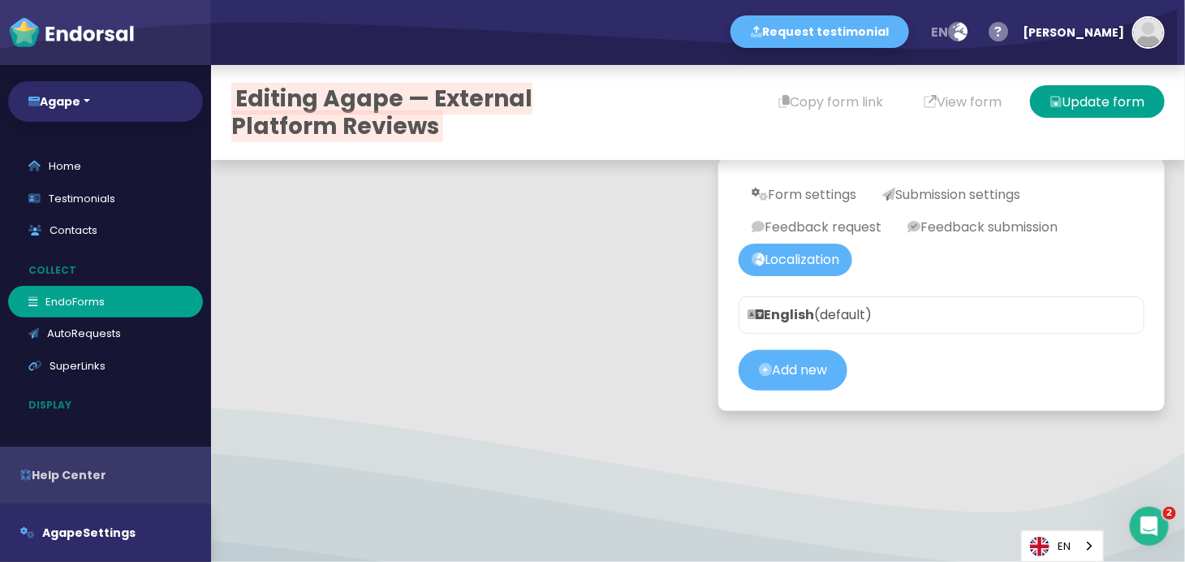
click at [125, 478] on div "button" at bounding box center [105, 475] width 211 height 58
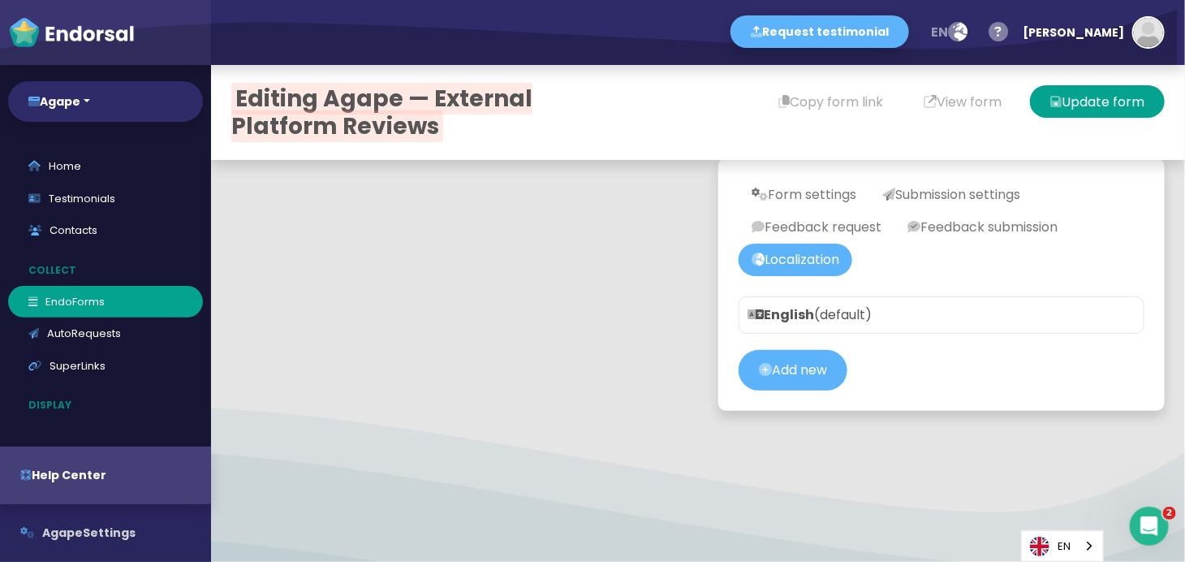
click at [108, 531] on button "Agape Settings" at bounding box center [105, 533] width 211 height 58
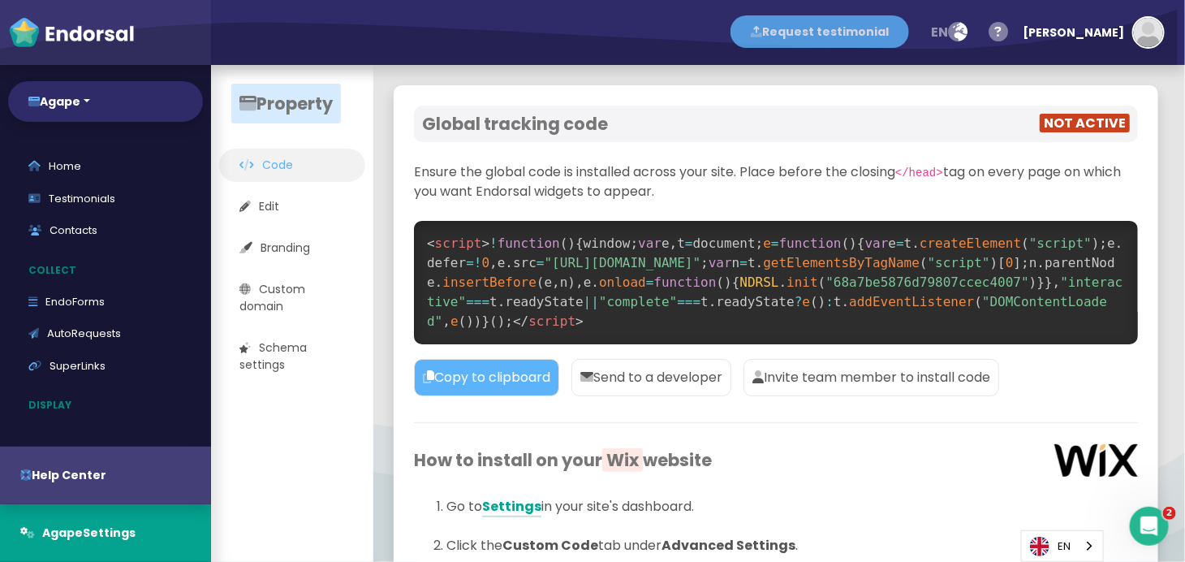
click at [839, 26] on button "Request testimonial" at bounding box center [820, 31] width 179 height 32
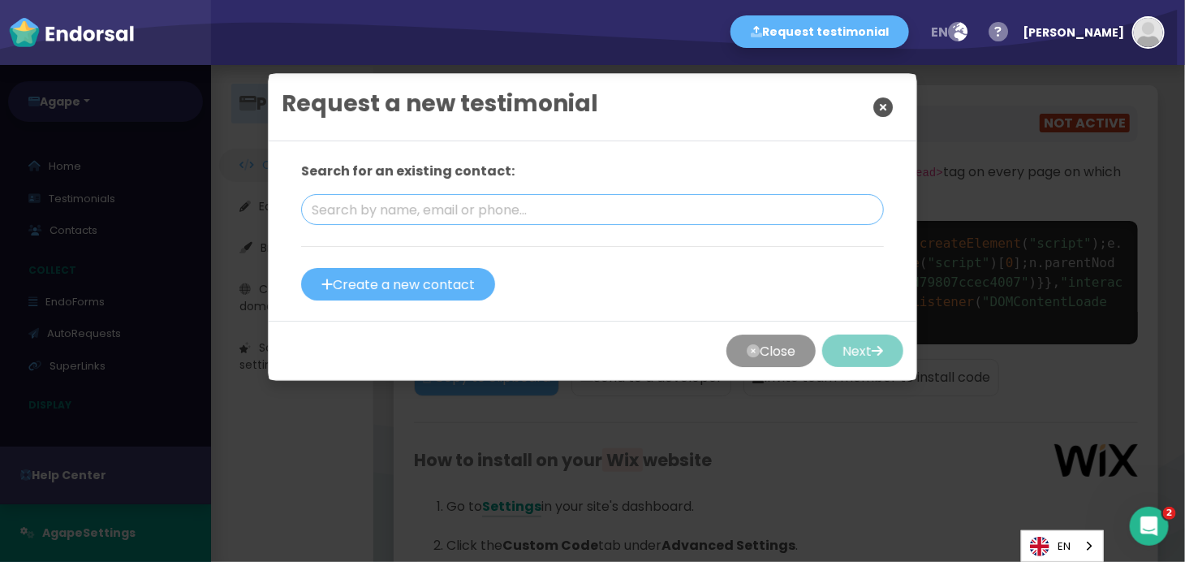
click at [451, 214] on input "text" at bounding box center [592, 209] width 583 height 31
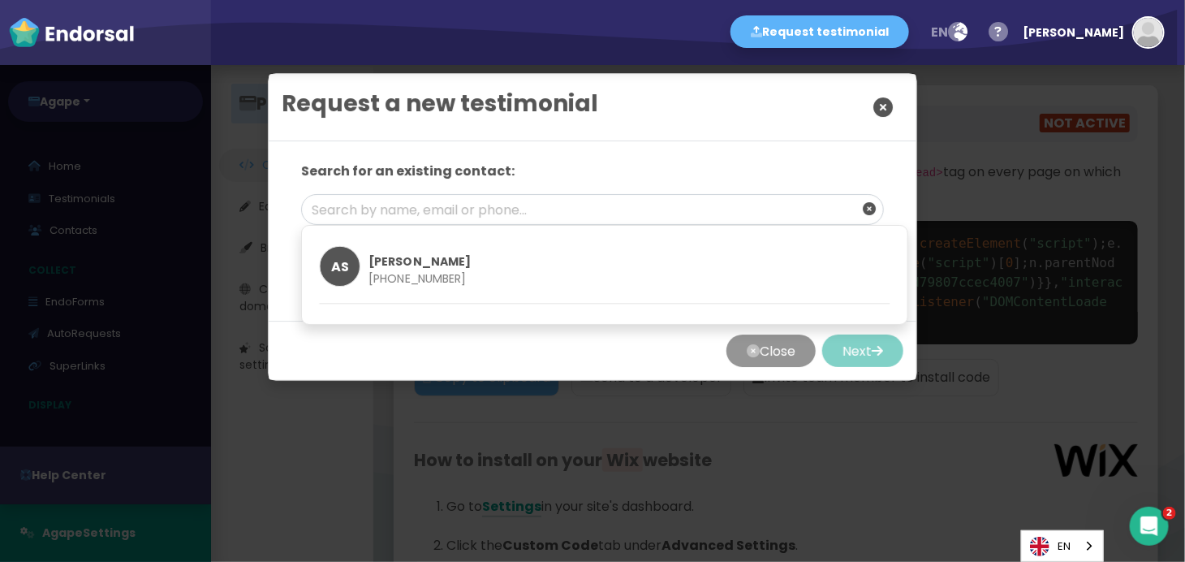
click at [428, 265] on p "[PERSON_NAME]" at bounding box center [629, 261] width 521 height 17
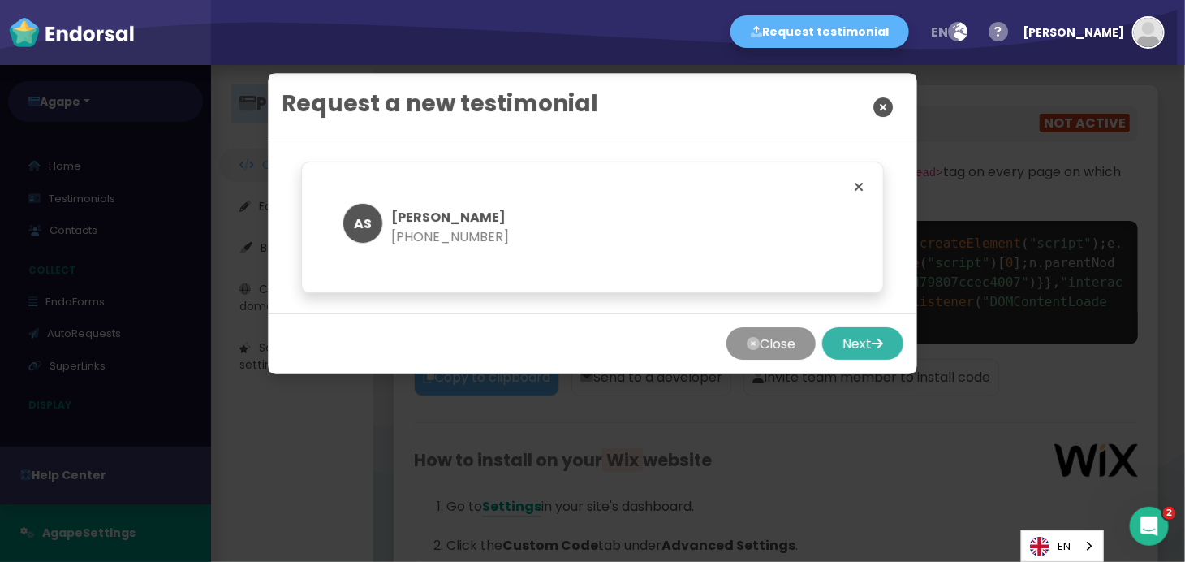
click at [872, 349] on icon "button" at bounding box center [877, 343] width 11 height 32
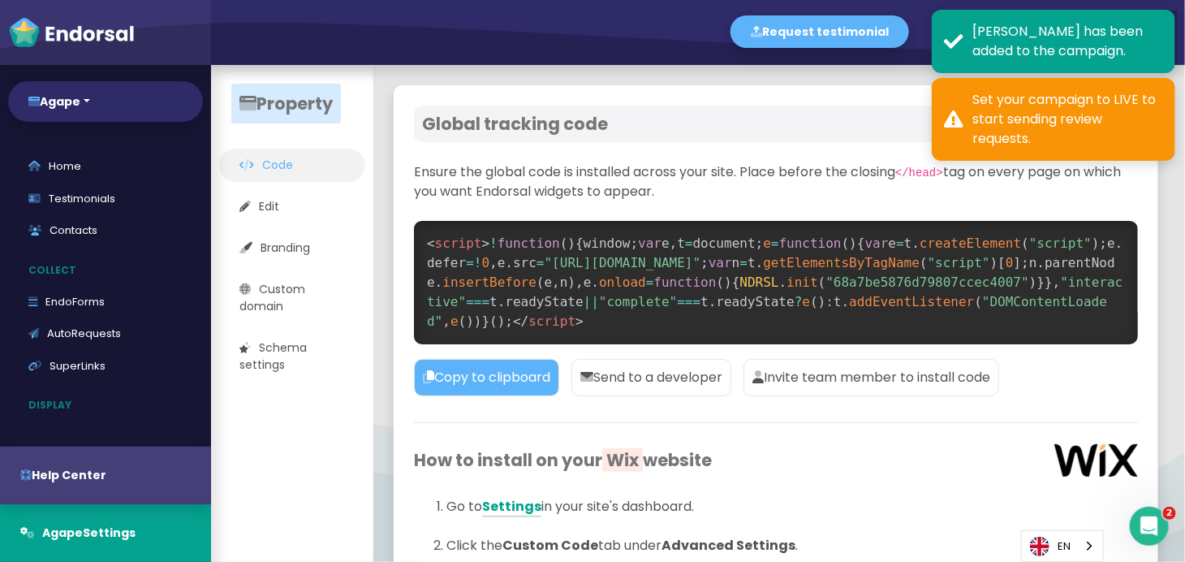
click at [1079, 114] on div "Set your campaign to LIVE to start sending review requests." at bounding box center [1068, 119] width 191 height 58
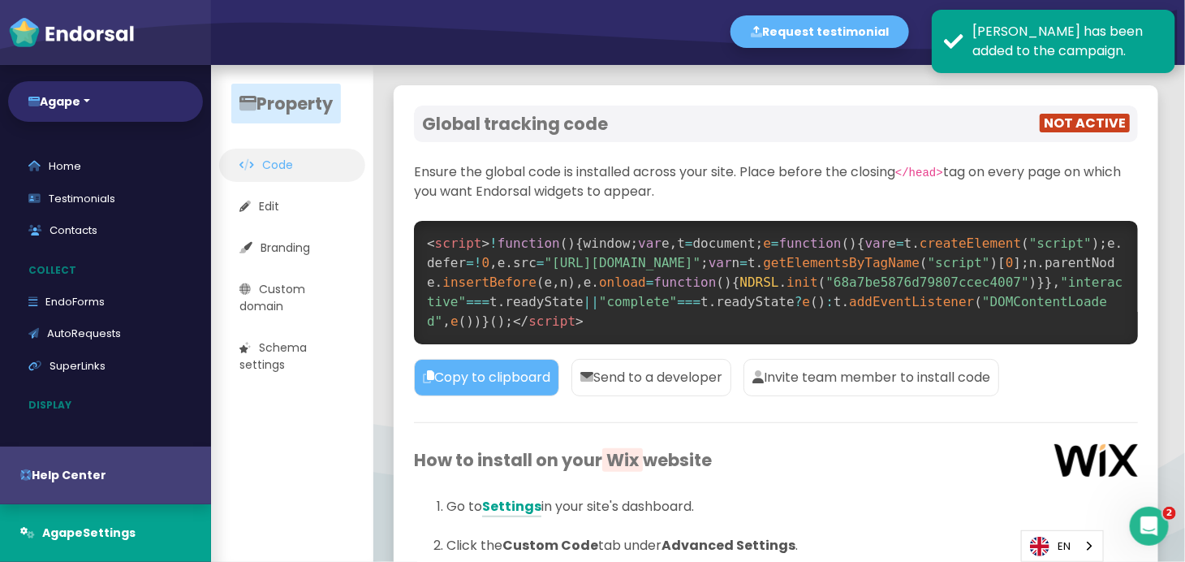
click at [1059, 117] on span "NOT ACTIVE" at bounding box center [1085, 123] width 90 height 19
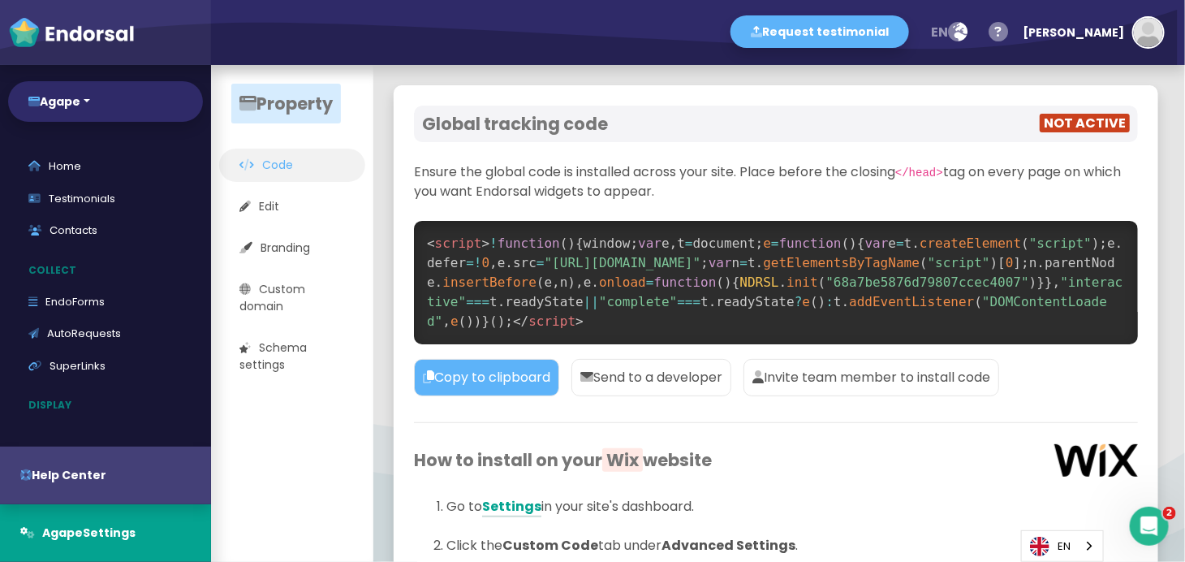
scroll to position [375, 0]
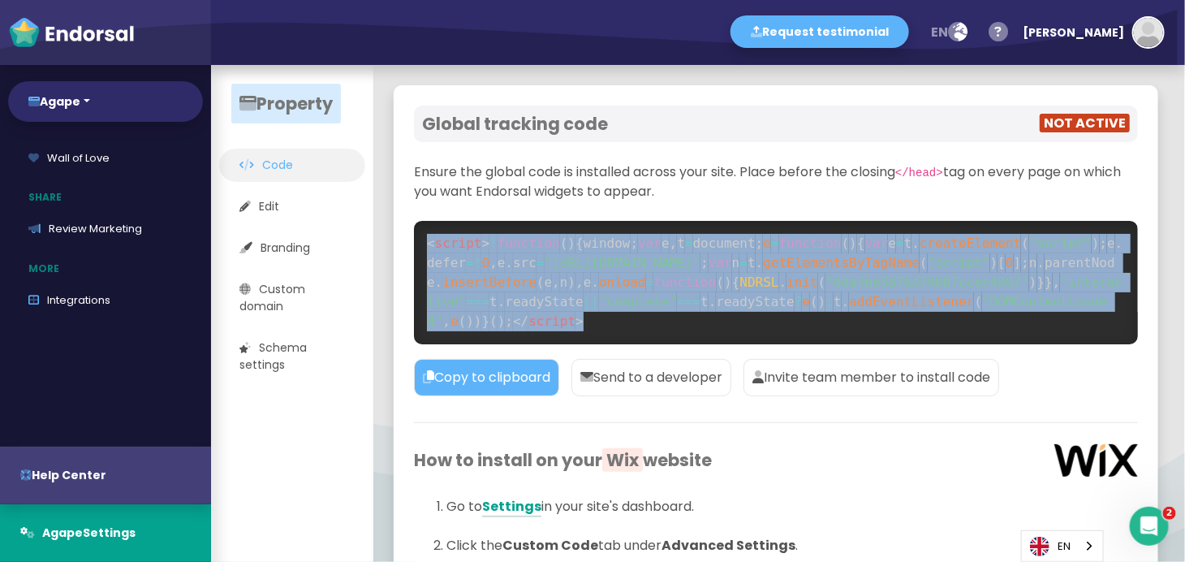
drag, startPoint x: 623, startPoint y: 324, endPoint x: 408, endPoint y: 226, distance: 235.7
copy code "< script > ! function ( ) { window ; var e , t = document ; e = function ( ) { …"
